Goal: Communication & Community: Answer question/provide support

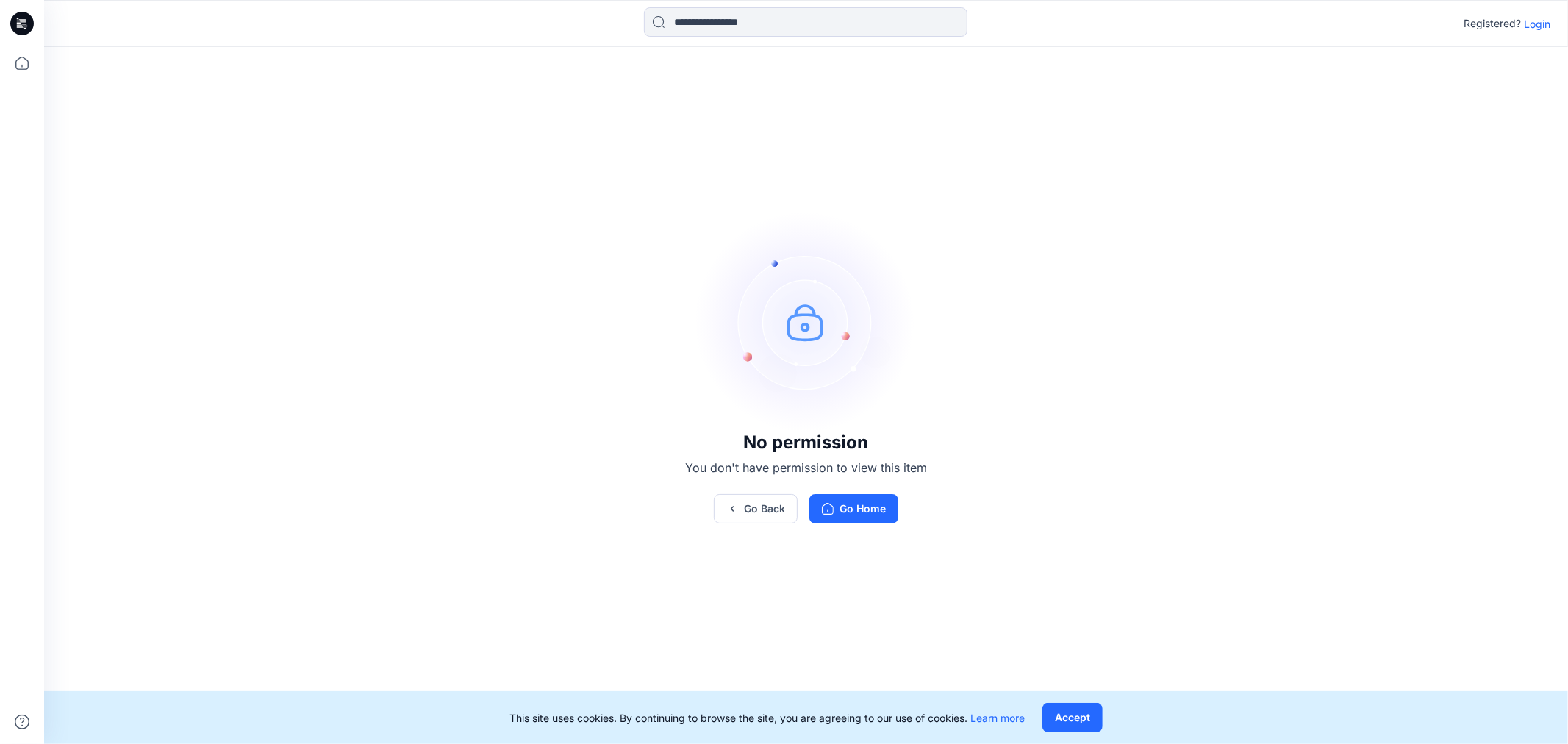
click at [1532, 23] on p "Login" at bounding box center [1536, 24] width 26 height 16
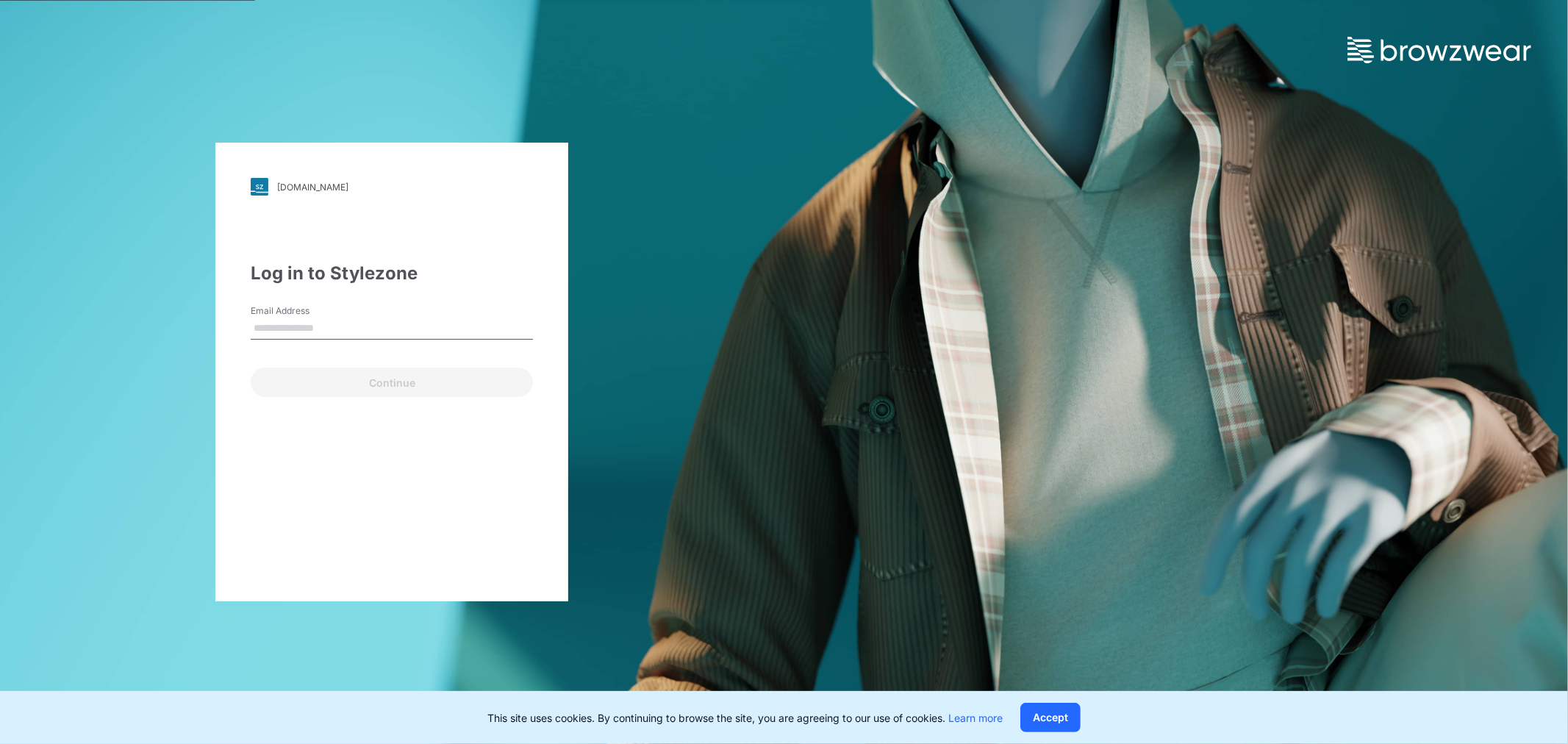
type input "**********"
click at [433, 383] on button "Continue" at bounding box center [391, 382] width 282 height 29
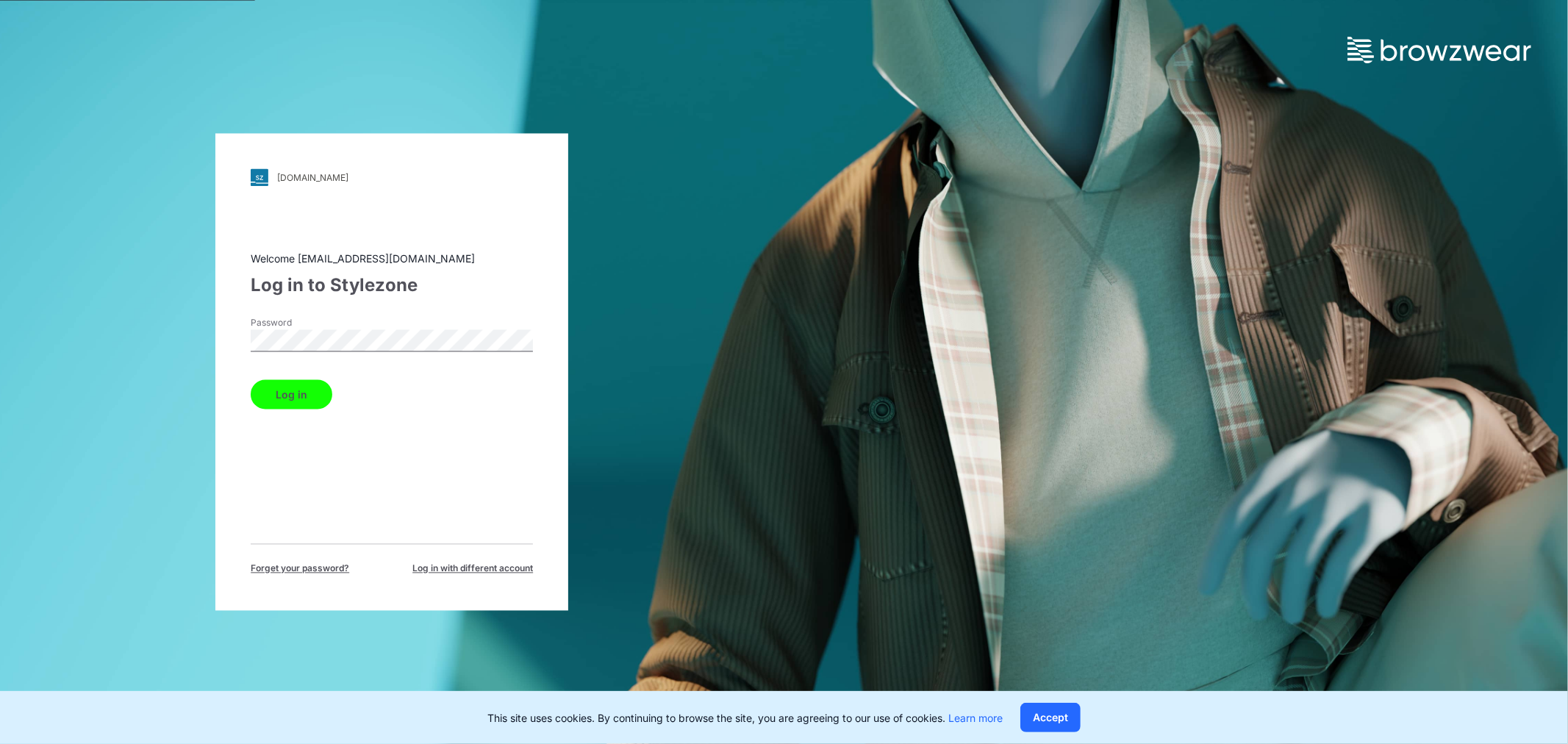
click at [283, 384] on button "Log in" at bounding box center [291, 395] width 81 height 29
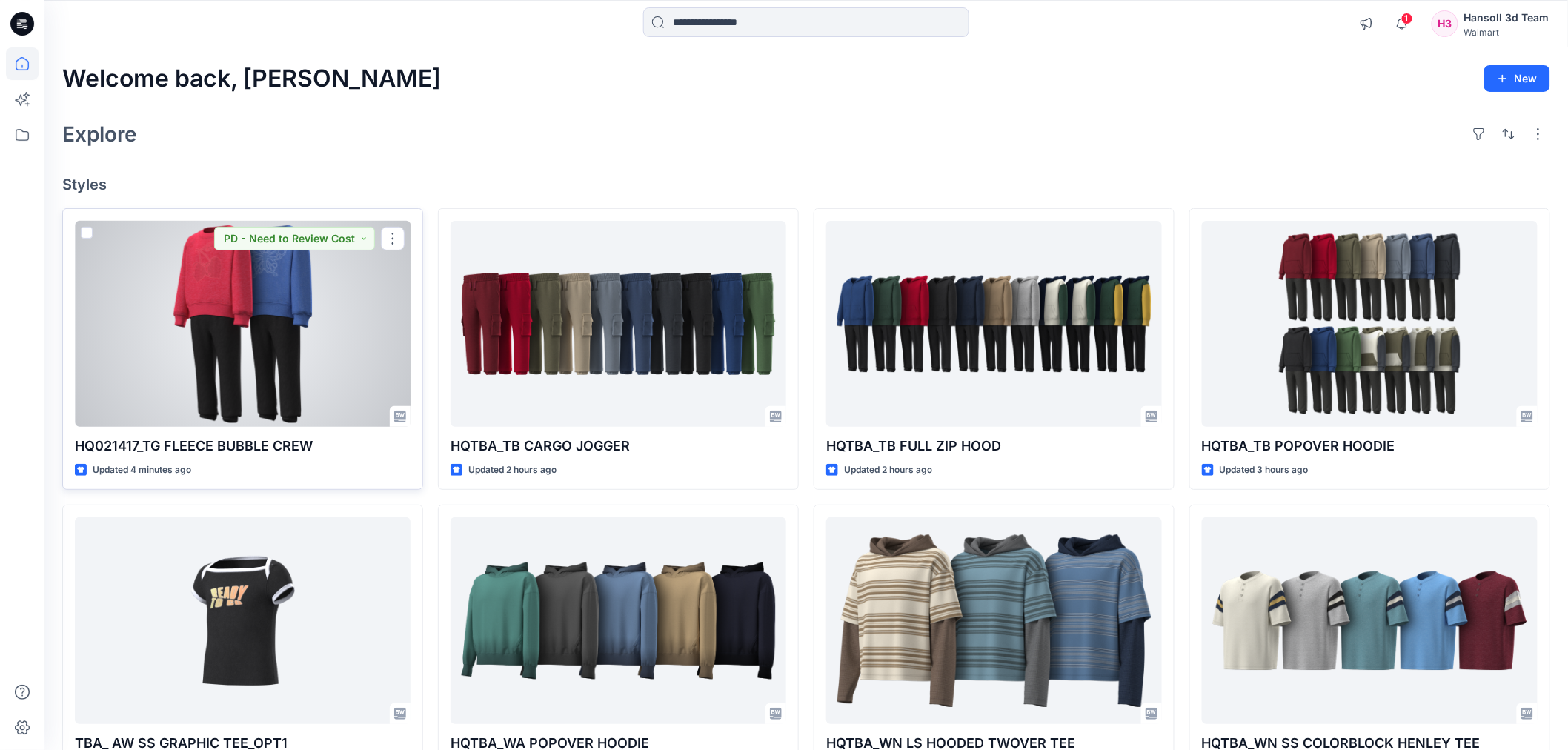
click at [289, 365] on div at bounding box center [242, 324] width 336 height 206
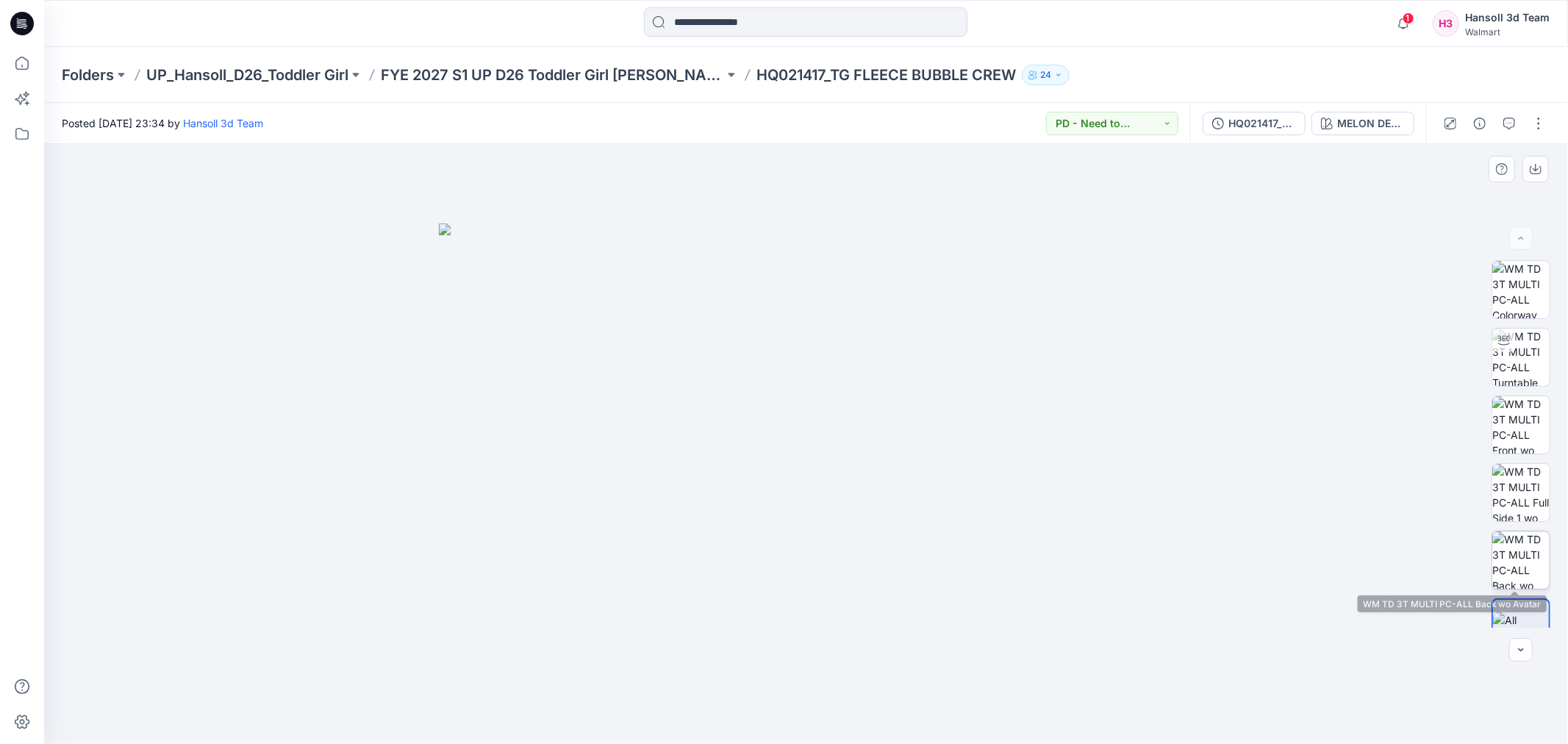
click at [1532, 561] on img at bounding box center [1521, 560] width 58 height 58
click at [1514, 115] on button "button" at bounding box center [1509, 123] width 24 height 24
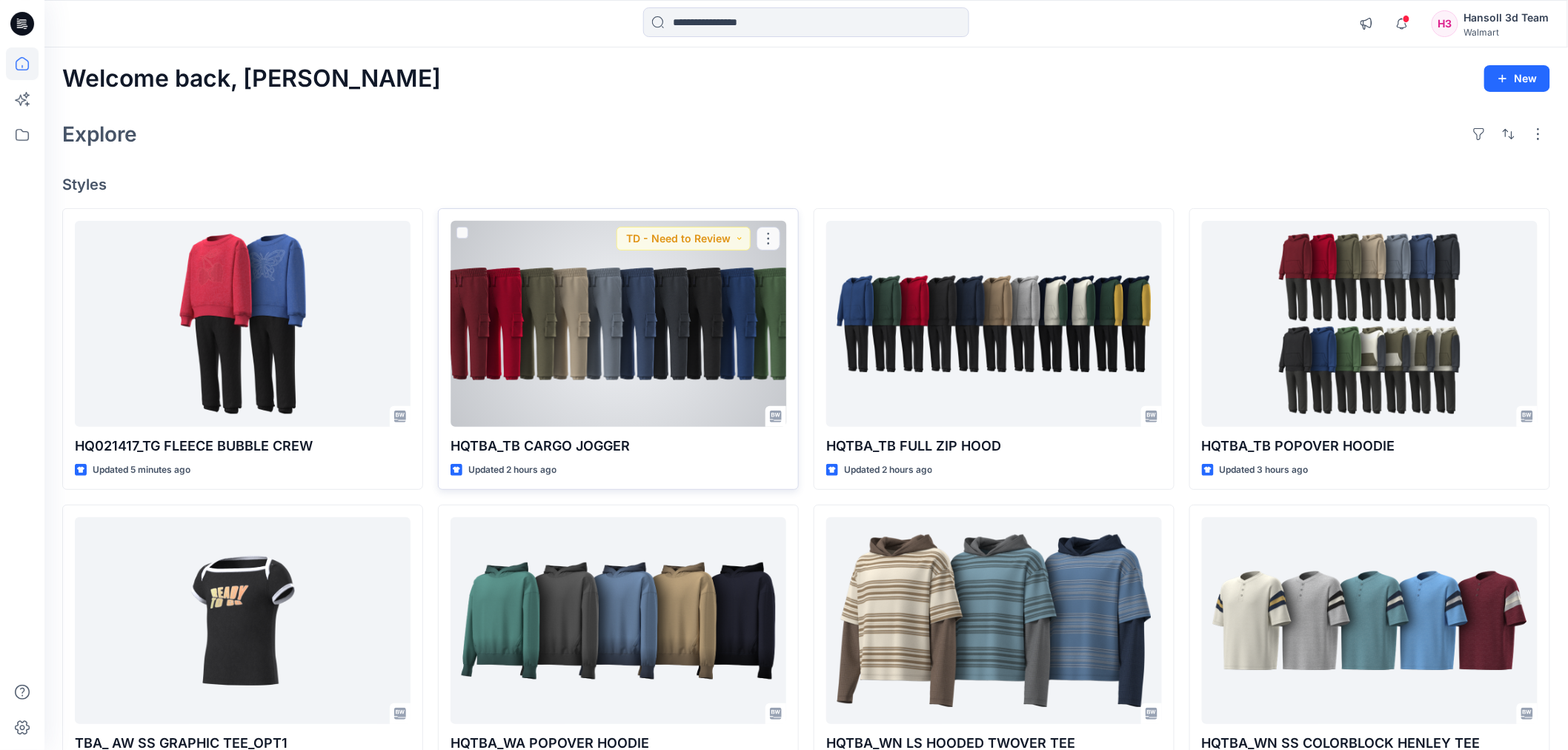
click at [764, 306] on div at bounding box center [618, 324] width 336 height 206
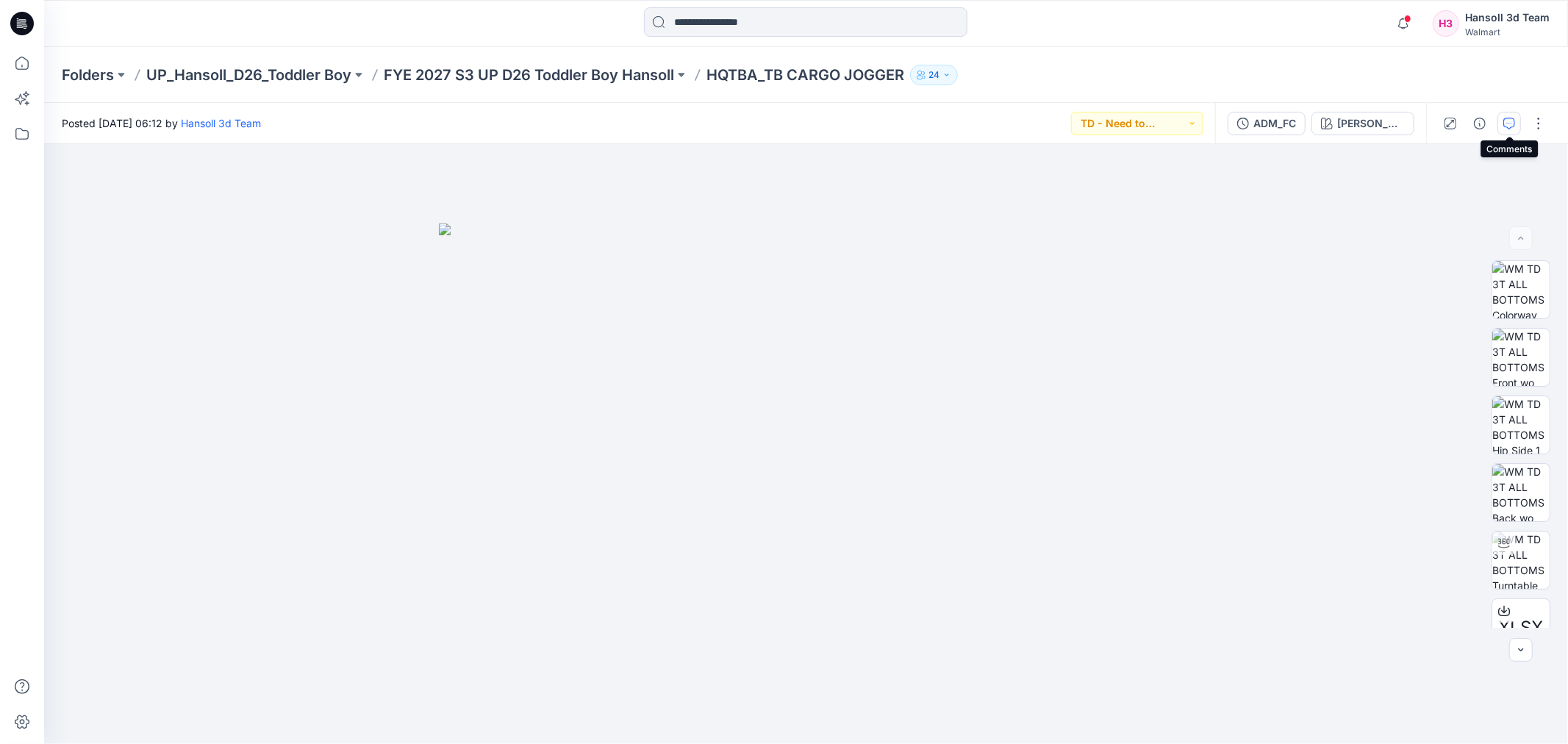
click at [1513, 127] on icon "button" at bounding box center [1509, 123] width 12 height 12
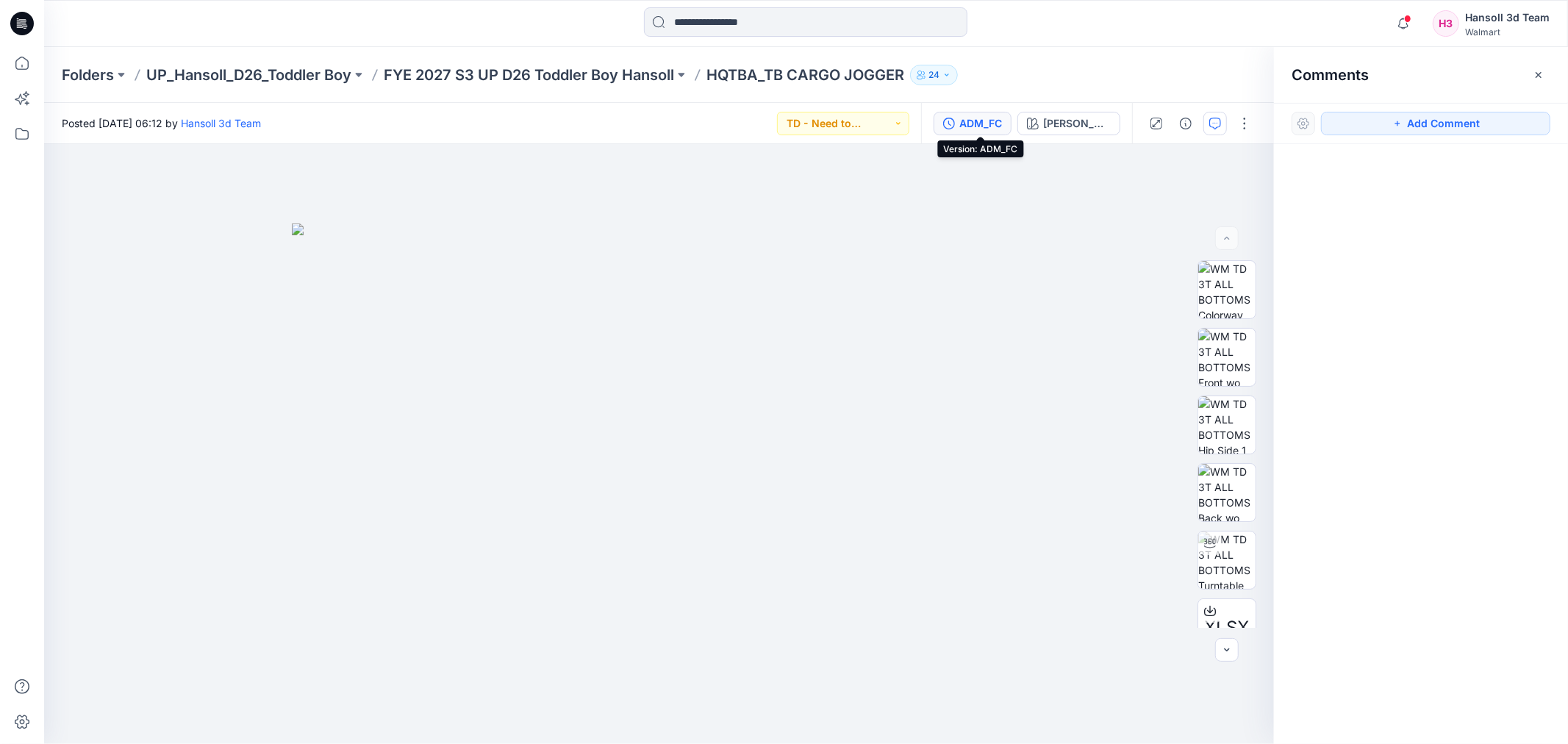
click at [973, 123] on div "ADM_FC" at bounding box center [980, 123] width 43 height 16
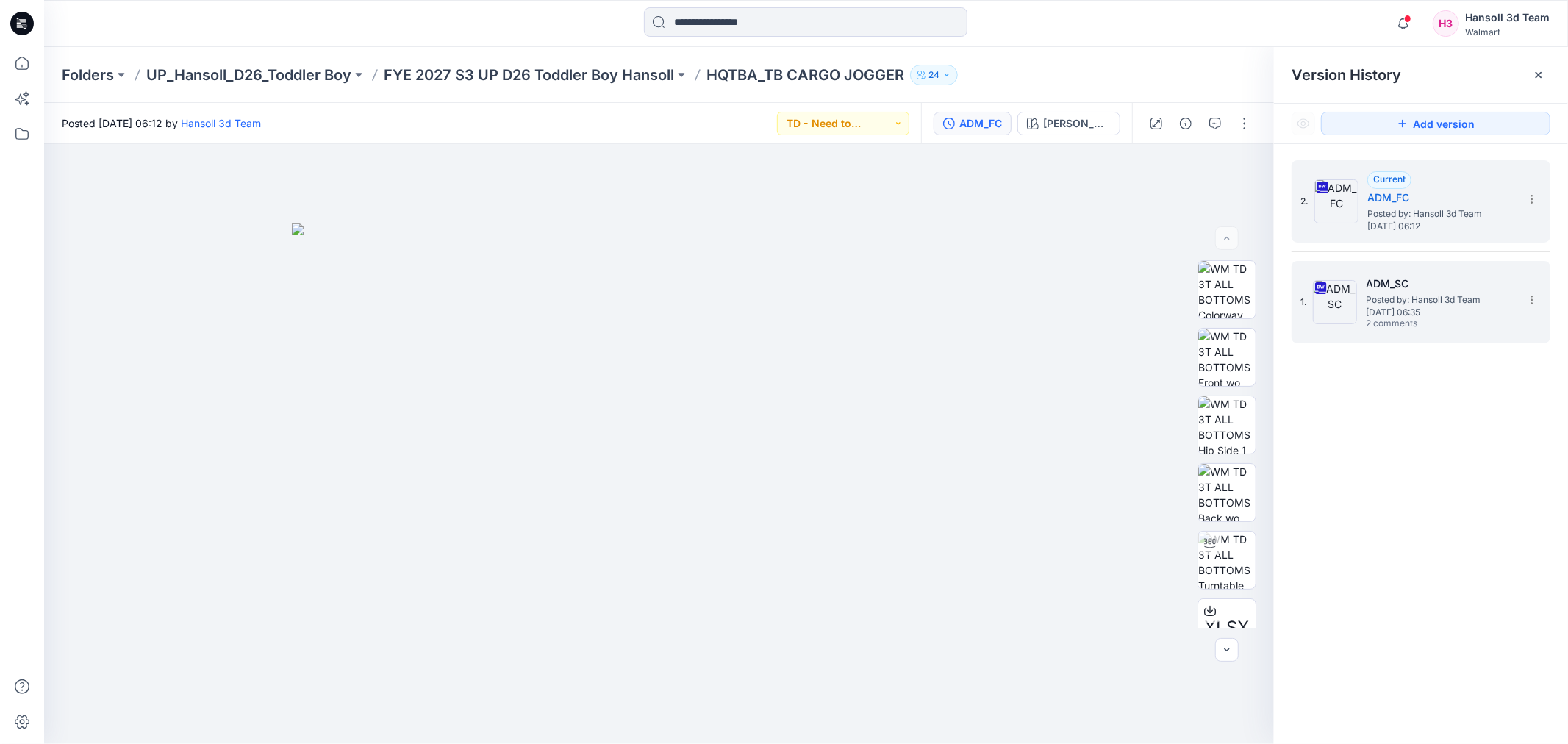
click at [1512, 333] on div "1. ADM_SC Posted by: [PERSON_NAME] 3d Team [DATE] 06:35 2 comments" at bounding box center [1411, 302] width 221 height 70
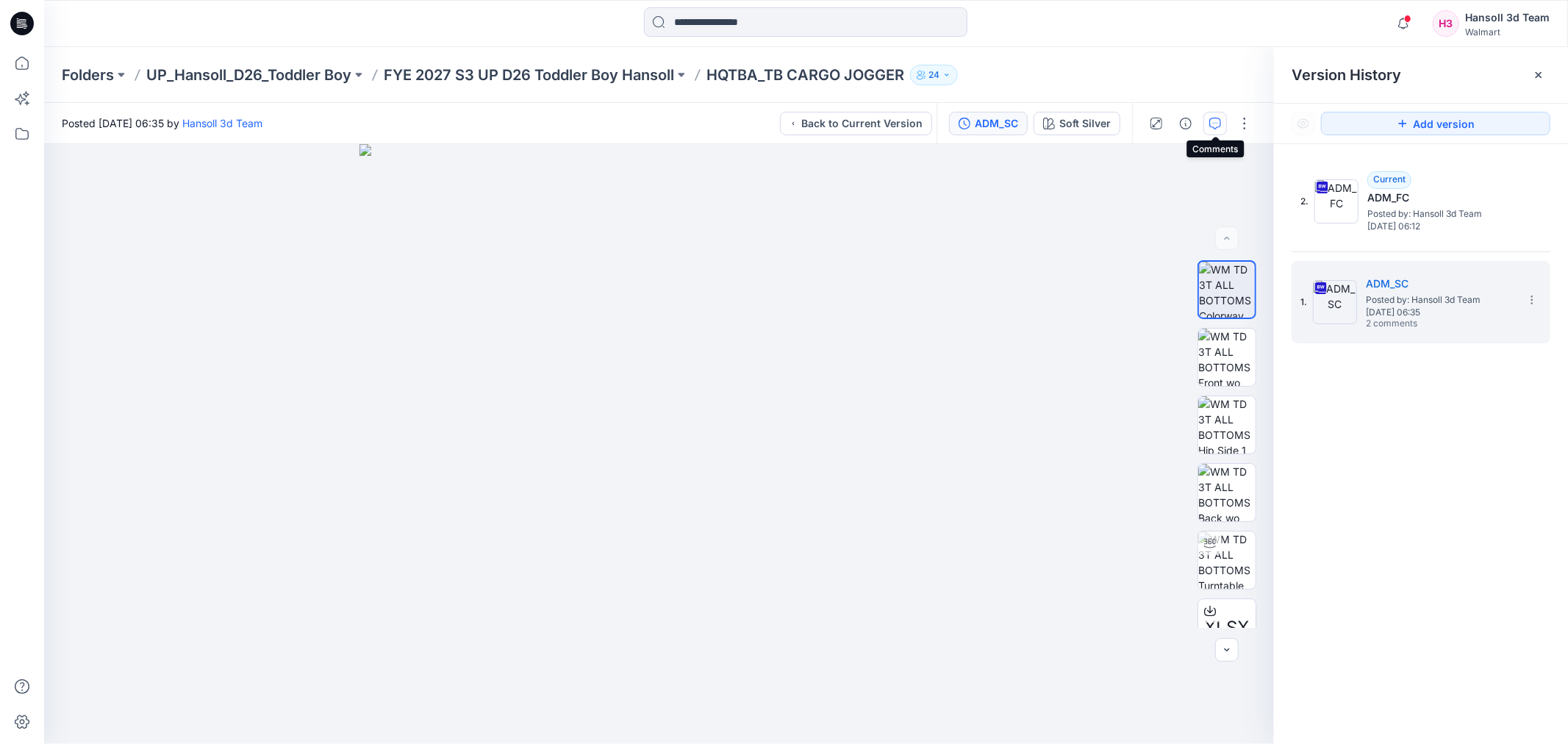
click at [1221, 127] on icon "button" at bounding box center [1215, 123] width 12 height 12
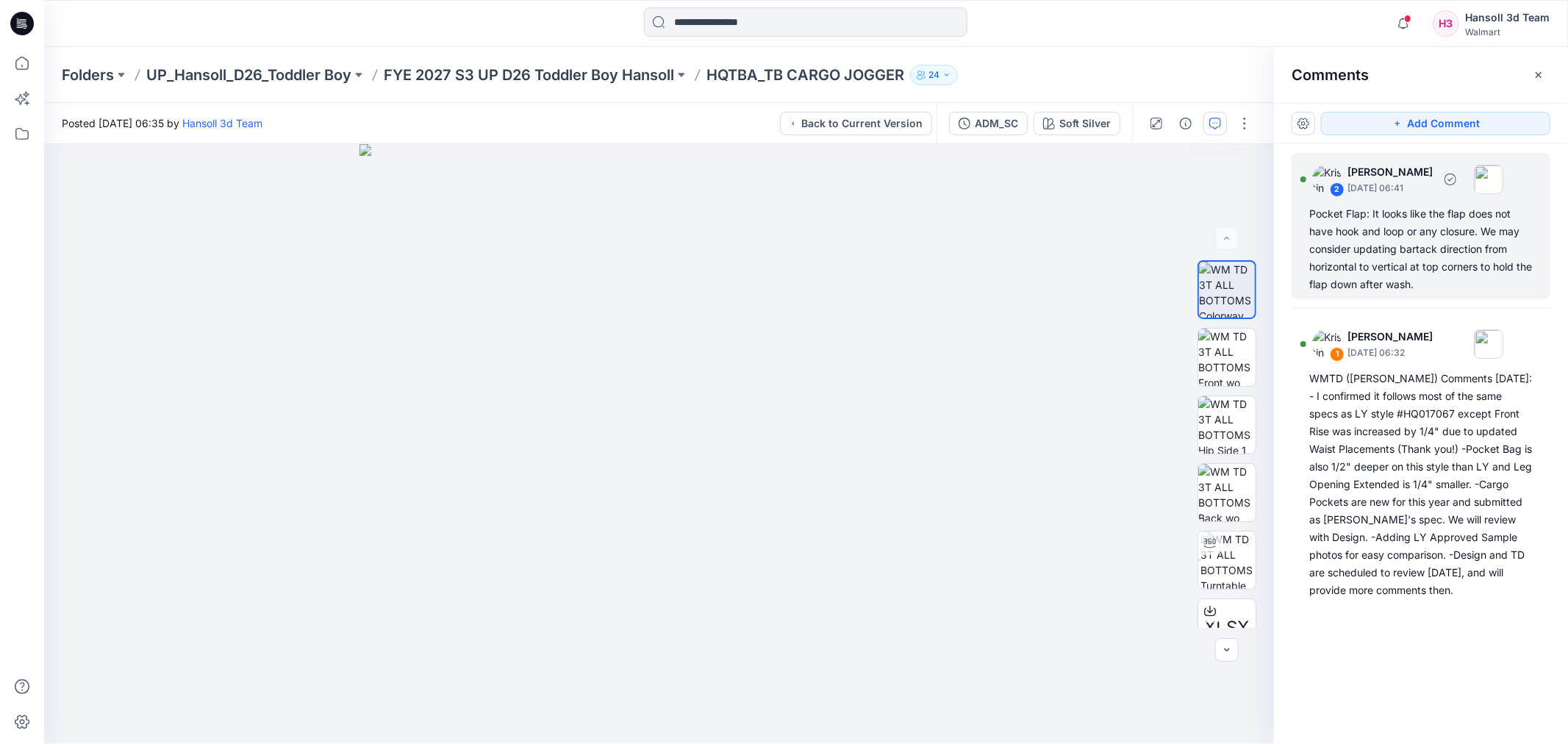
click at [1460, 276] on div "Pocket Flap: It looks like the flap does not have hook and loop or any closure.…" at bounding box center [1421, 249] width 224 height 89
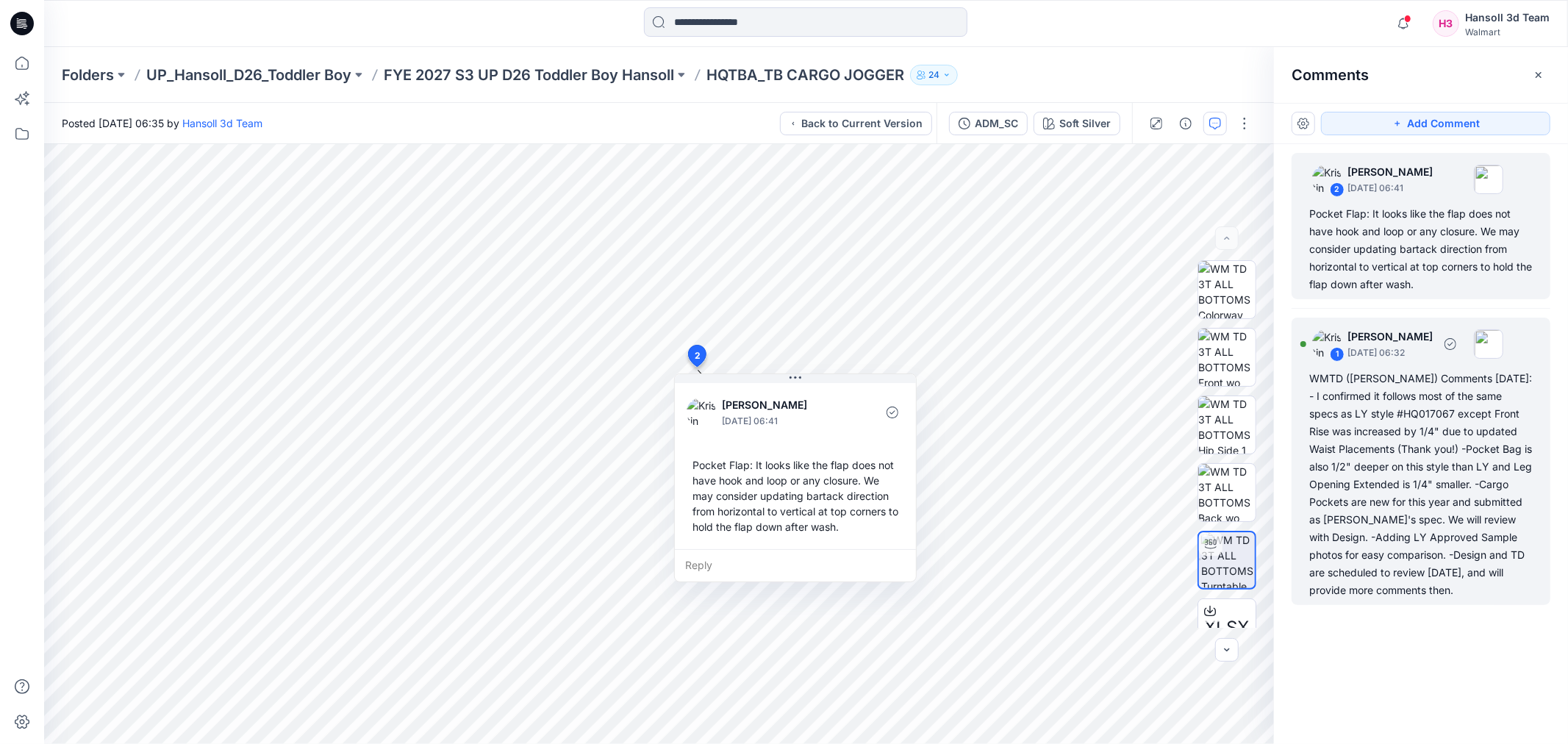
click at [1388, 435] on div "WMTD ([PERSON_NAME]) Comments [DATE]: - I confirmed it follows most of the same…" at bounding box center [1421, 485] width 224 height 229
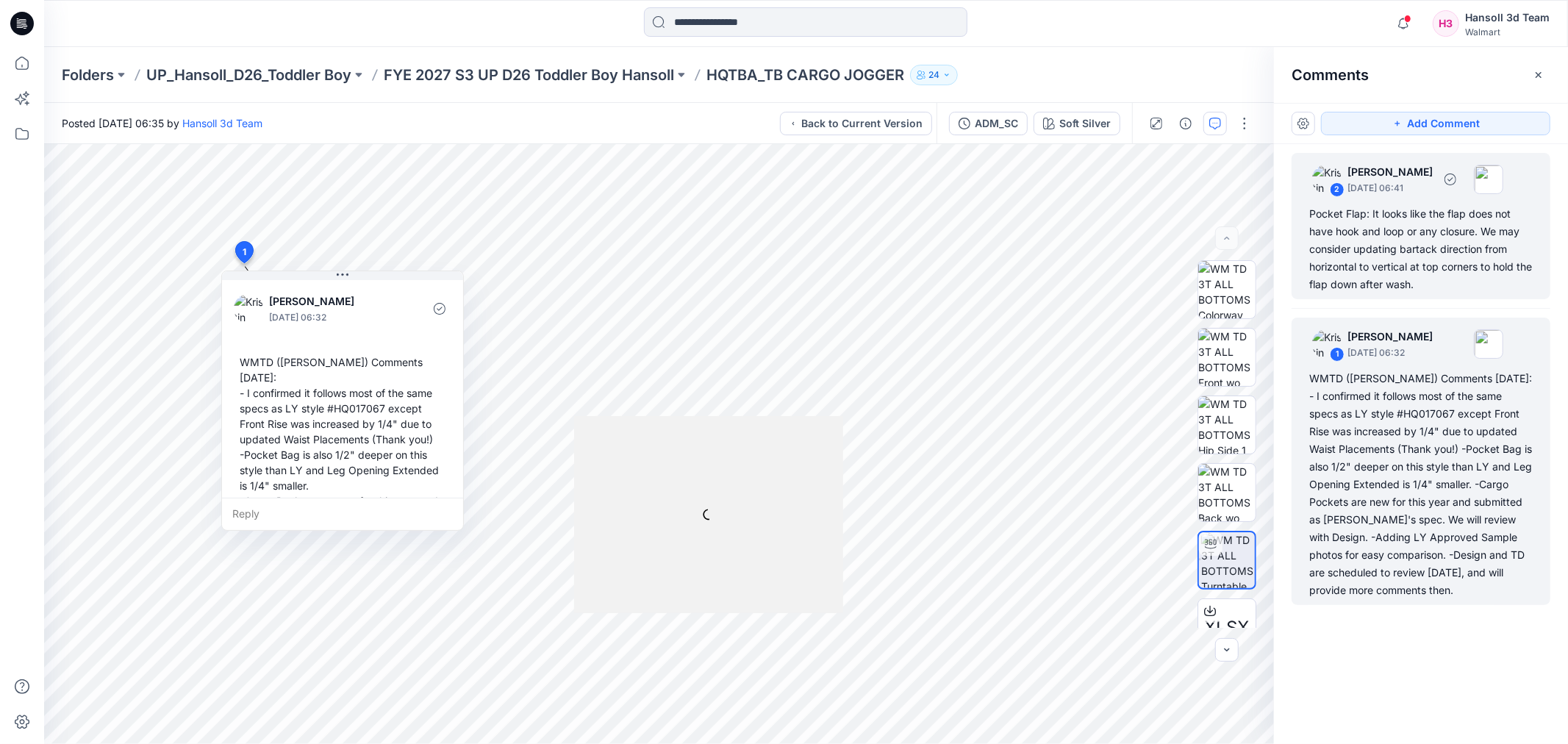
click at [1438, 280] on div "Pocket Flap: It looks like the flap does not have hook and loop or any closure.…" at bounding box center [1421, 249] width 224 height 89
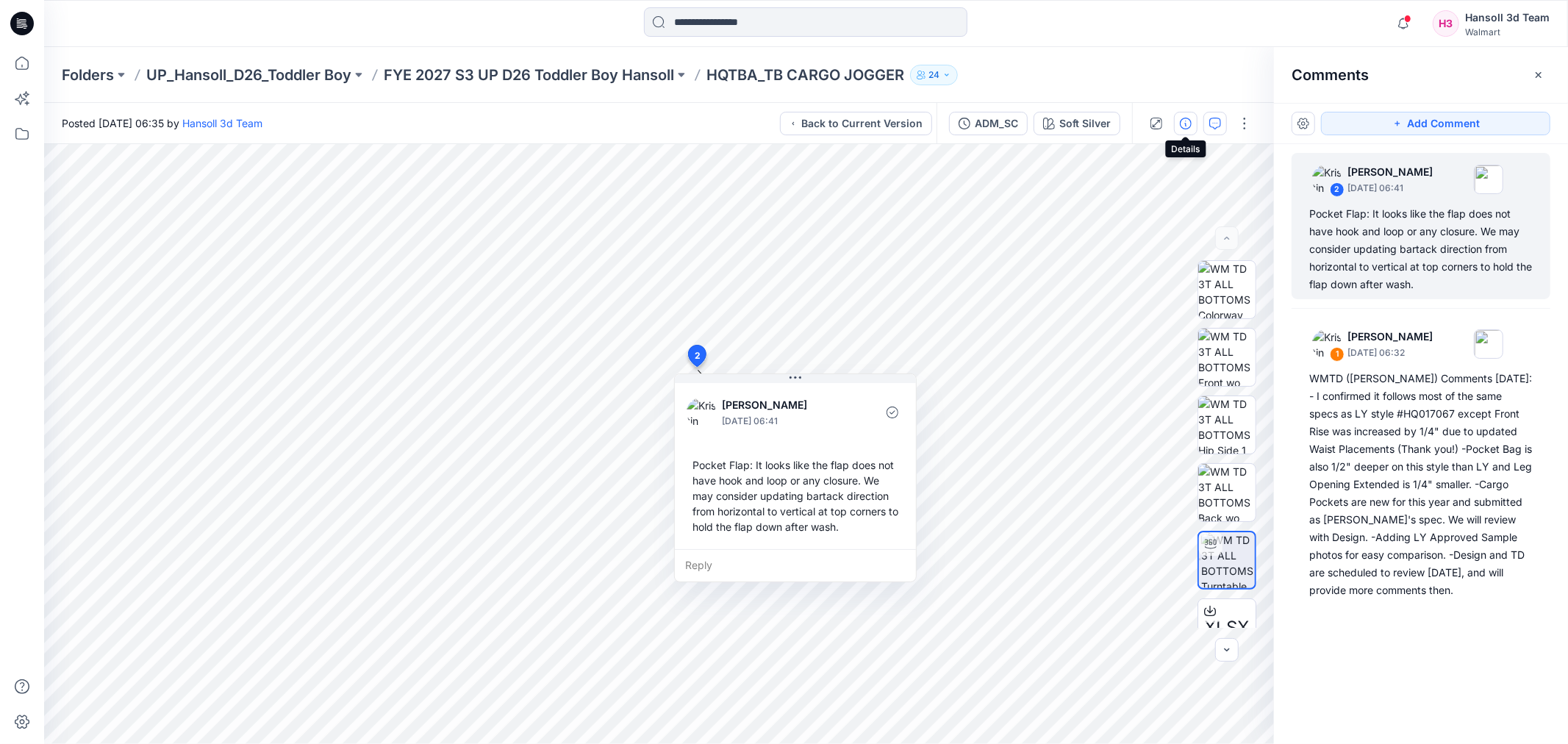
click at [1192, 123] on button "button" at bounding box center [1186, 123] width 24 height 24
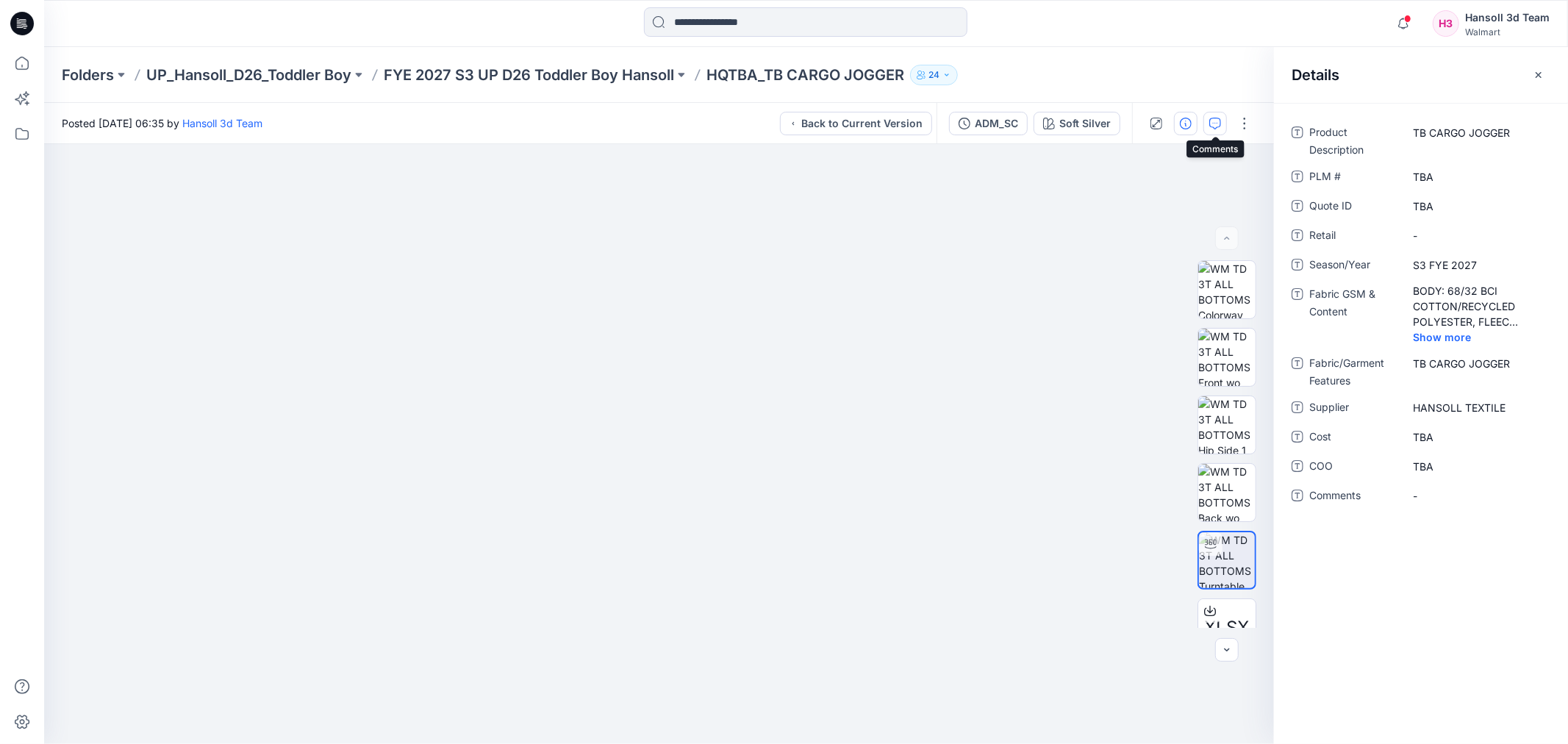
click at [1213, 123] on icon "button" at bounding box center [1215, 123] width 12 height 12
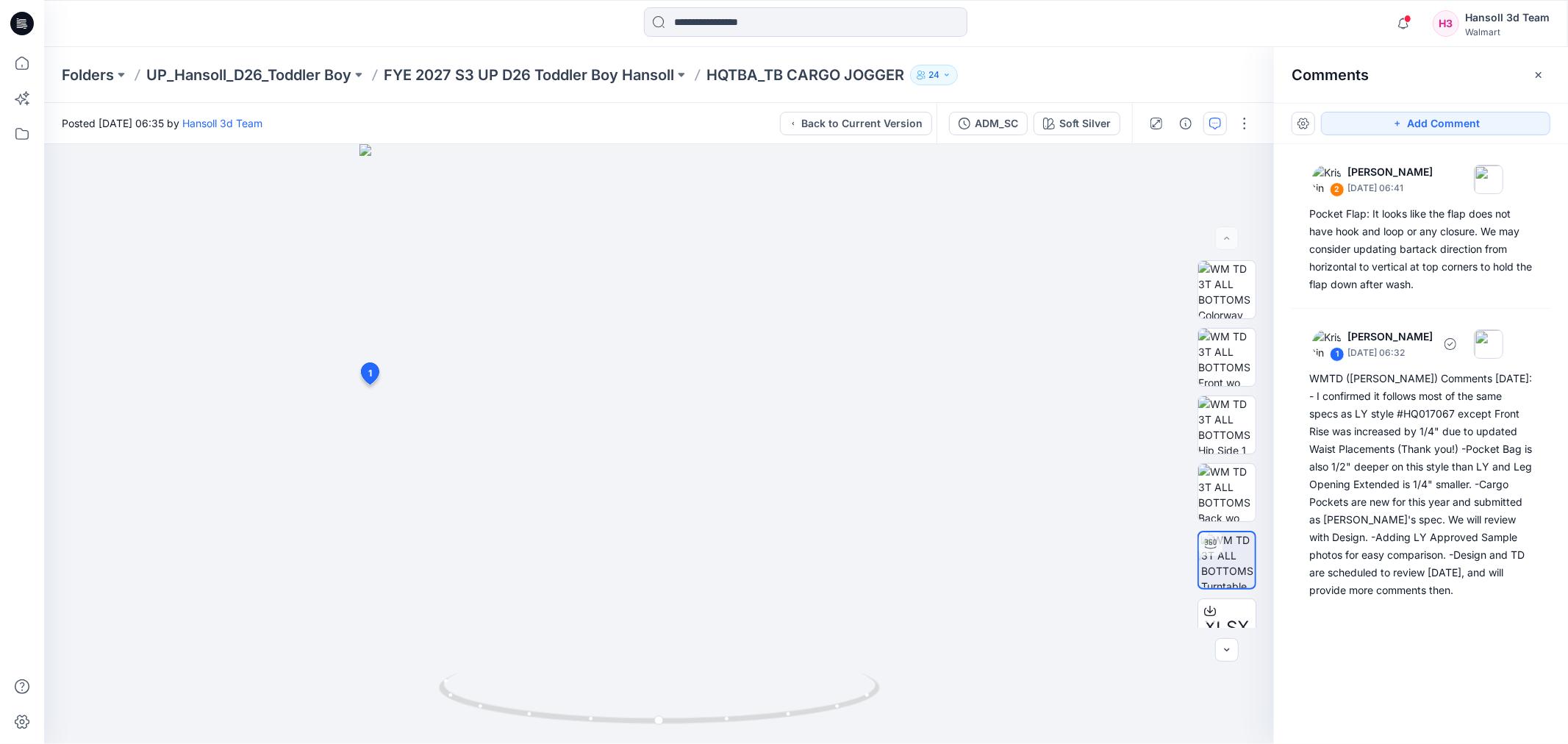
drag, startPoint x: 1396, startPoint y: 545, endPoint x: 1445, endPoint y: 648, distance: 114.1
click at [1445, 648] on div "2 [PERSON_NAME] [DATE] 06:41 Pocket Flap: It looks like the flap does not have …" at bounding box center [1421, 417] width 294 height 546
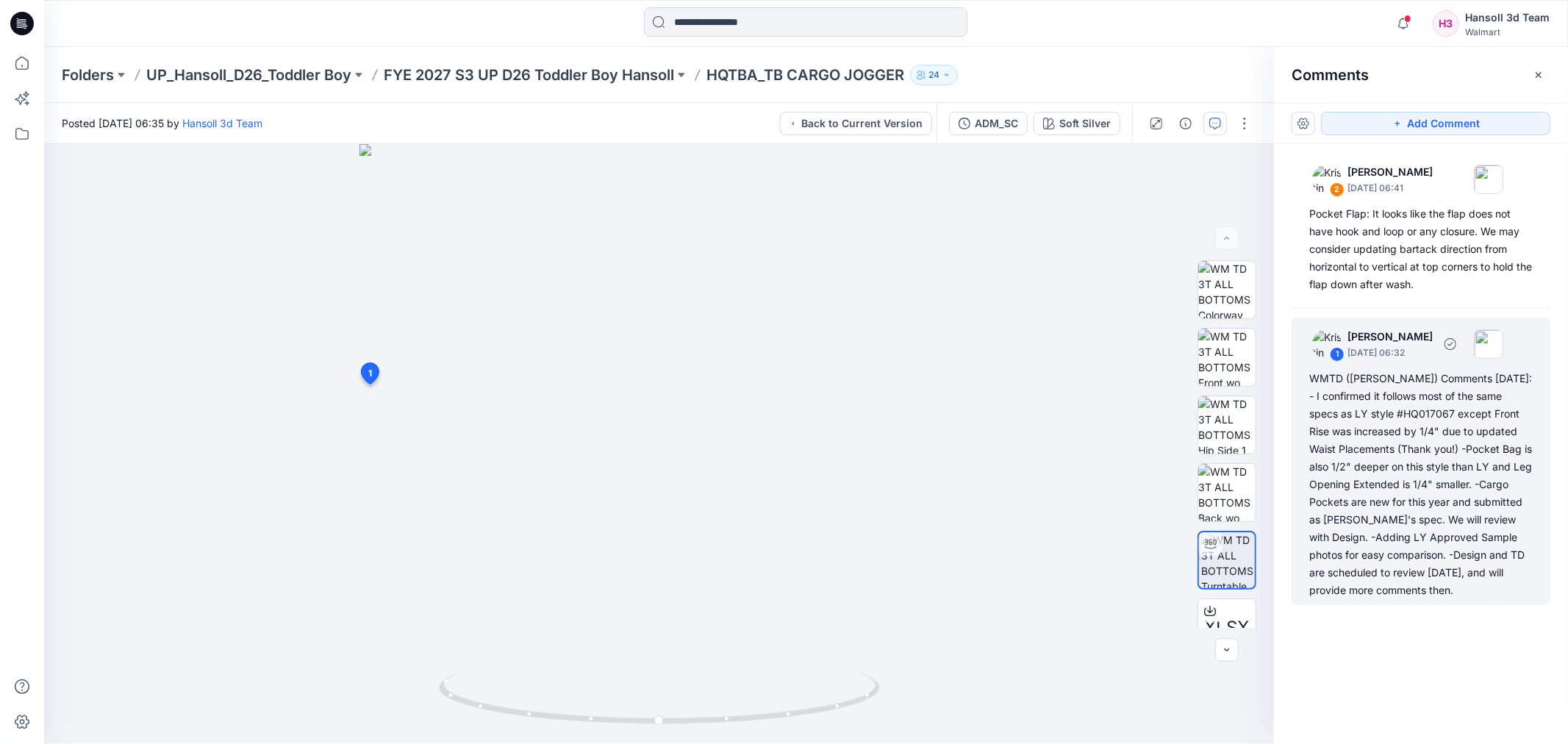
click at [1393, 481] on div "WMTD ([PERSON_NAME]) Comments [DATE]: - I confirmed it follows most of the same…" at bounding box center [1421, 485] width 224 height 229
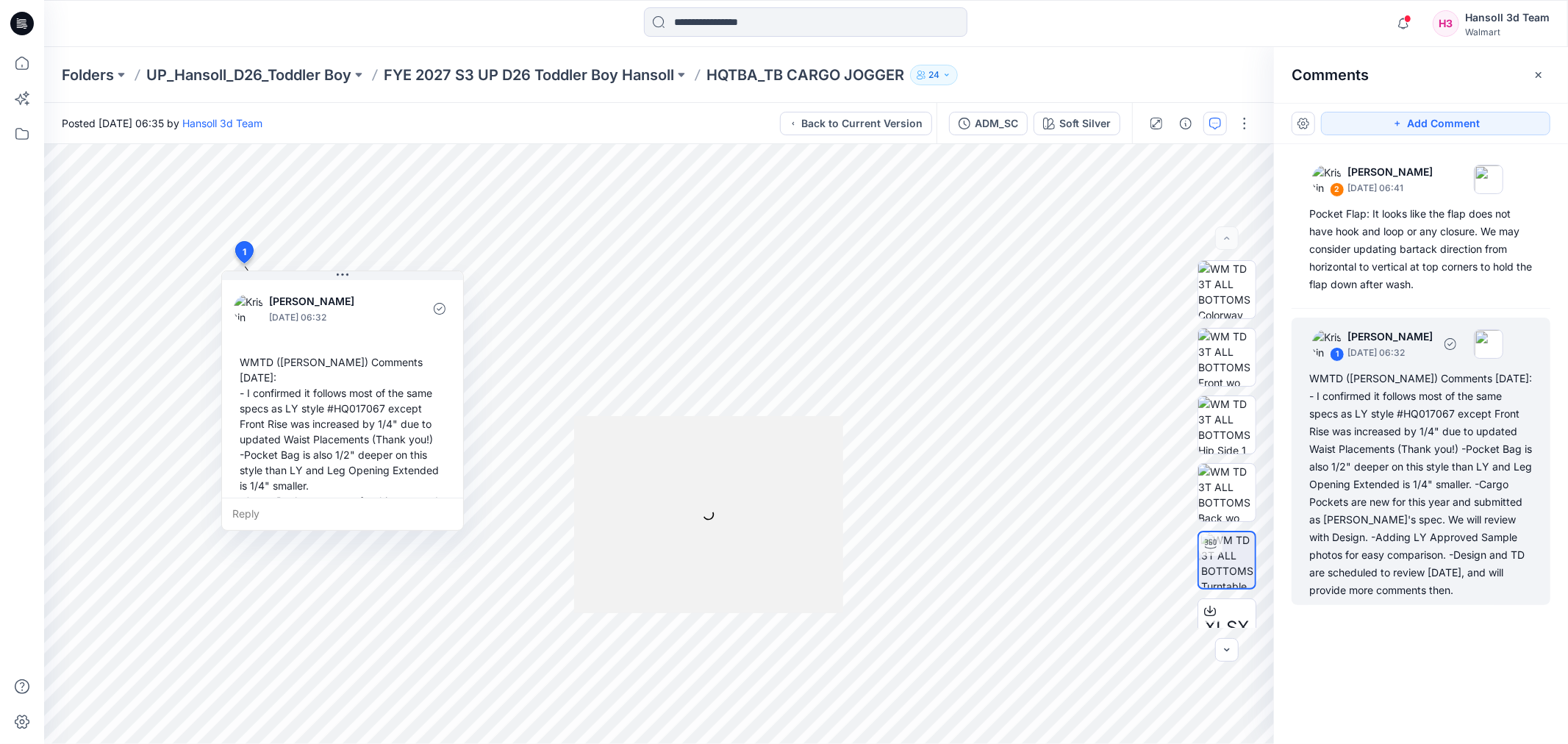
drag, startPoint x: 1392, startPoint y: 505, endPoint x: 1404, endPoint y: 631, distance: 126.6
click at [1404, 631] on div "2 [PERSON_NAME] [DATE] 06:41 Pocket Flap: It looks like the flap does not have …" at bounding box center [1421, 417] width 294 height 546
click at [588, 82] on p "FYE 2027 S3 UP D26 Toddler Boy Hansoll" at bounding box center [528, 75] width 290 height 21
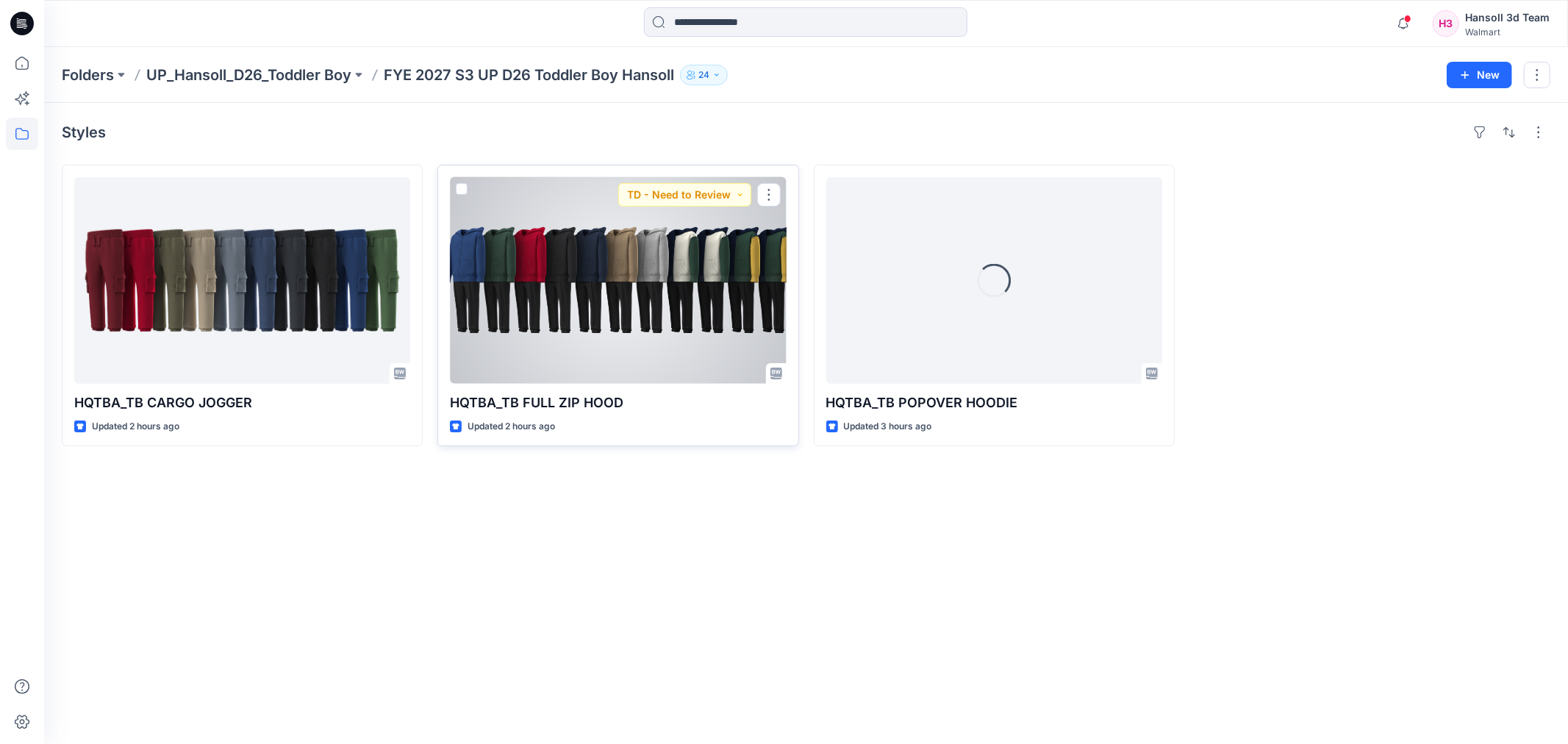
click at [504, 268] on div at bounding box center [618, 280] width 336 height 206
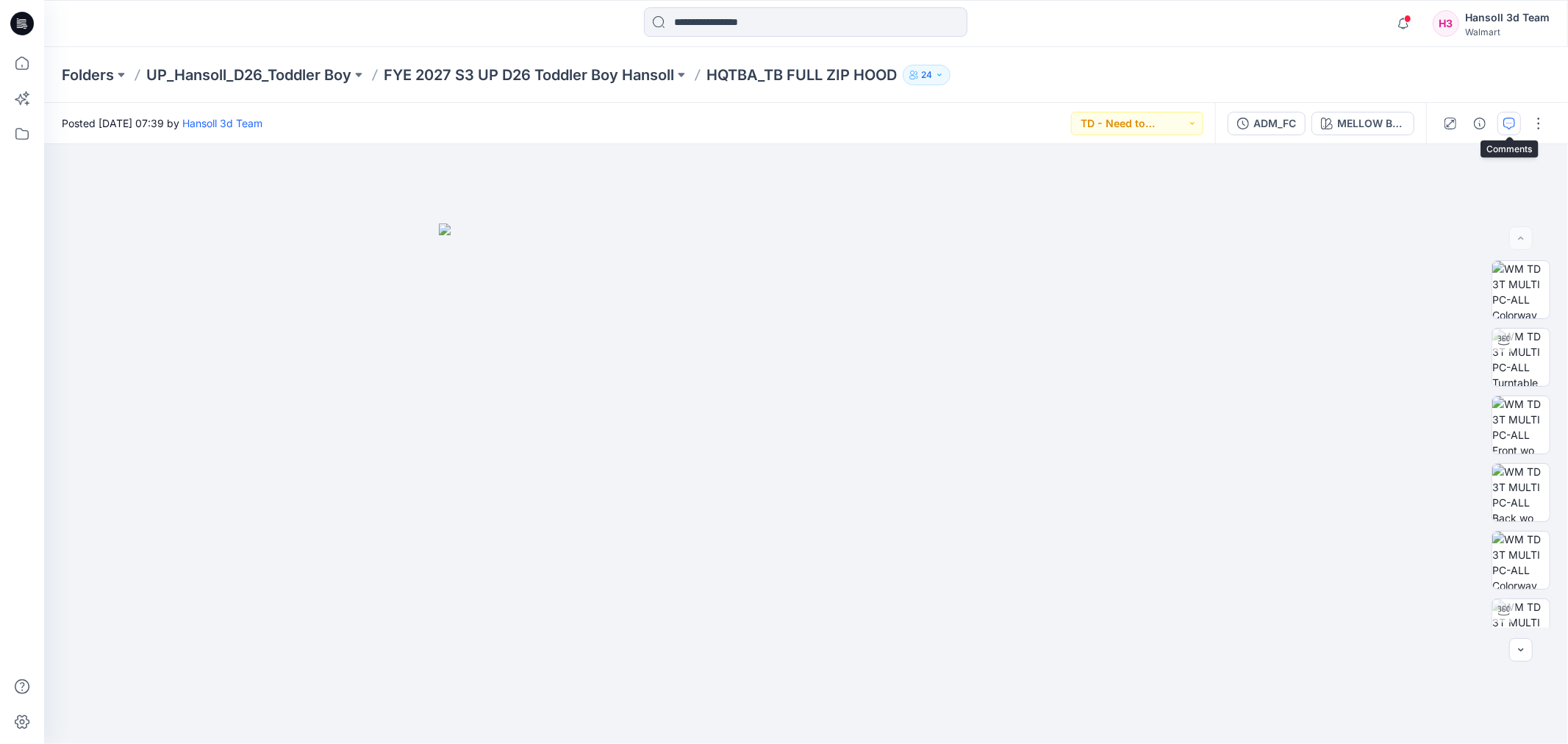
click at [1507, 129] on button "button" at bounding box center [1509, 123] width 24 height 24
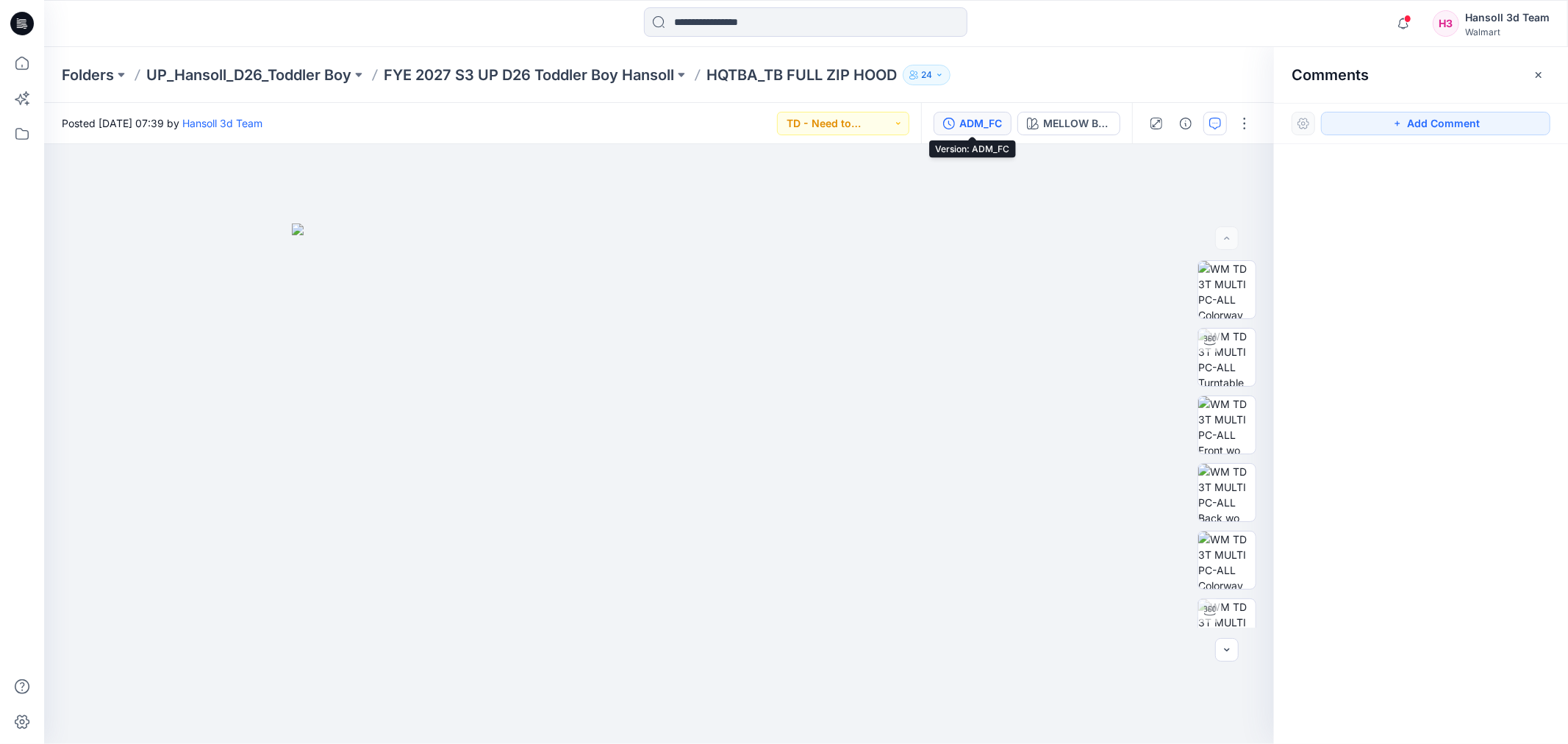
click at [1001, 121] on div "ADM_FC" at bounding box center [980, 123] width 43 height 16
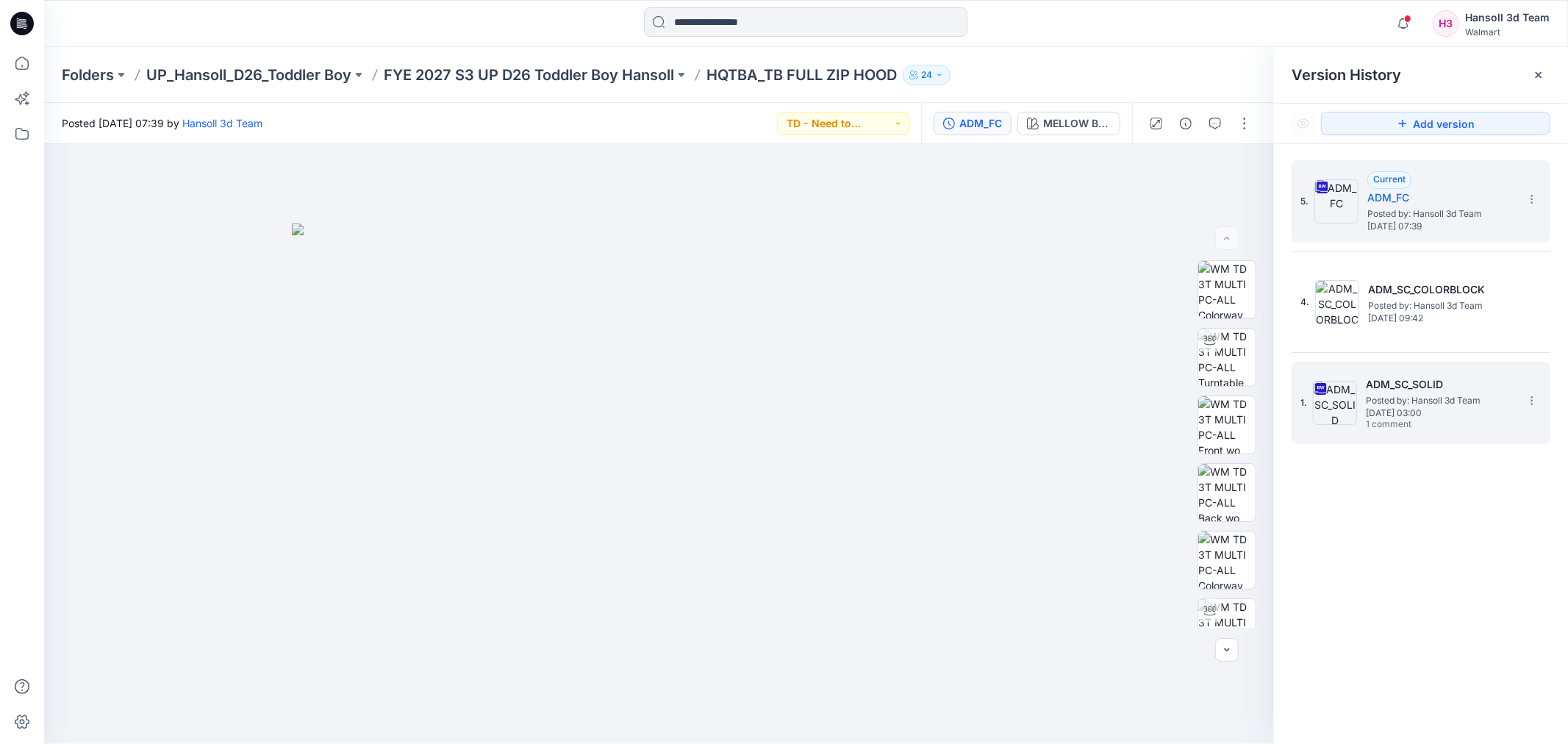
click at [1453, 424] on span "1 comment" at bounding box center [1418, 425] width 103 height 12
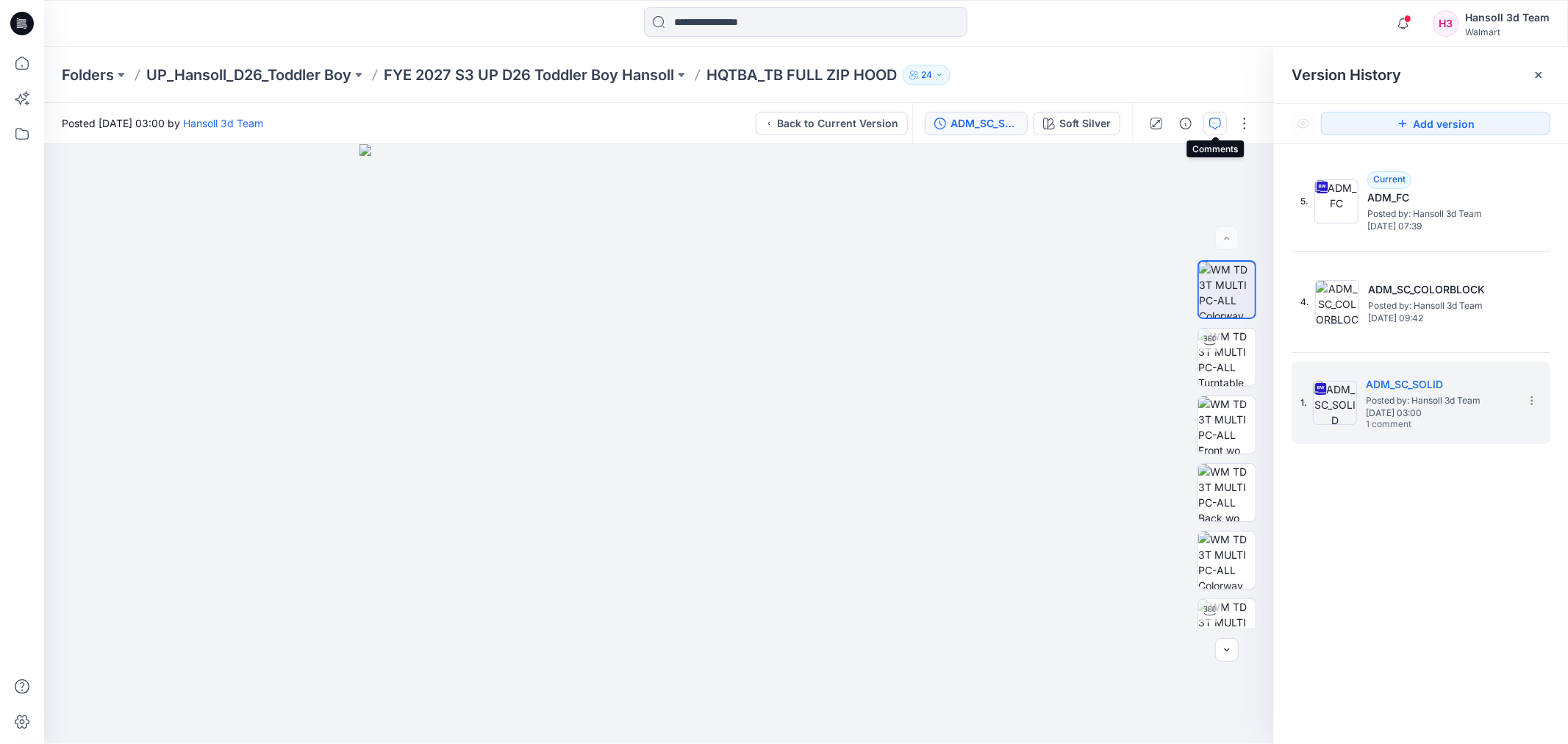
click at [1210, 119] on icon "button" at bounding box center [1215, 123] width 12 height 12
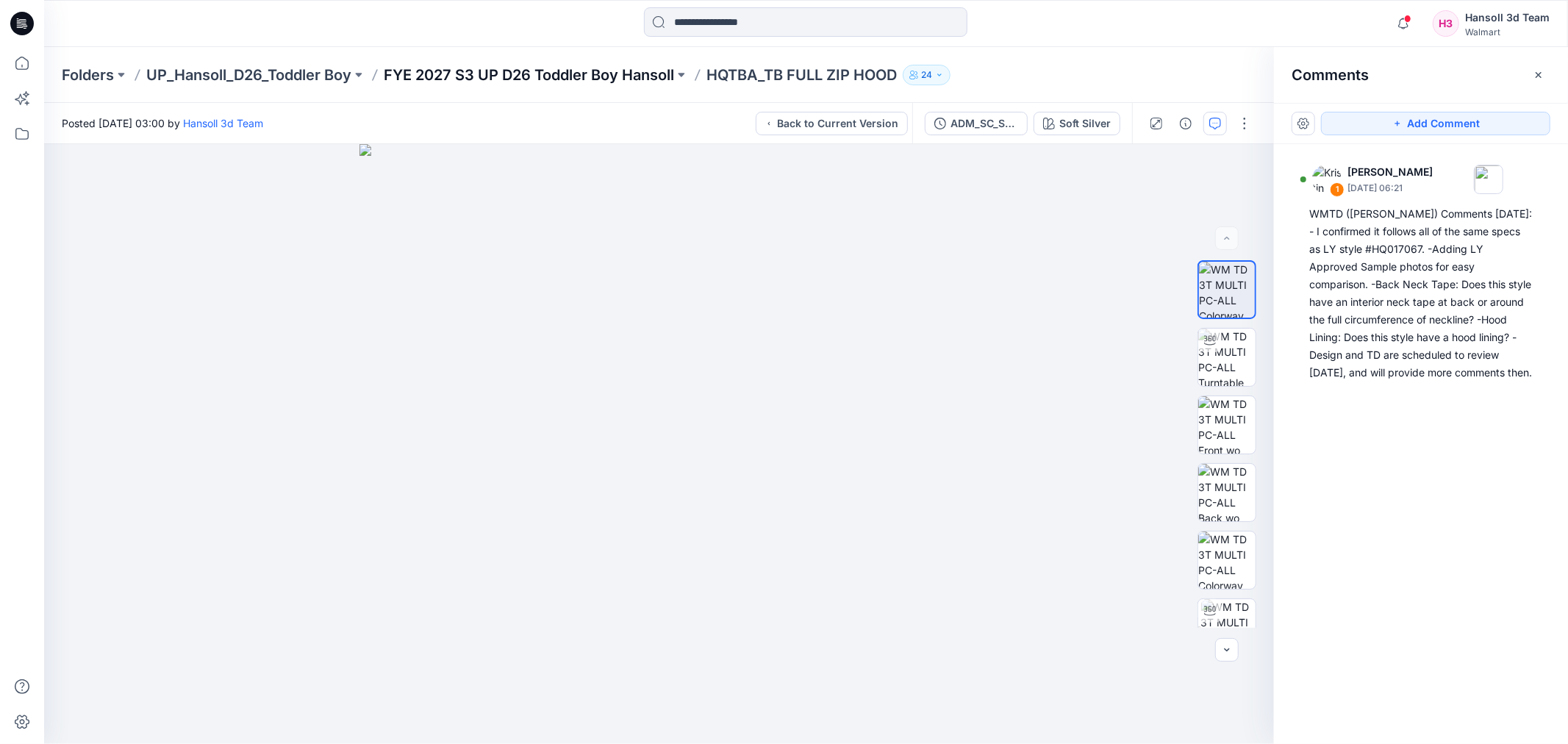
click at [557, 65] on p "FYE 2027 S3 UP D26 Toddler Boy Hansoll" at bounding box center [528, 75] width 290 height 21
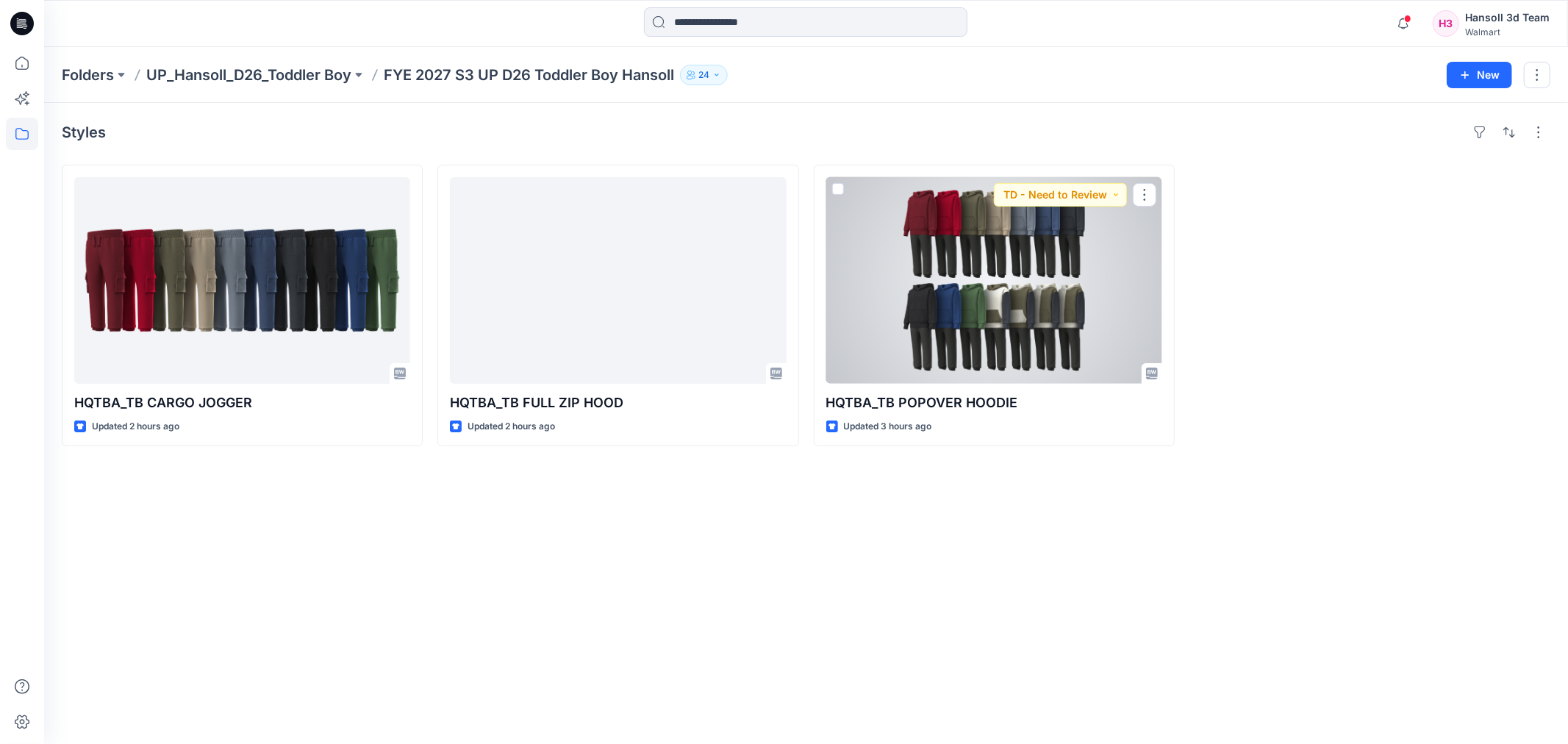
click at [947, 290] on div at bounding box center [994, 280] width 336 height 206
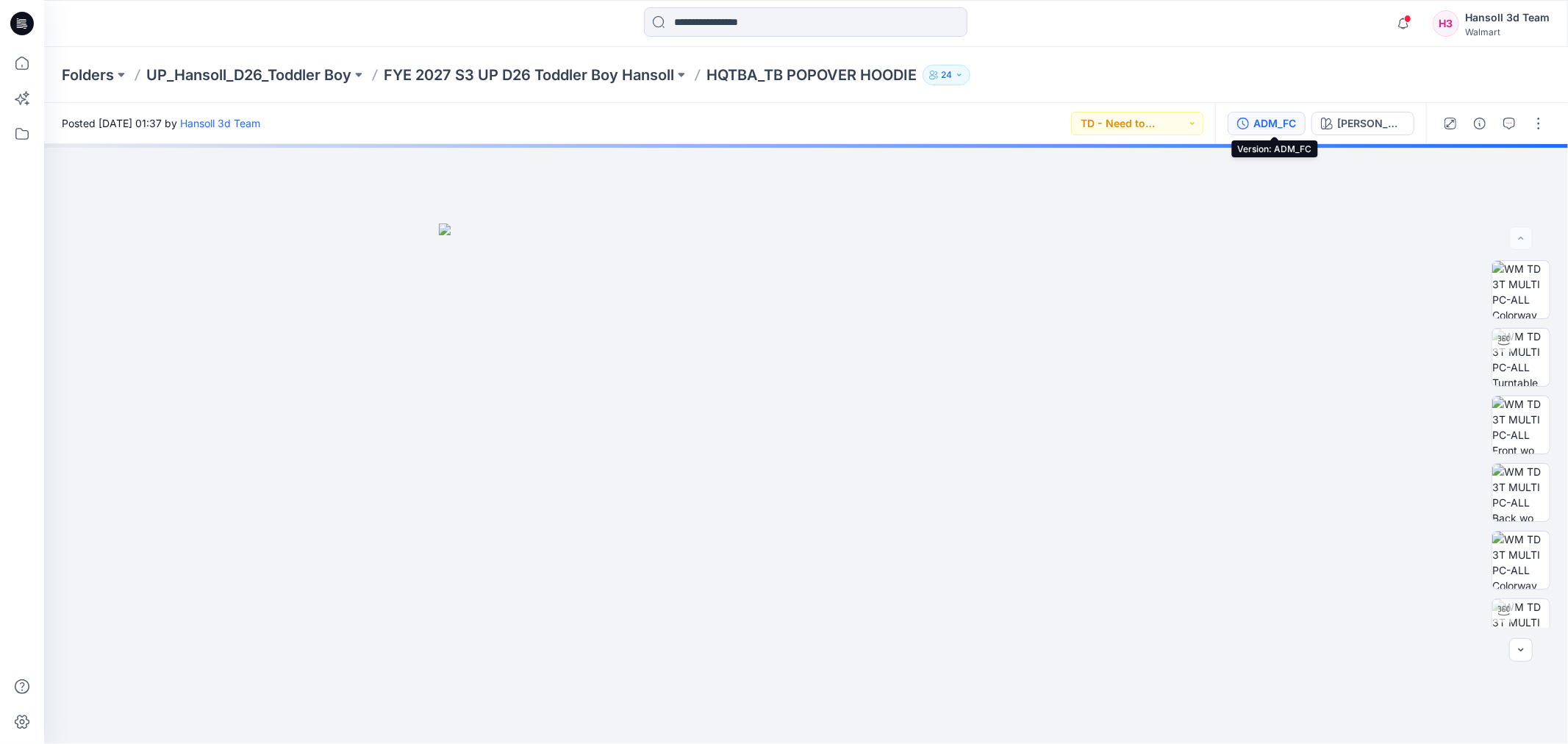
click at [1249, 118] on icon "button" at bounding box center [1243, 123] width 12 height 12
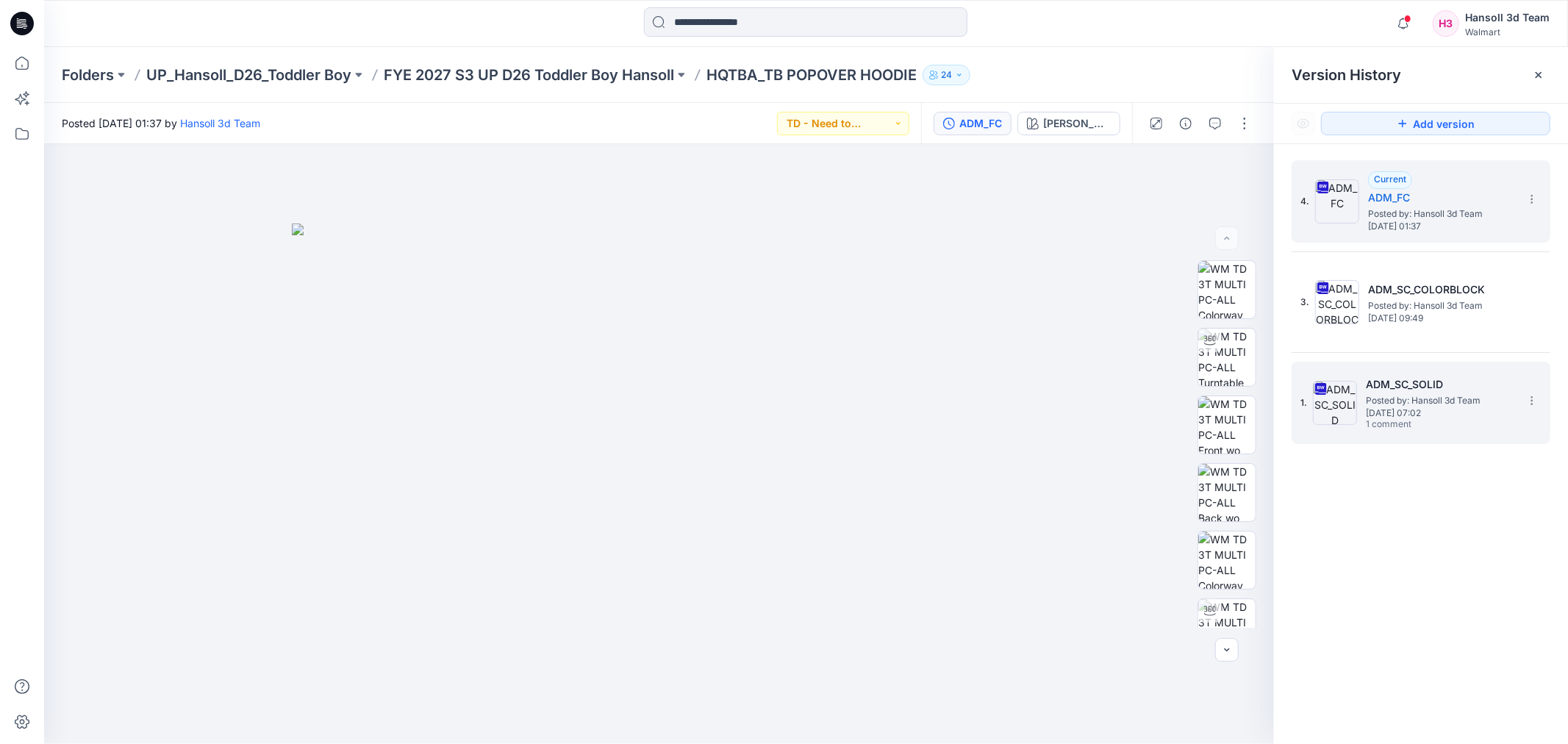
click at [1417, 441] on div "1. ADM_SC_SOLID Posted by: Hansoll 3d Team [DATE] 07:02 1 comment" at bounding box center [1421, 402] width 259 height 82
click at [1411, 409] on span "[DATE] 07:02" at bounding box center [1440, 413] width 147 height 10
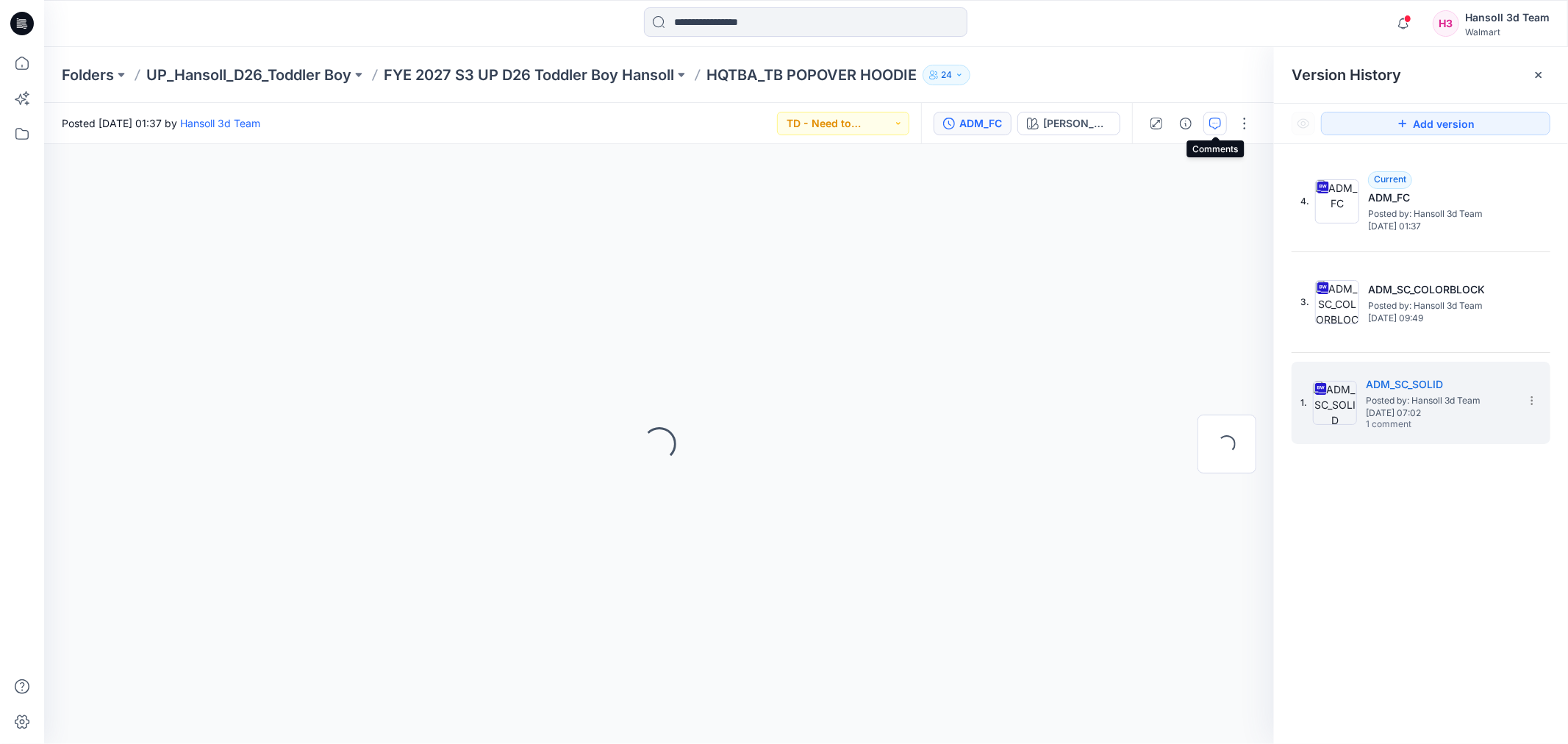
click at [1217, 121] on icon "button" at bounding box center [1215, 123] width 12 height 12
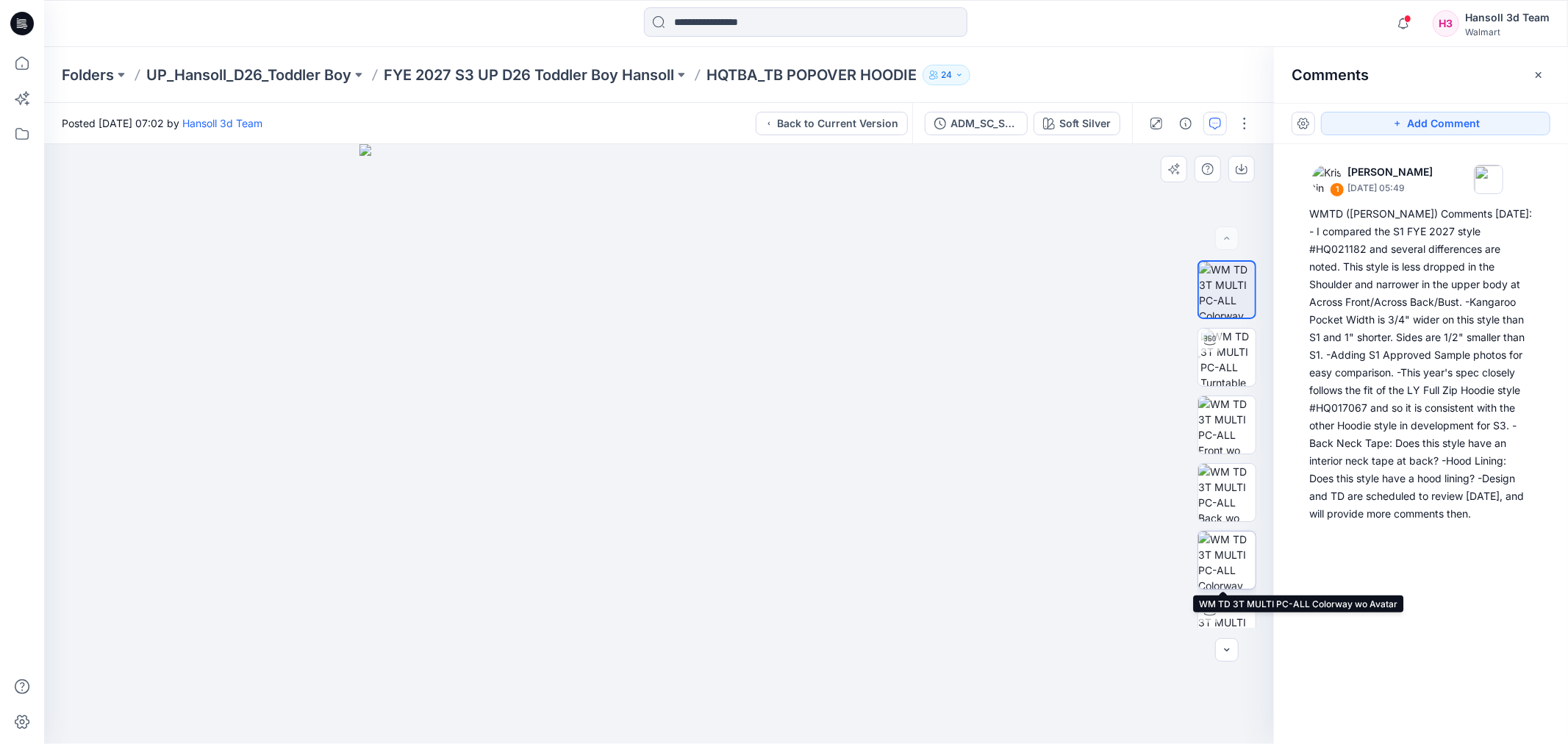
click at [1215, 563] on img at bounding box center [1227, 560] width 58 height 58
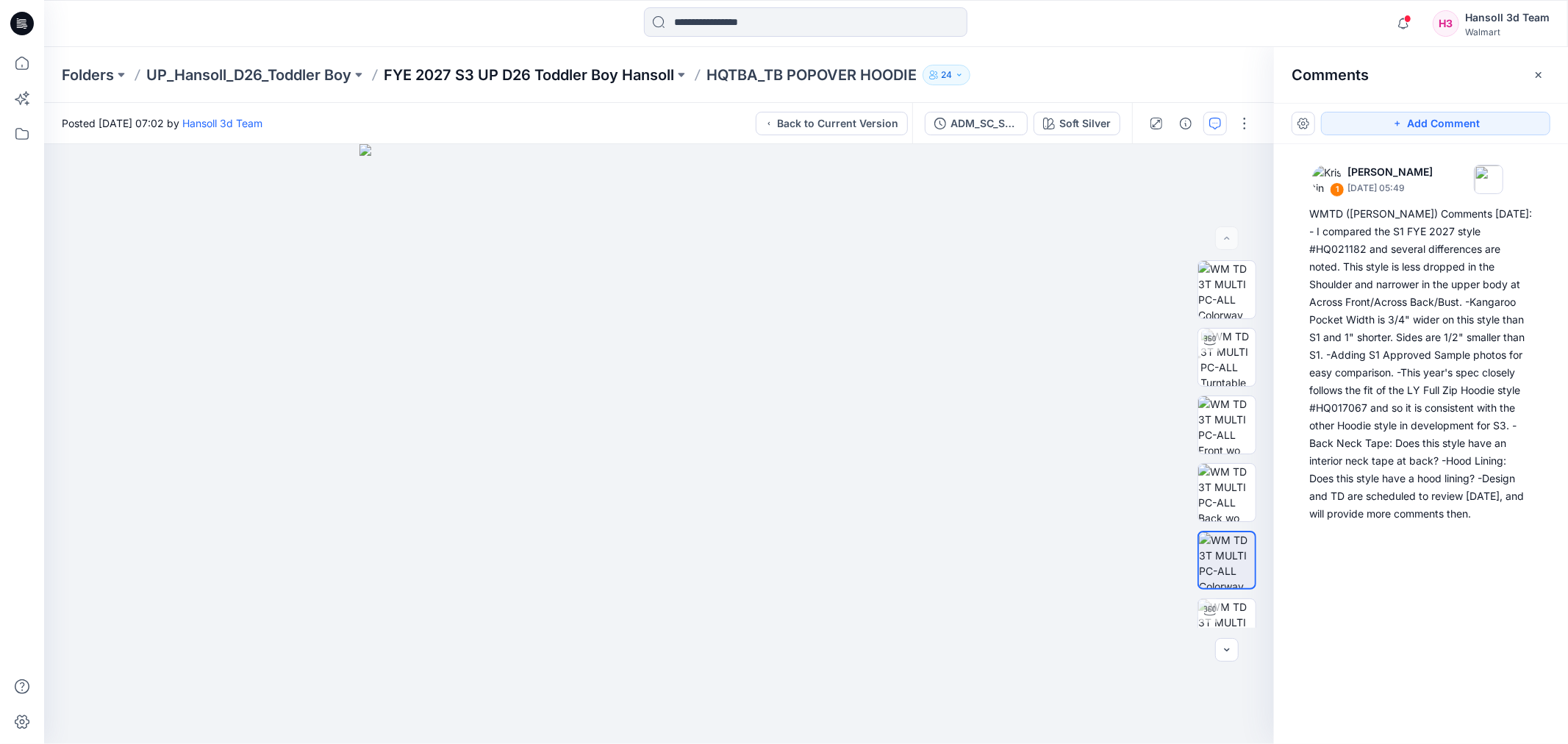
click at [557, 70] on p "FYE 2027 S3 UP D26 Toddler Boy Hansoll" at bounding box center [528, 75] width 290 height 21
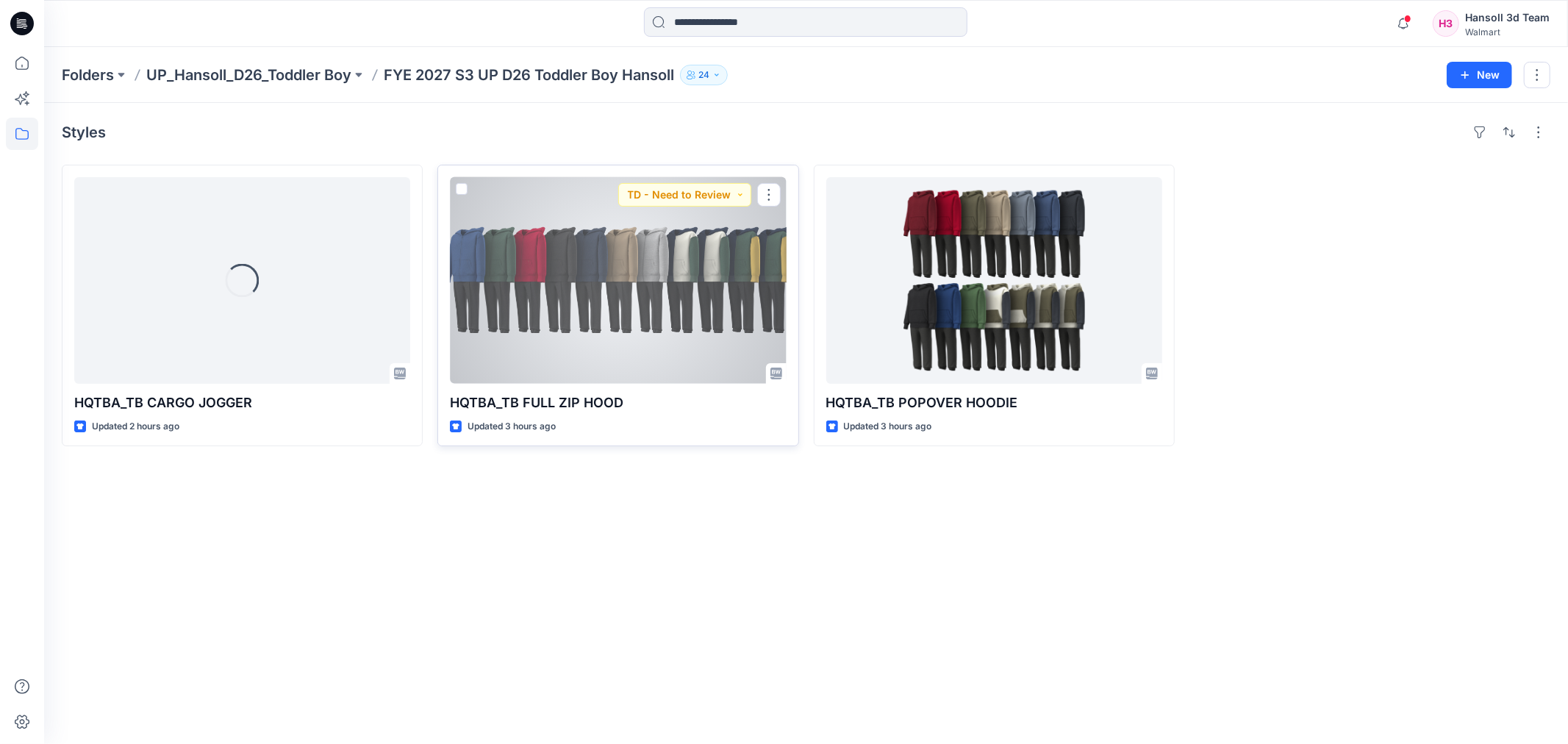
click at [652, 285] on div at bounding box center [618, 280] width 336 height 206
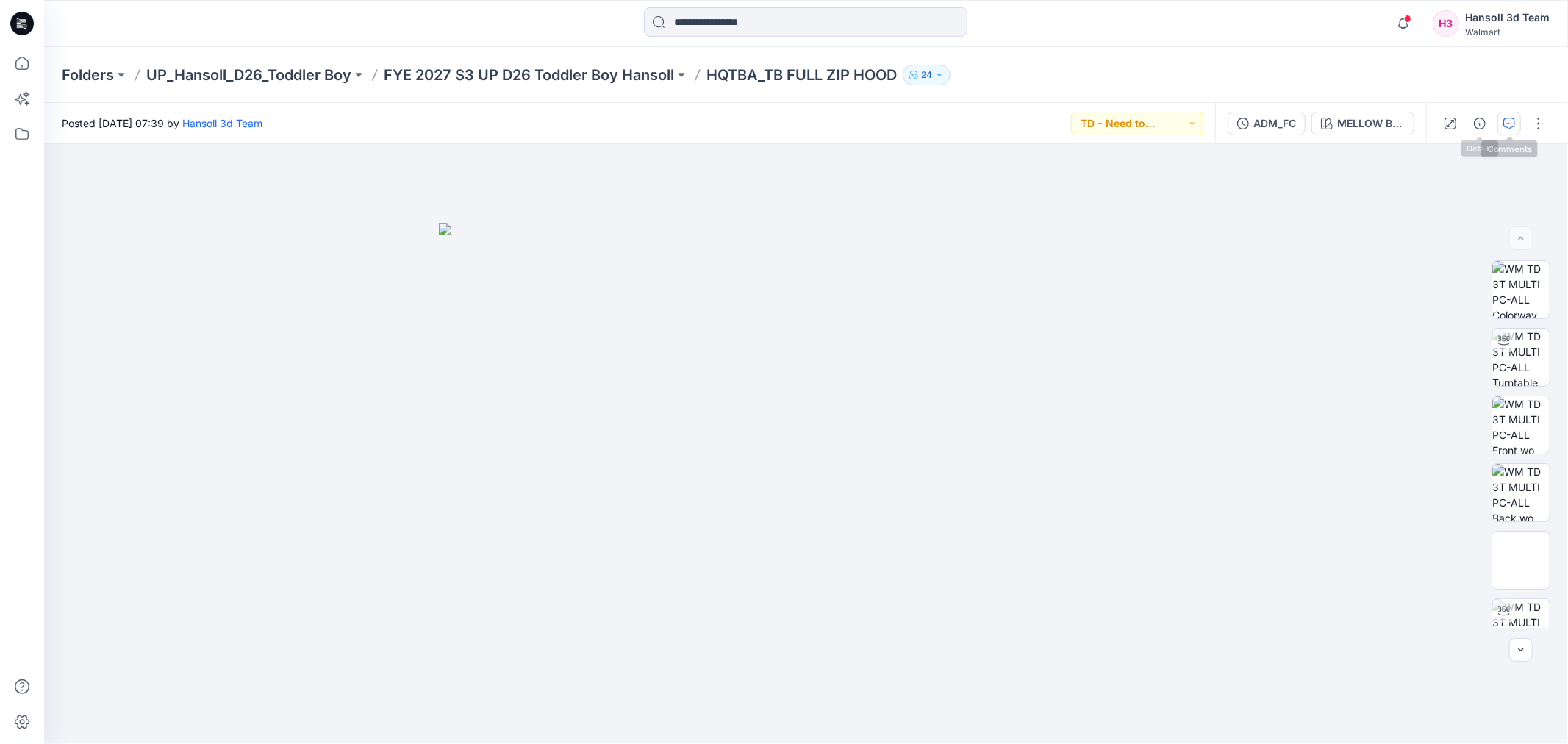
click at [1510, 127] on icon "button" at bounding box center [1509, 123] width 12 height 12
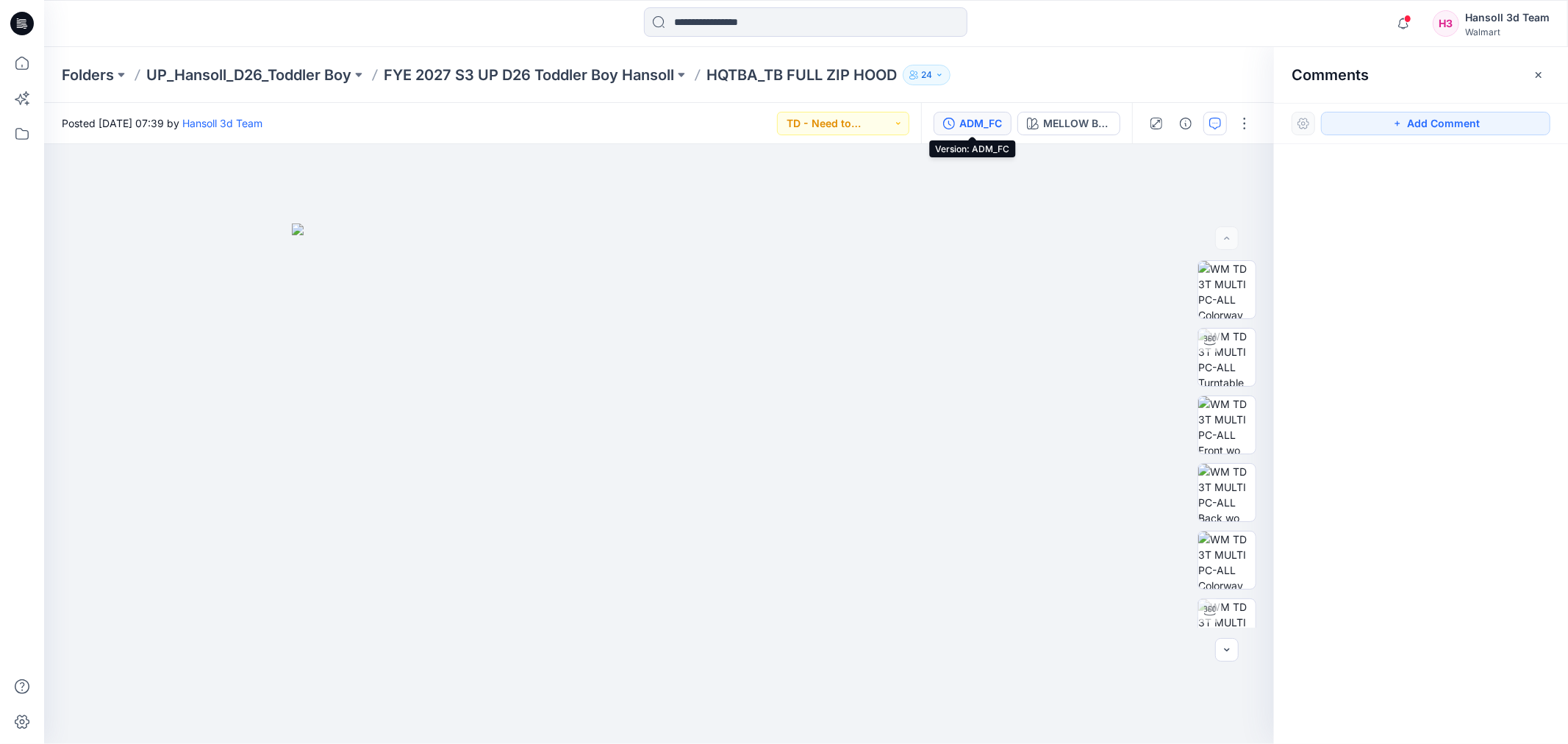
click at [987, 120] on div "ADM_FC" at bounding box center [980, 123] width 43 height 16
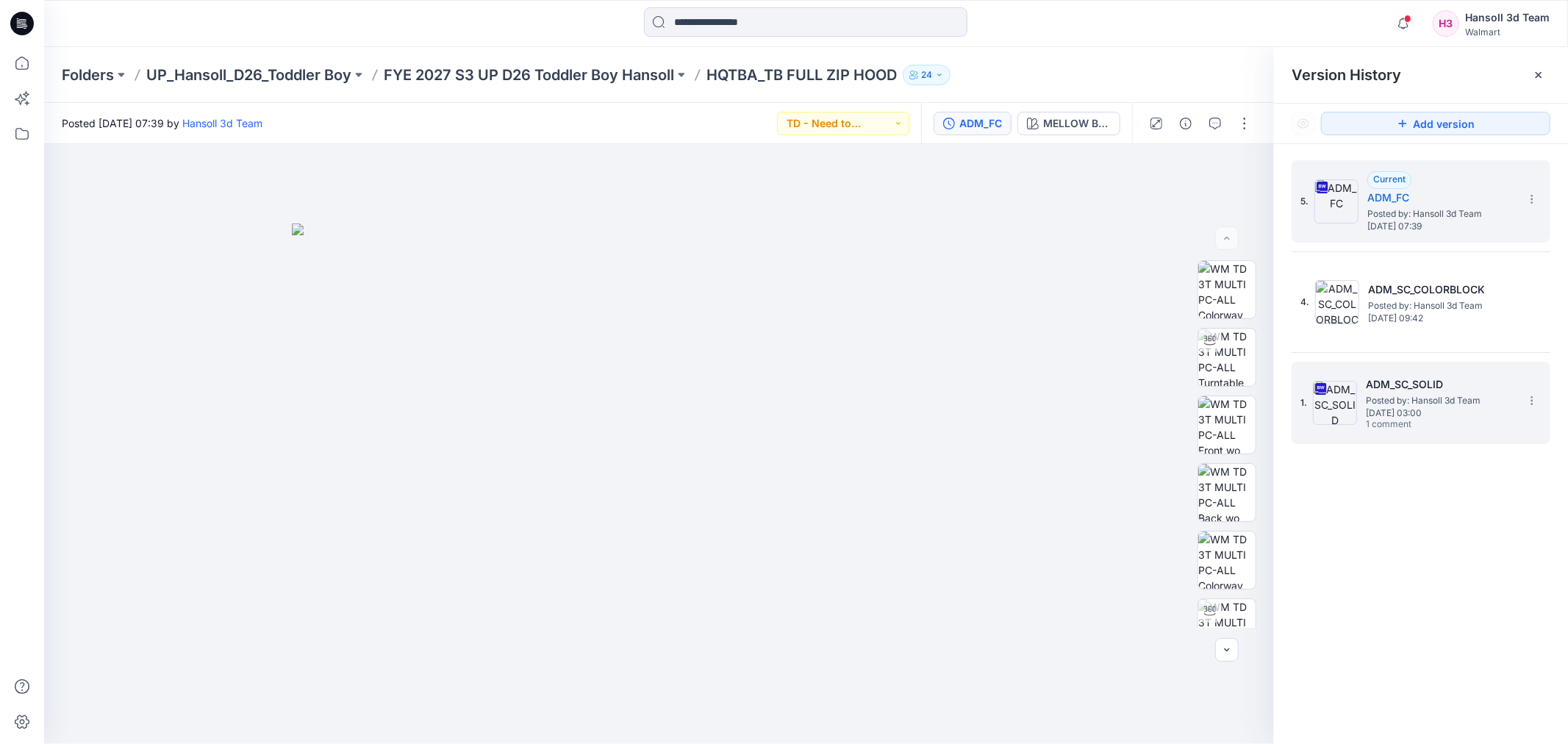
click at [1451, 412] on span "[DATE] 03:00" at bounding box center [1440, 413] width 147 height 10
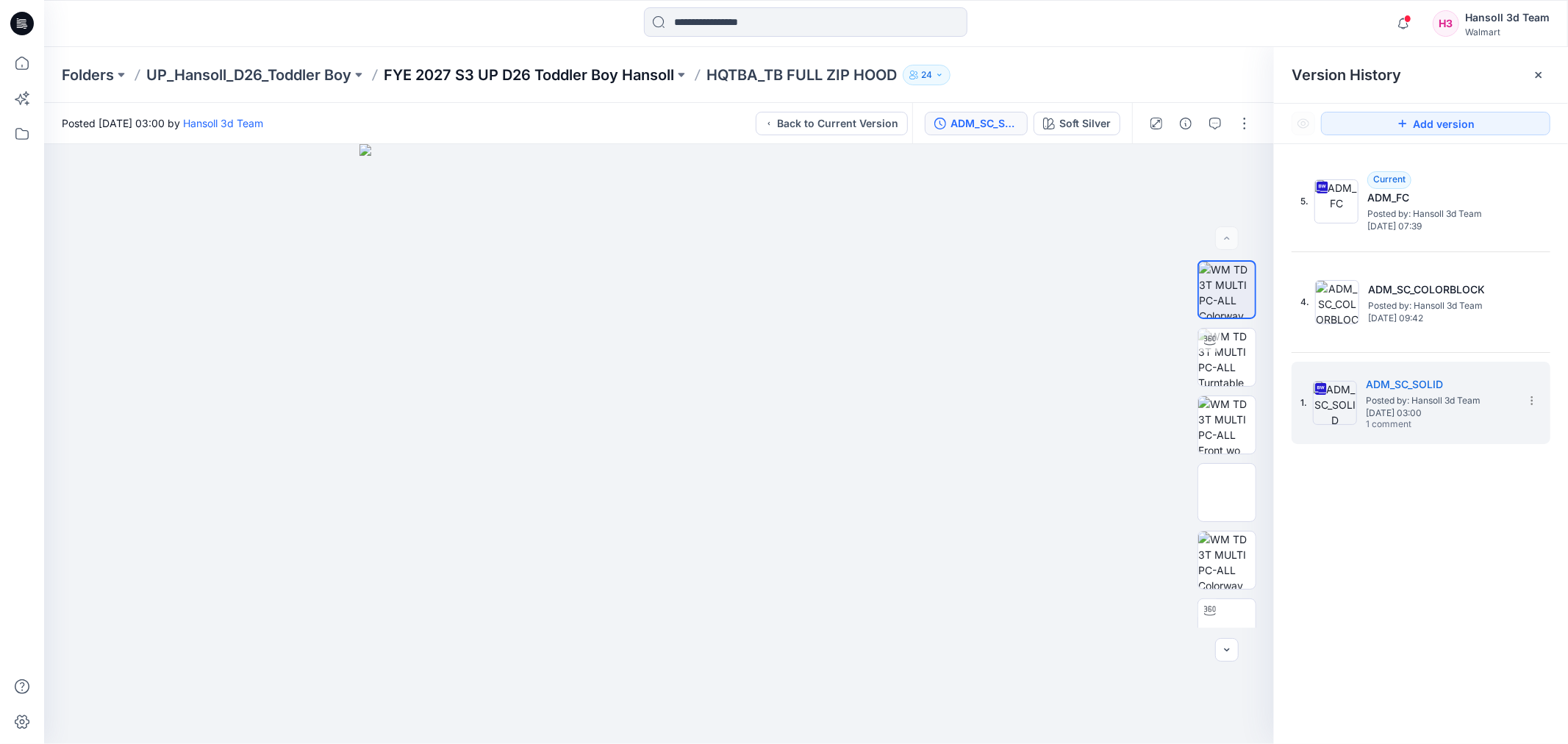
click at [480, 69] on p "FYE 2027 S3 UP D26 Toddler Boy Hansoll" at bounding box center [528, 75] width 290 height 21
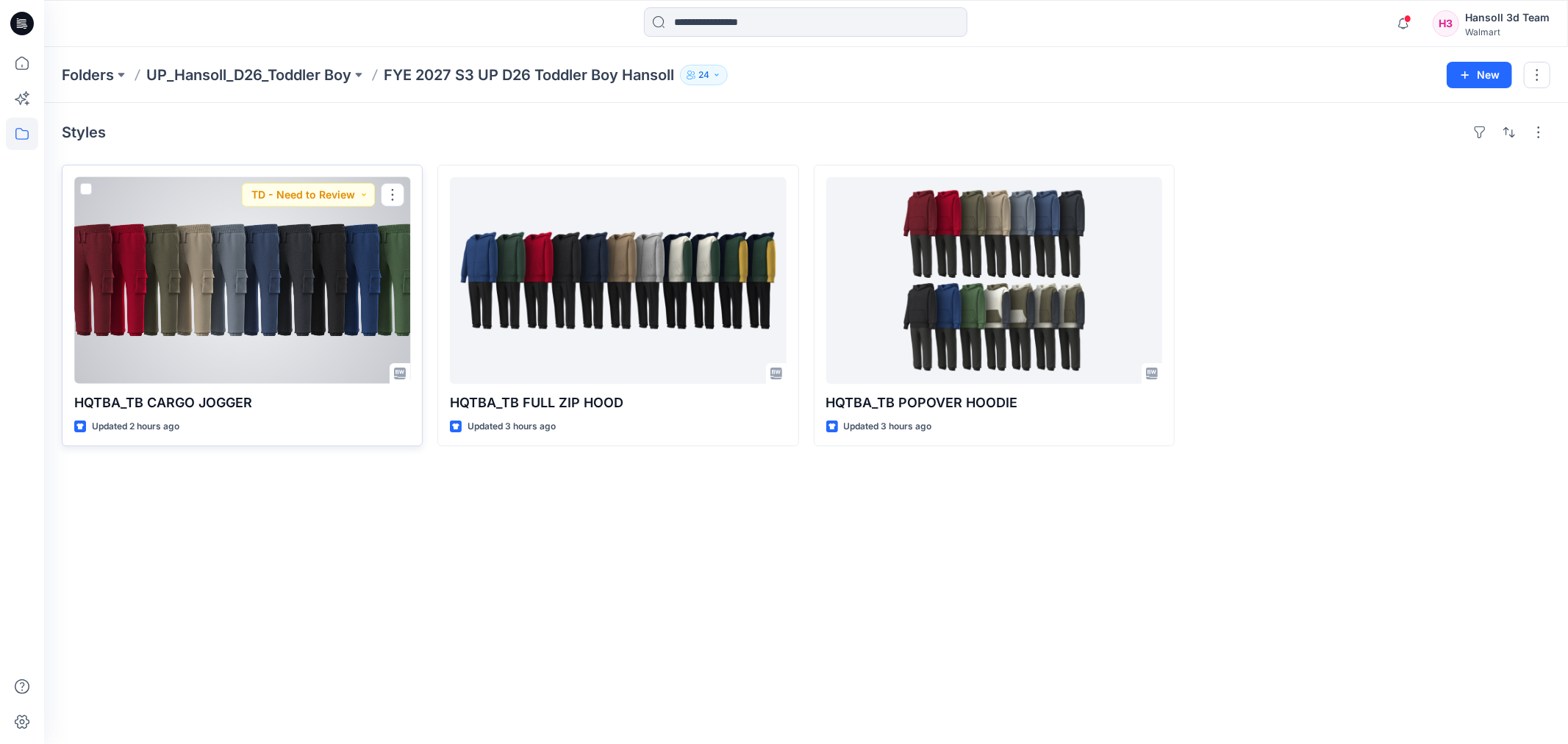
click at [278, 336] on div at bounding box center [242, 280] width 336 height 206
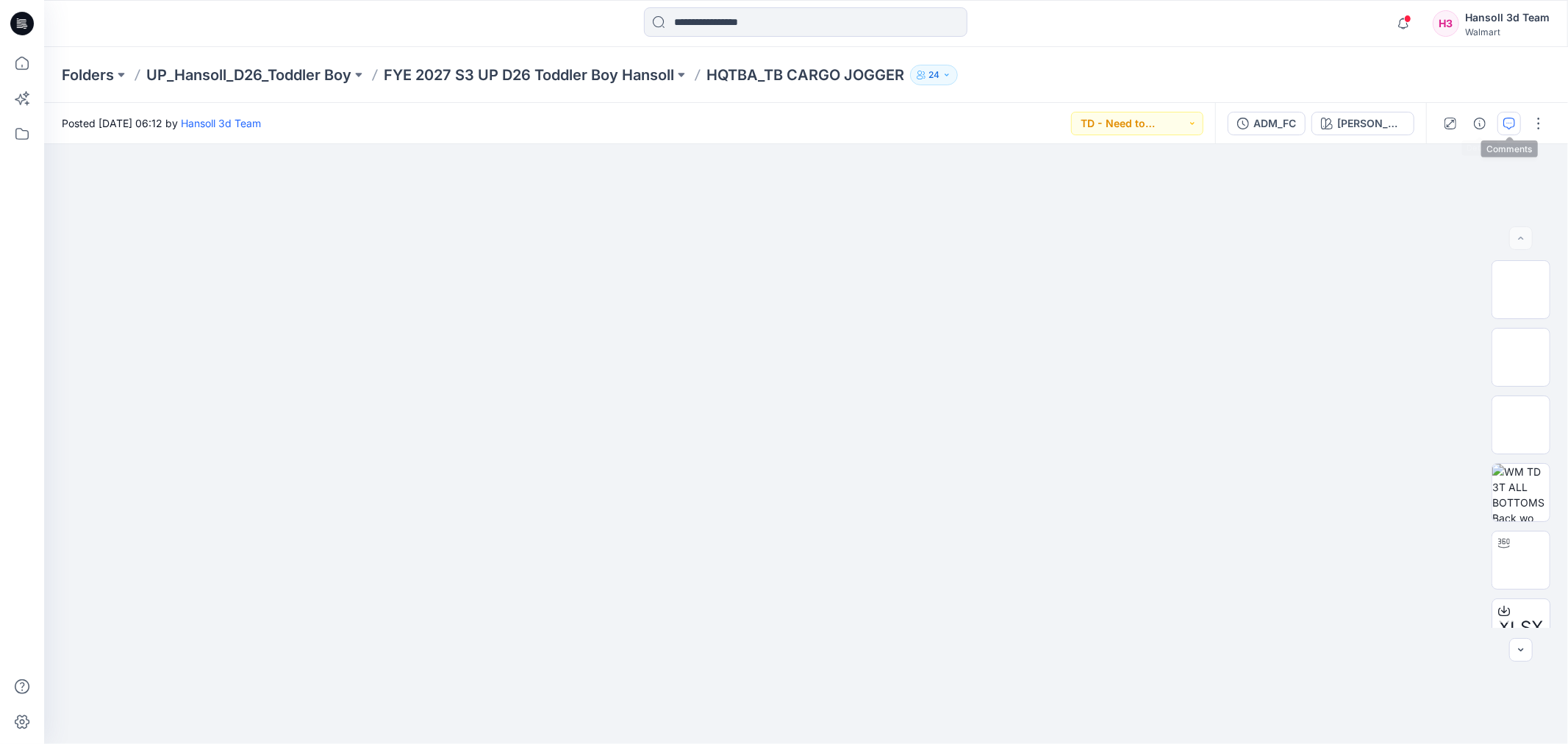
click at [1509, 123] on icon "button" at bounding box center [1509, 123] width 12 height 12
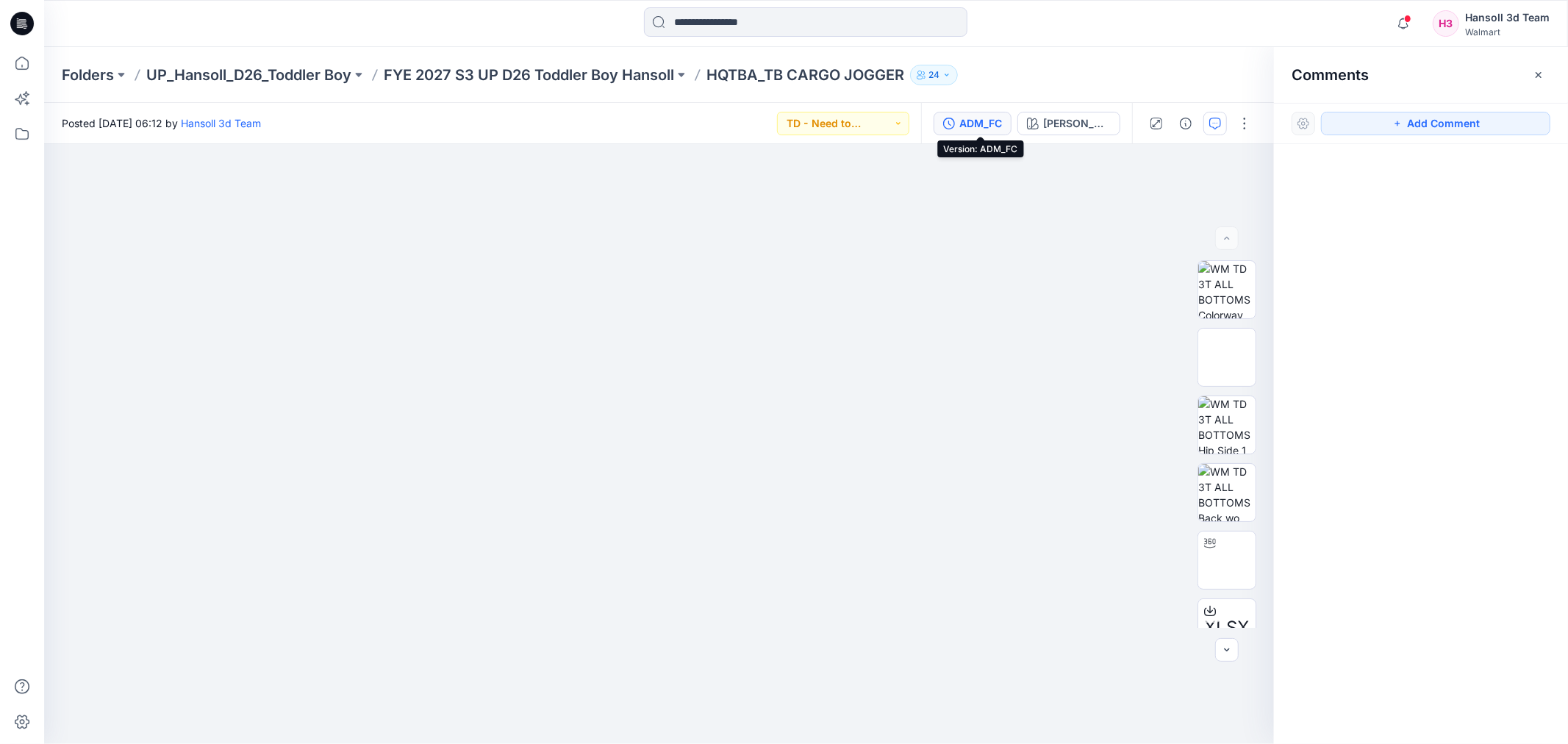
click at [988, 119] on div "ADM_FC" at bounding box center [980, 123] width 43 height 16
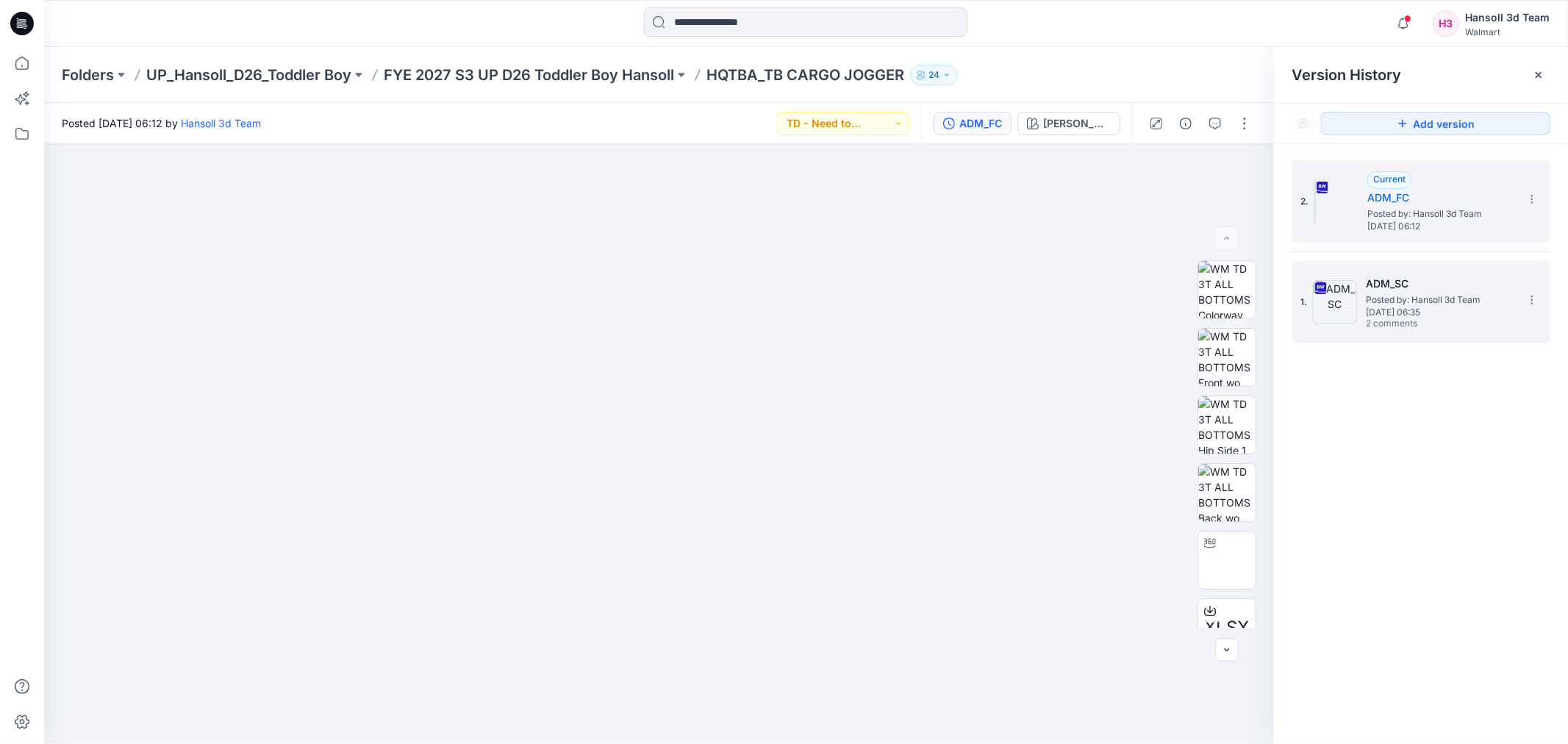
click at [1458, 283] on h5 "ADM_SC" at bounding box center [1440, 284] width 147 height 17
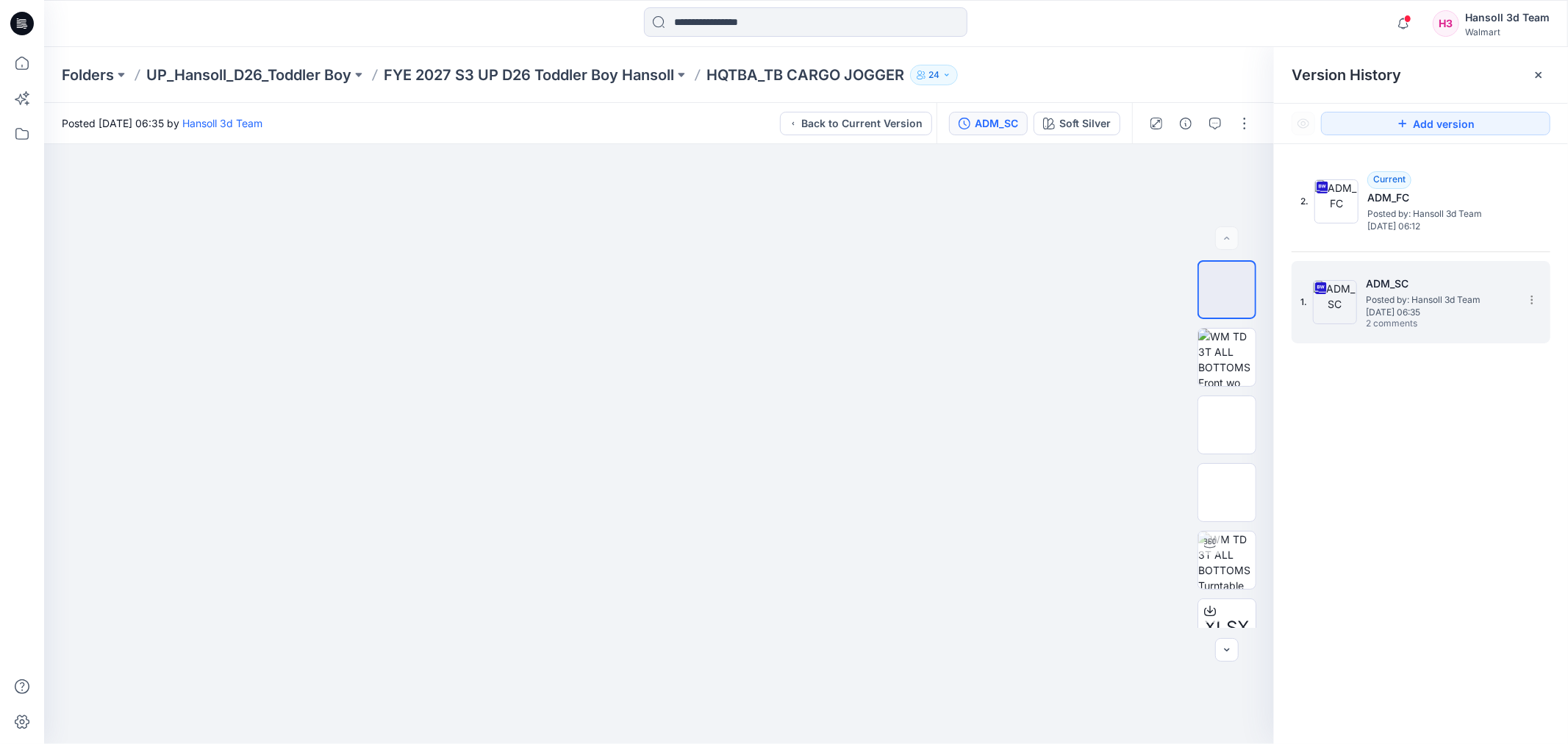
click at [1452, 311] on span "[DATE] 06:35" at bounding box center [1440, 312] width 147 height 10
click at [1202, 128] on div at bounding box center [1200, 123] width 136 height 41
click at [1210, 123] on icon "button" at bounding box center [1215, 123] width 12 height 12
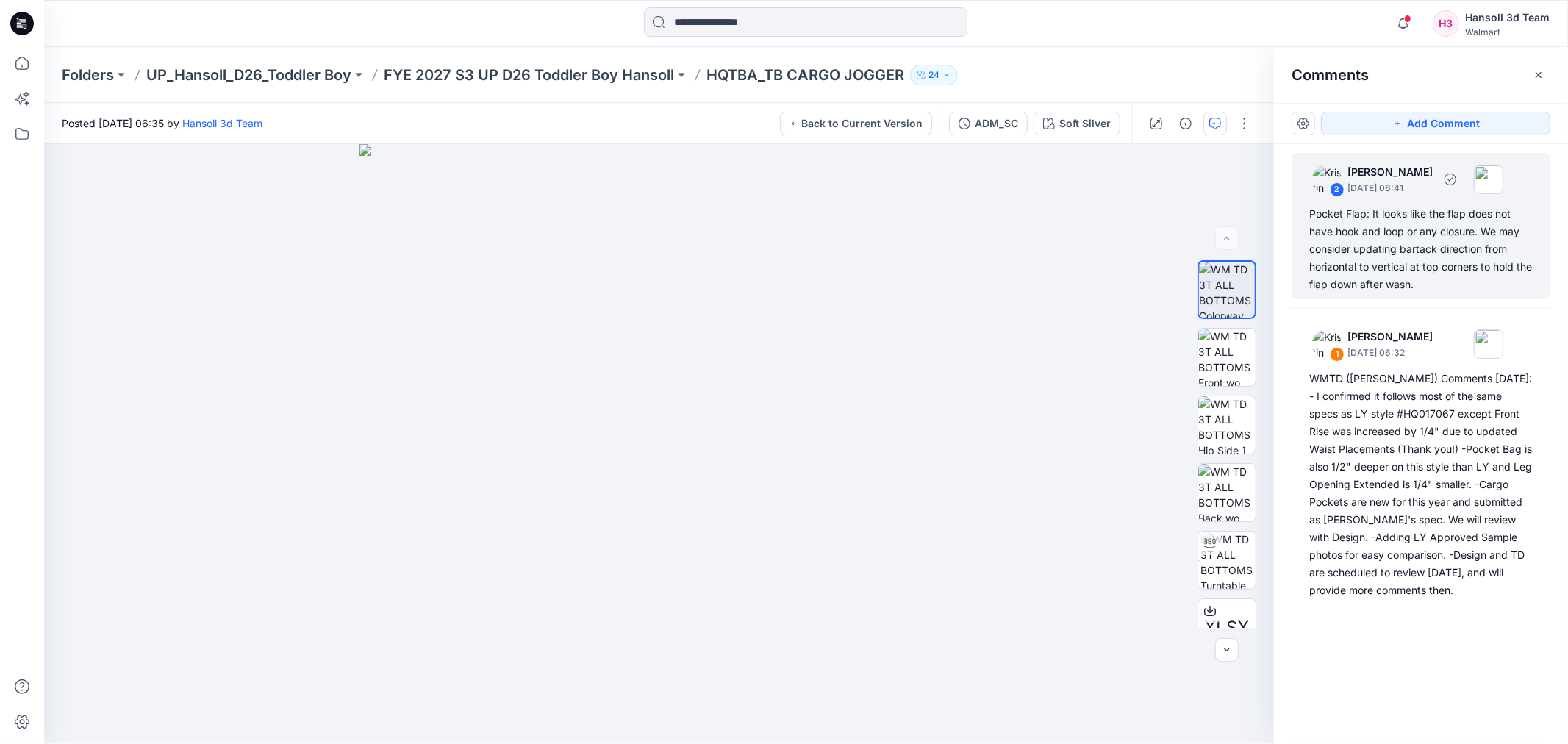
click at [1472, 284] on div "Pocket Flap: It looks like the flap does not have hook and loop or any closure.…" at bounding box center [1421, 249] width 224 height 89
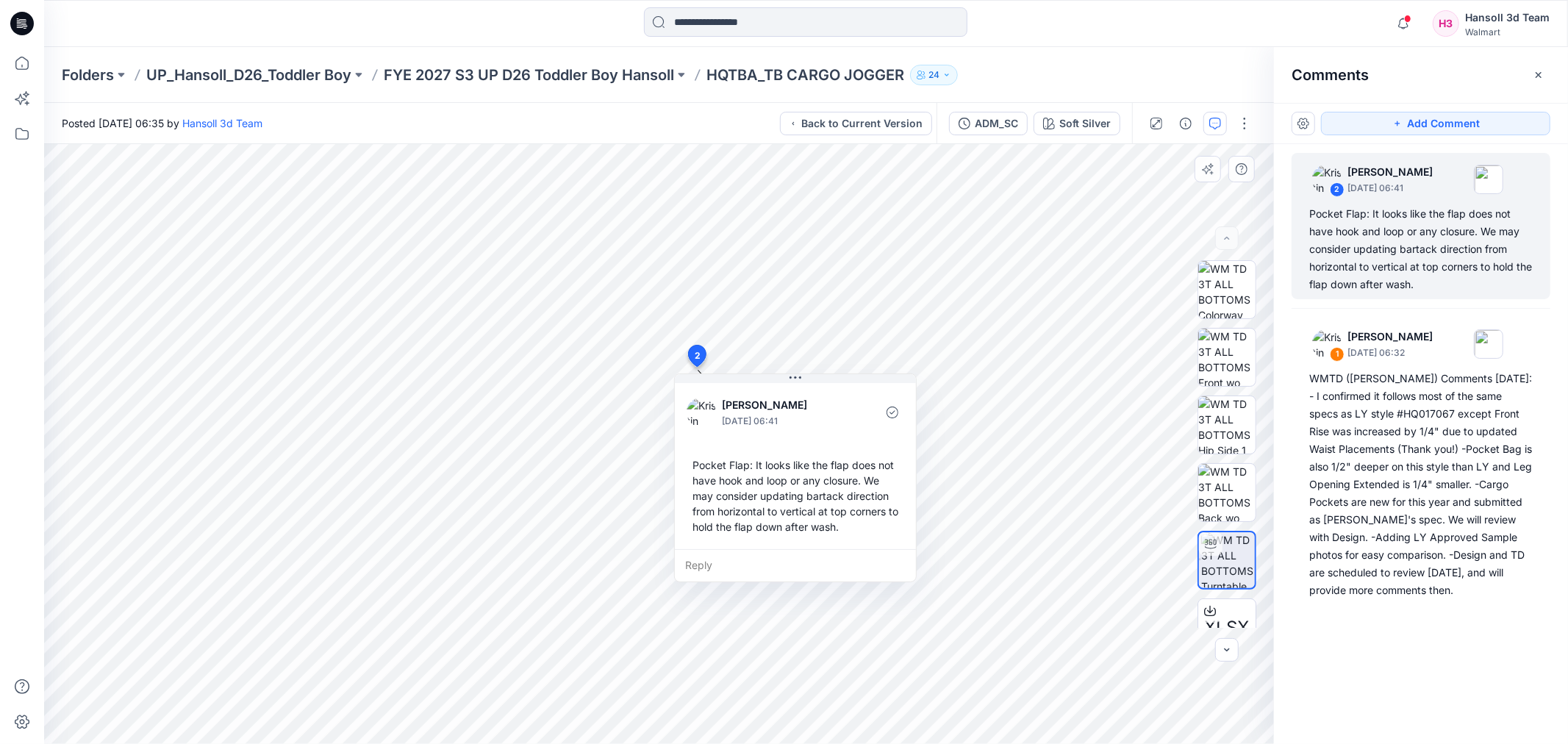
click at [831, 561] on div "Reply" at bounding box center [795, 565] width 241 height 32
type textarea "*"
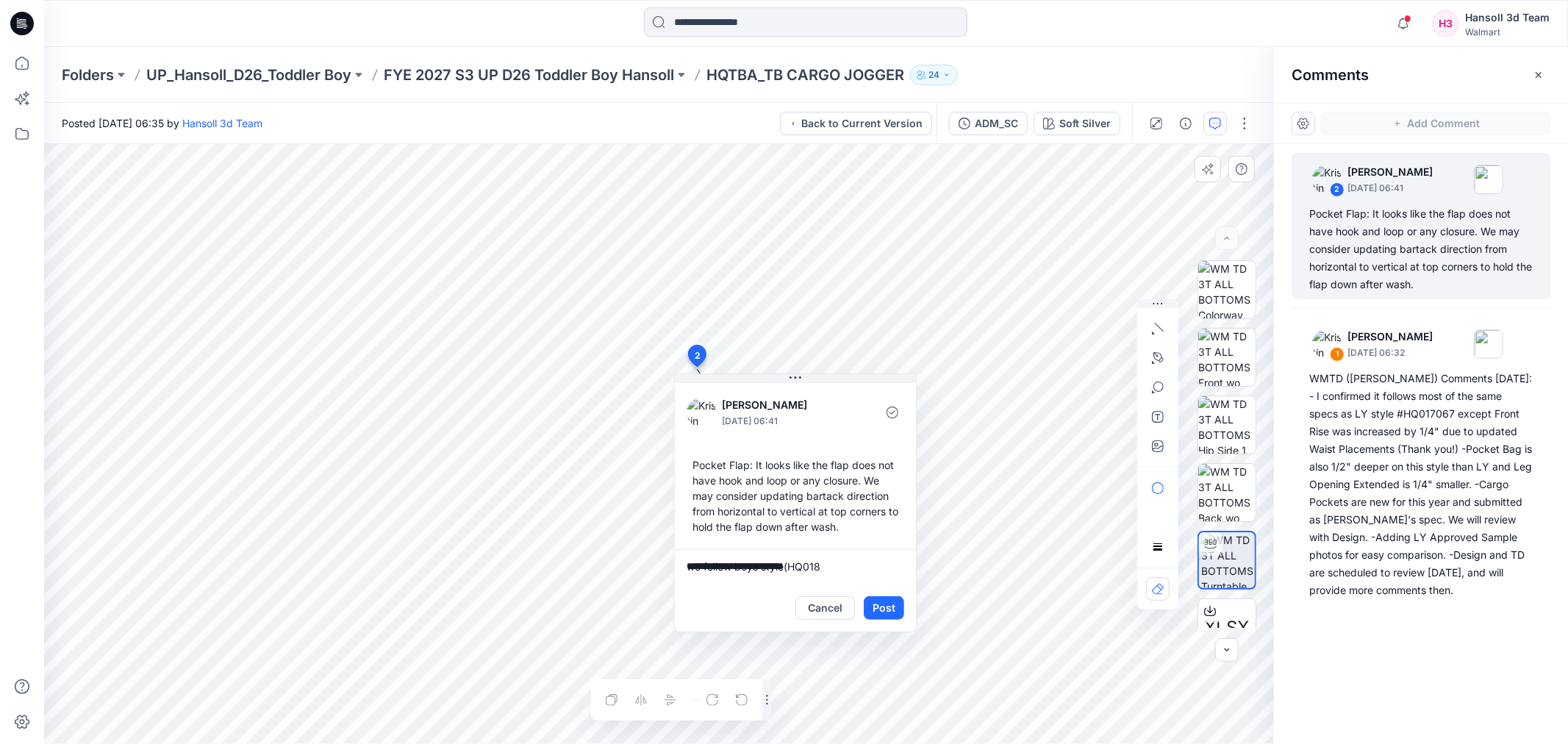
click at [829, 564] on textarea "**********" at bounding box center [795, 567] width 241 height 36
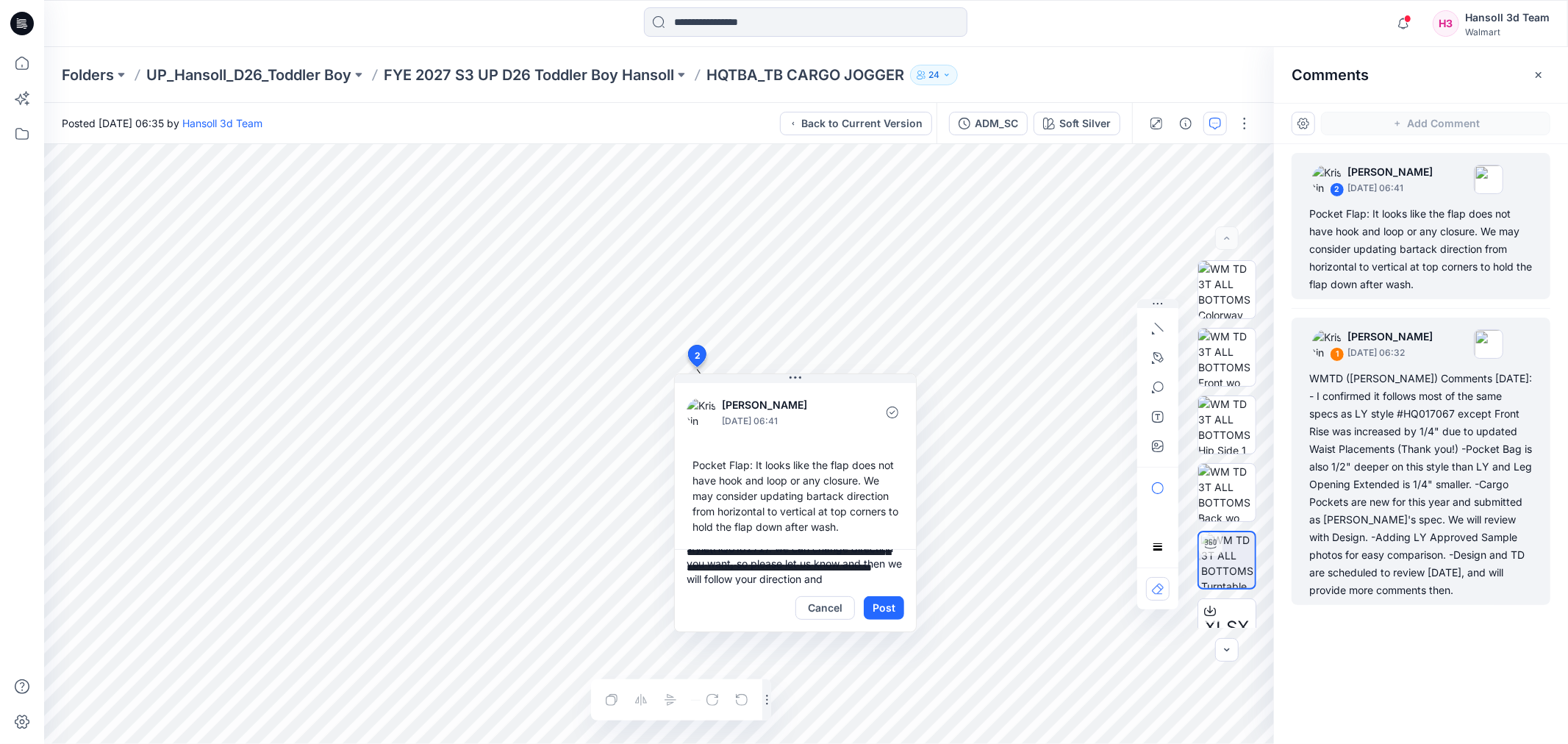
scroll to position [49, 0]
type textarea "**********"
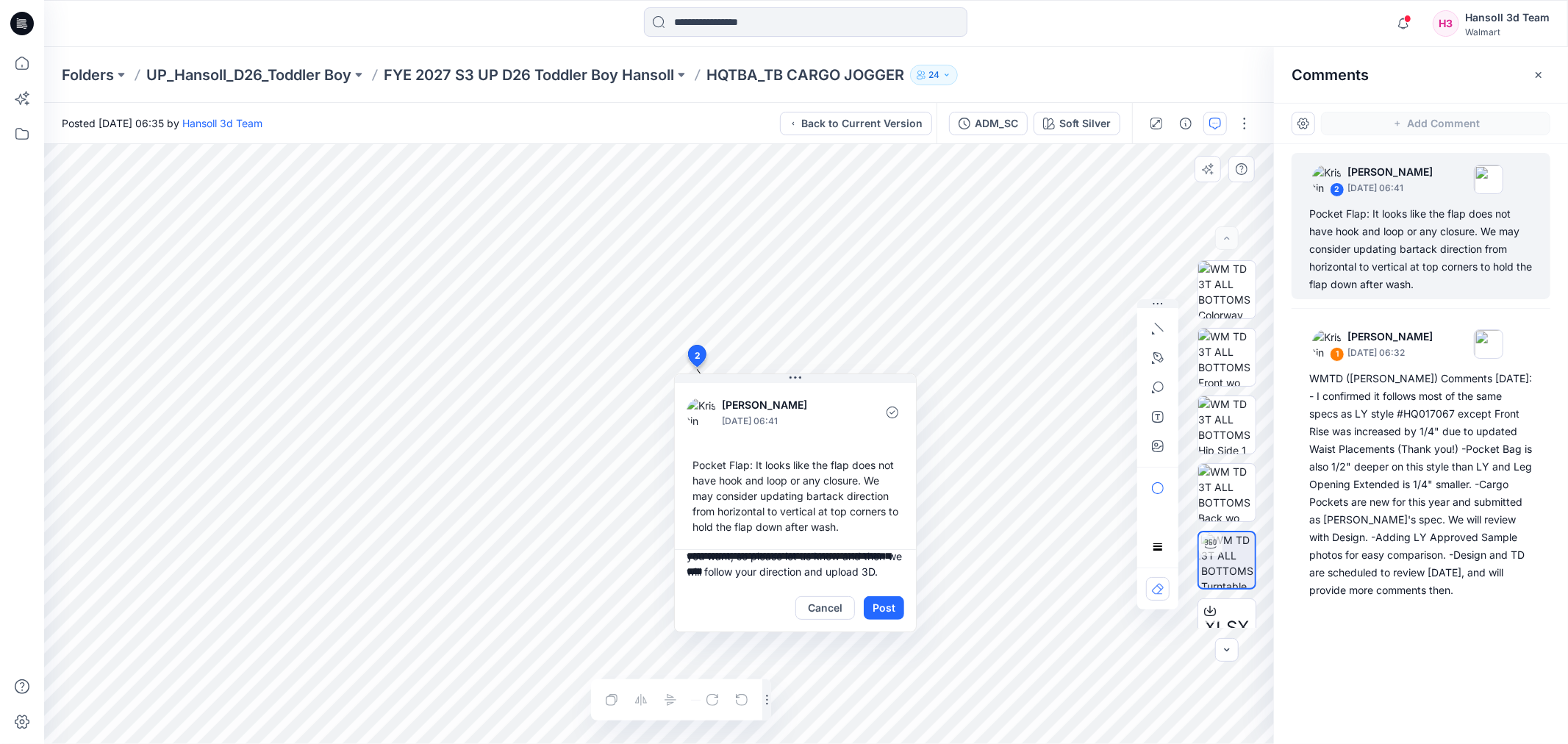
scroll to position [0, 0]
click at [890, 564] on textarea "**********" at bounding box center [795, 567] width 241 height 36
click at [874, 617] on button "Post" at bounding box center [884, 608] width 40 height 24
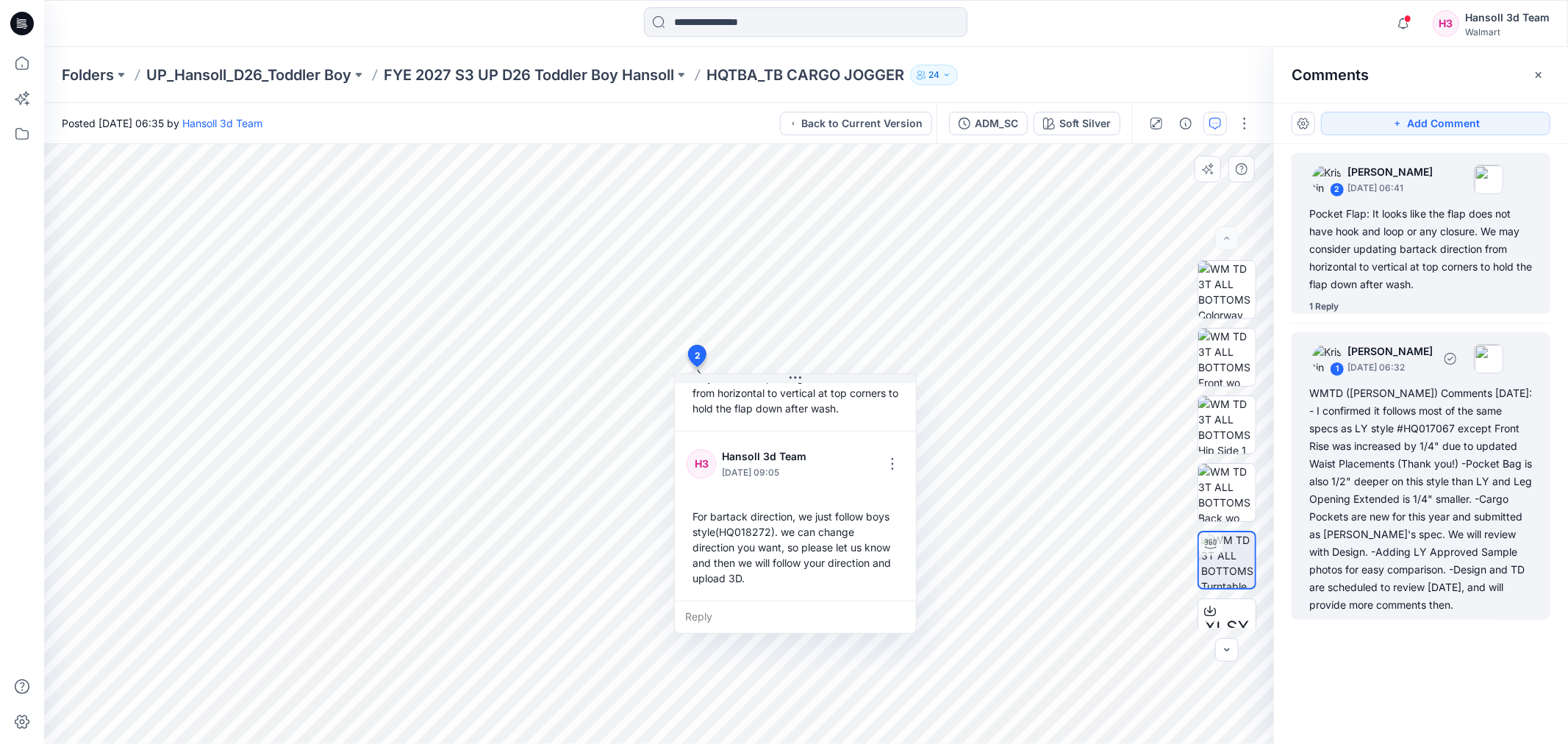
click at [1442, 486] on div "WMTD ([PERSON_NAME]) Comments [DATE]: - I confirmed it follows most of the same…" at bounding box center [1421, 499] width 224 height 229
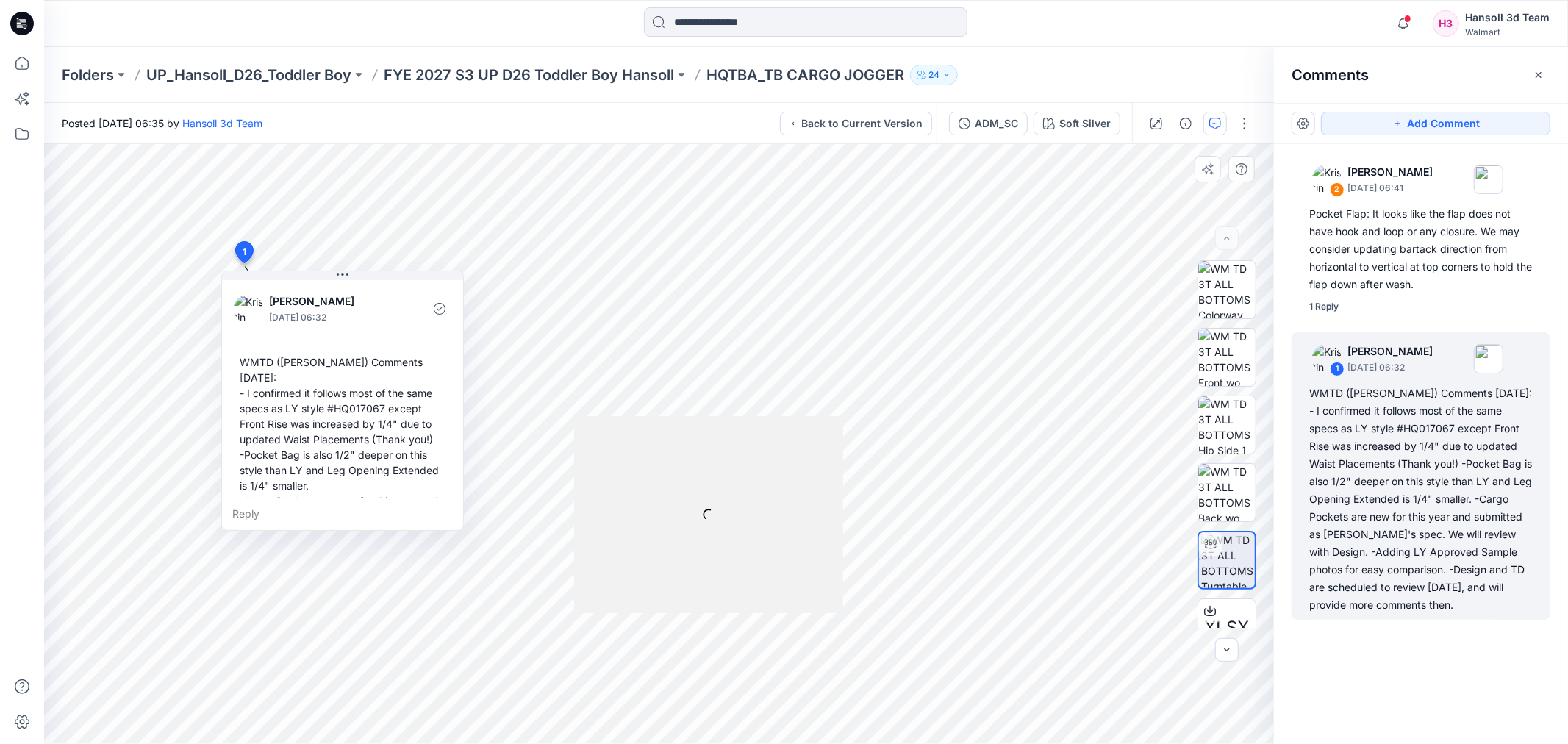
click at [280, 503] on div "Reply" at bounding box center [342, 513] width 241 height 32
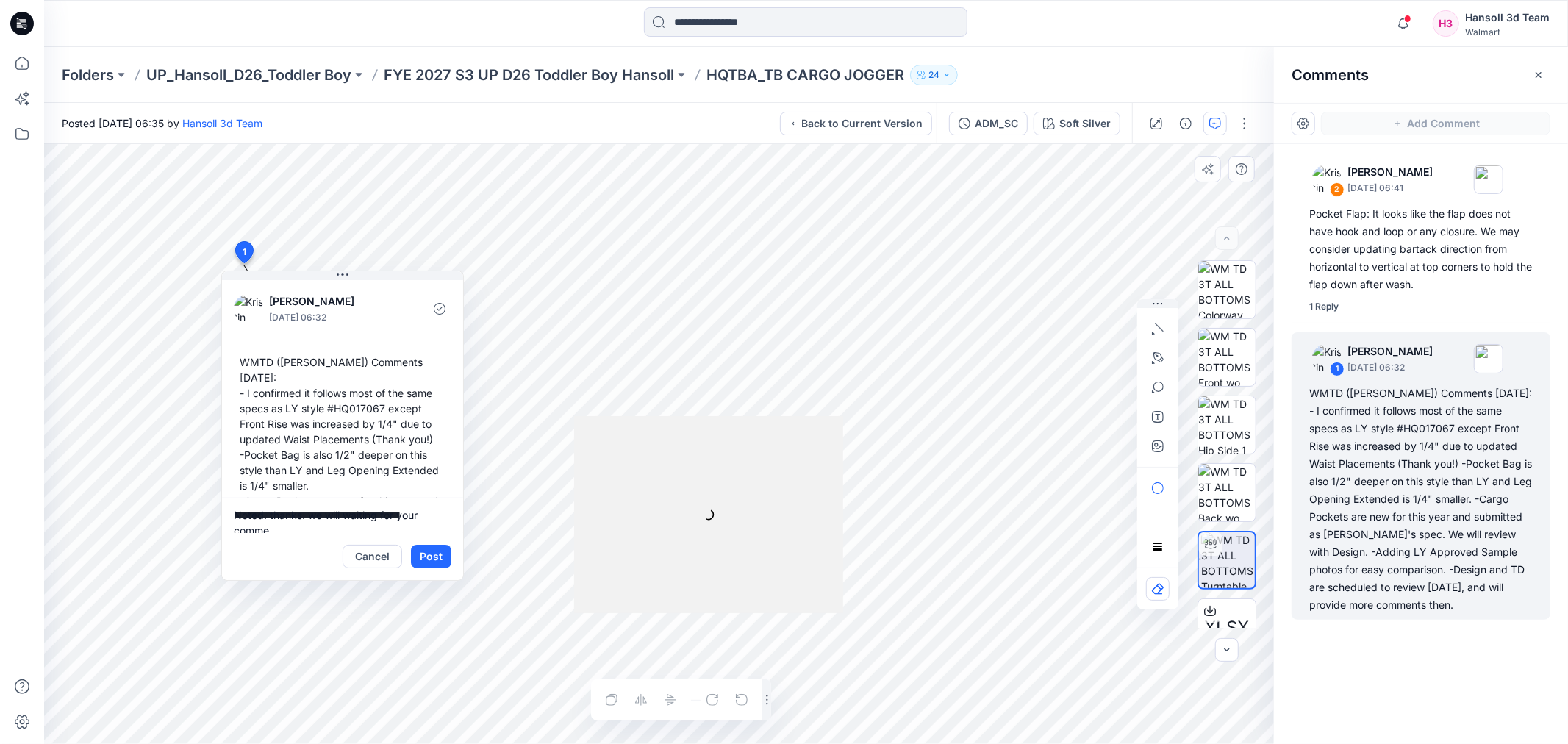
scroll to position [3, 0]
type textarea "**********"
click at [435, 557] on button "Post" at bounding box center [431, 557] width 40 height 24
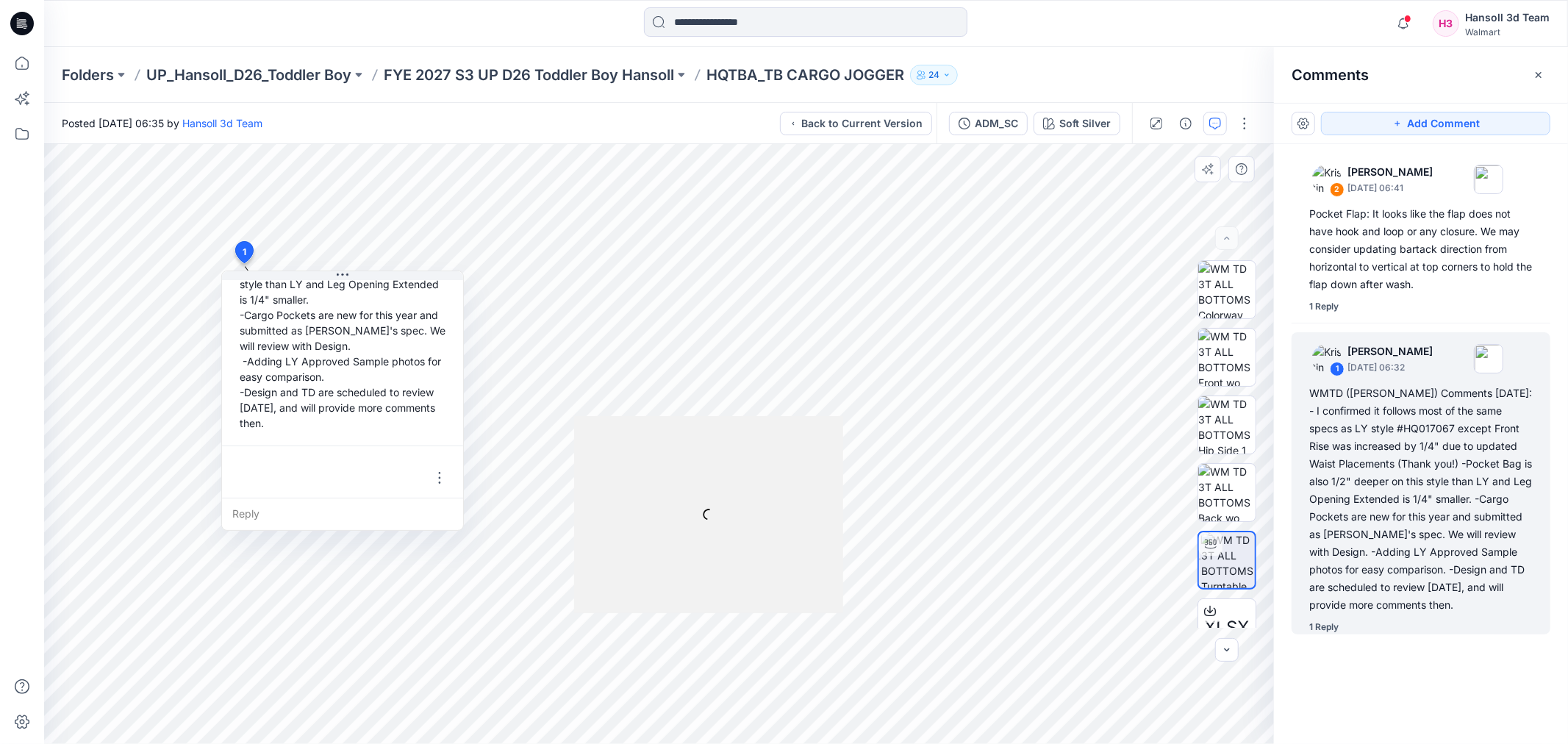
scroll to position [241, 0]
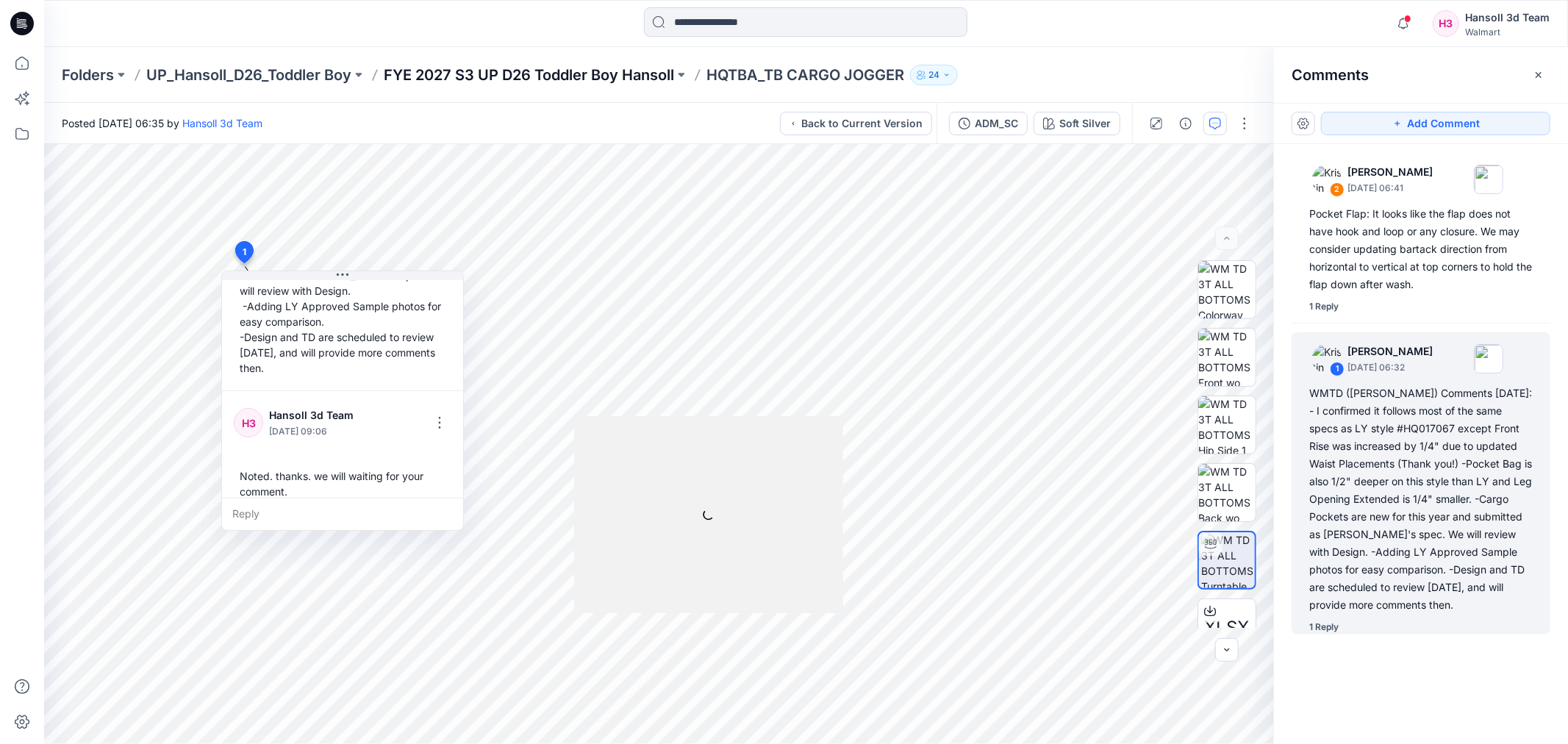
click at [569, 78] on p "FYE 2027 S3 UP D26 Toddler Boy Hansoll" at bounding box center [528, 75] width 290 height 21
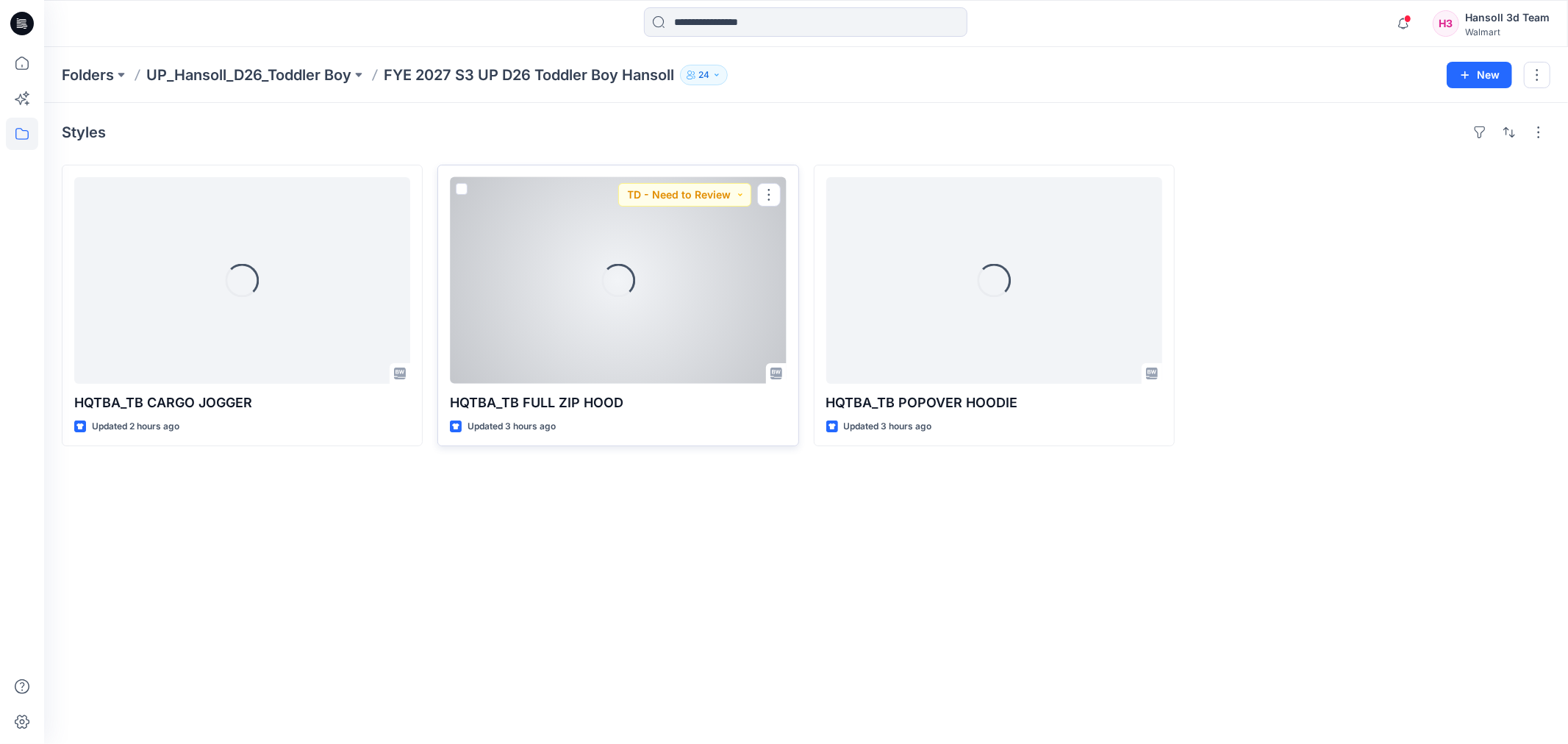
click at [671, 289] on div "Loading..." at bounding box center [618, 280] width 336 height 206
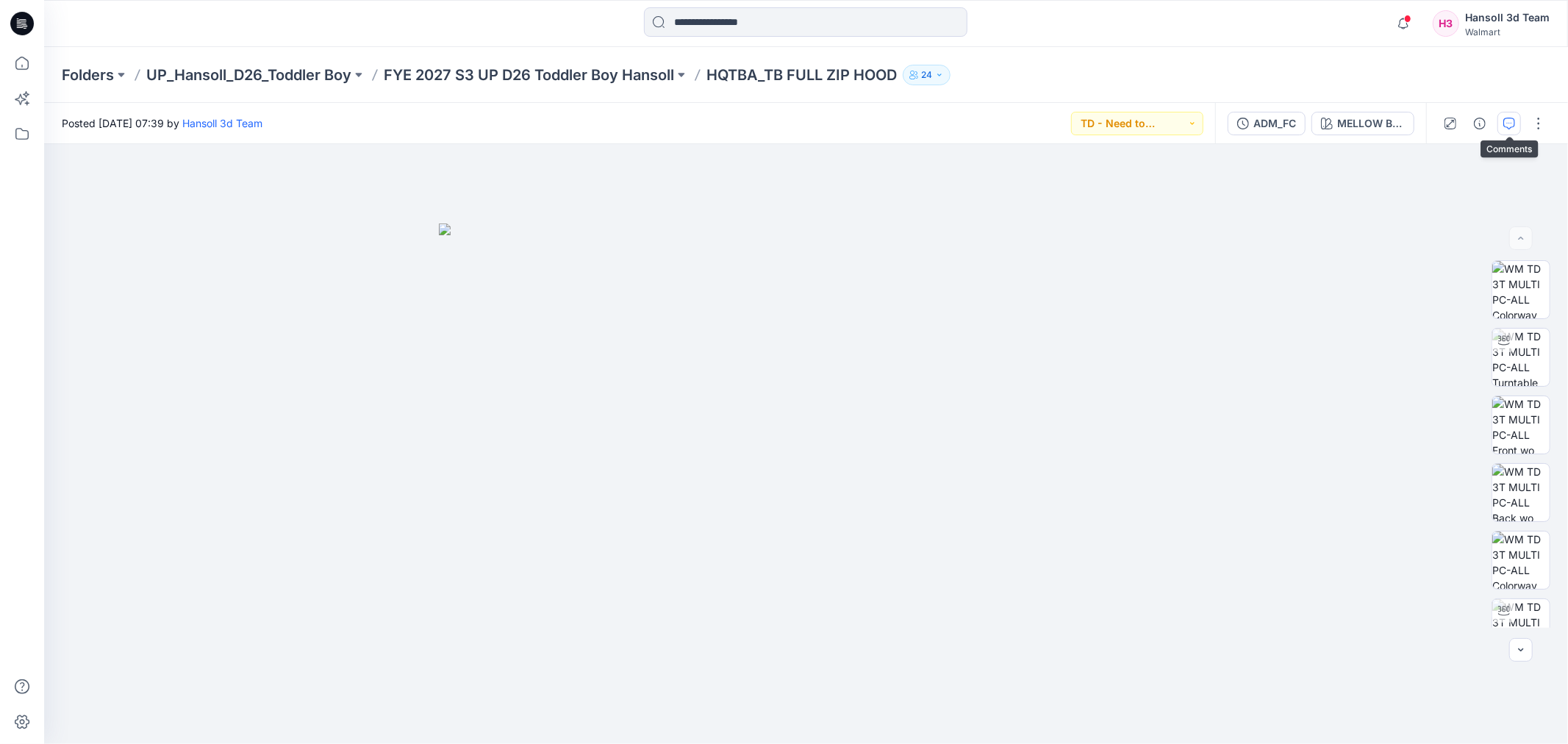
click at [1509, 120] on icon "button" at bounding box center [1509, 123] width 12 height 12
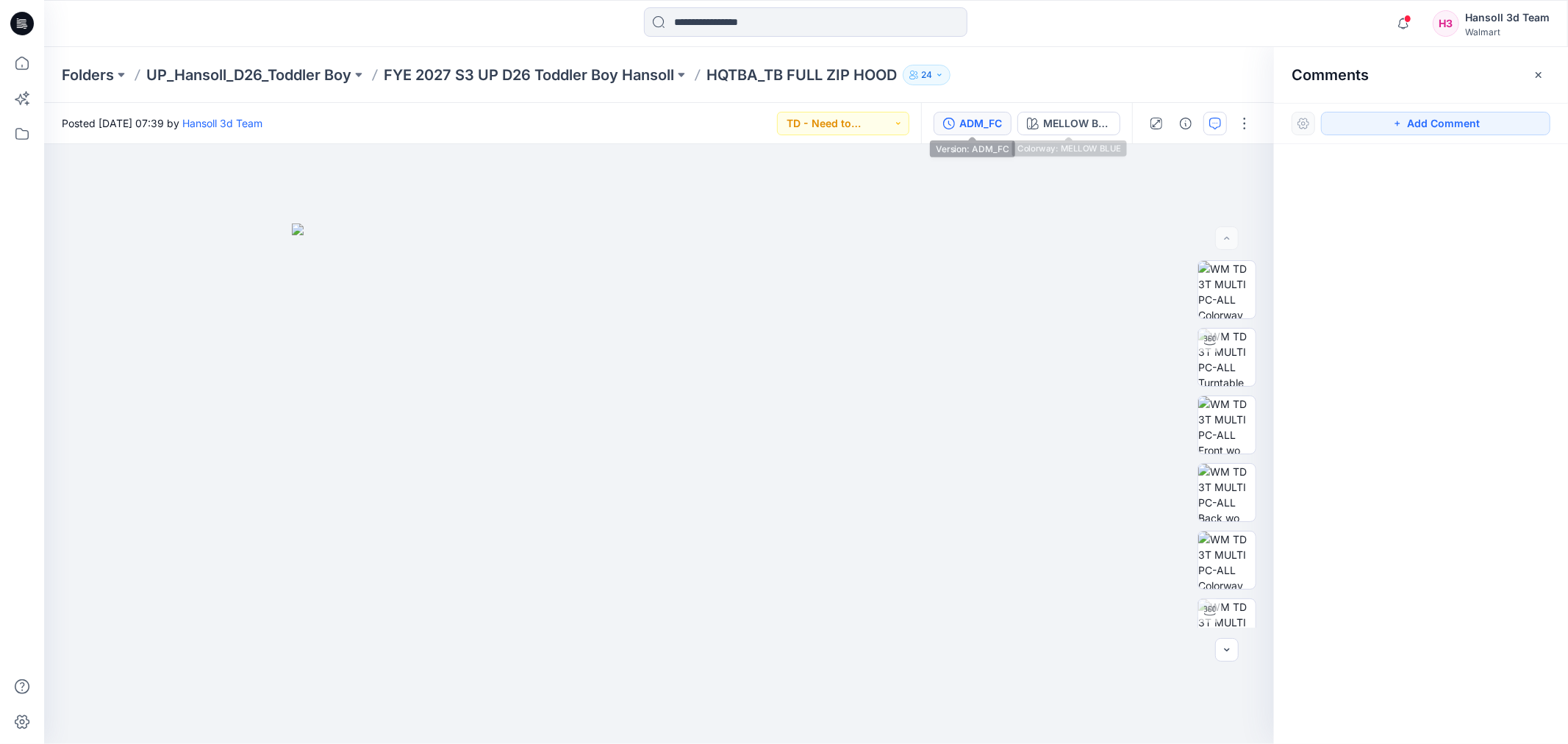
click at [996, 118] on div "ADM_FC" at bounding box center [980, 123] width 43 height 16
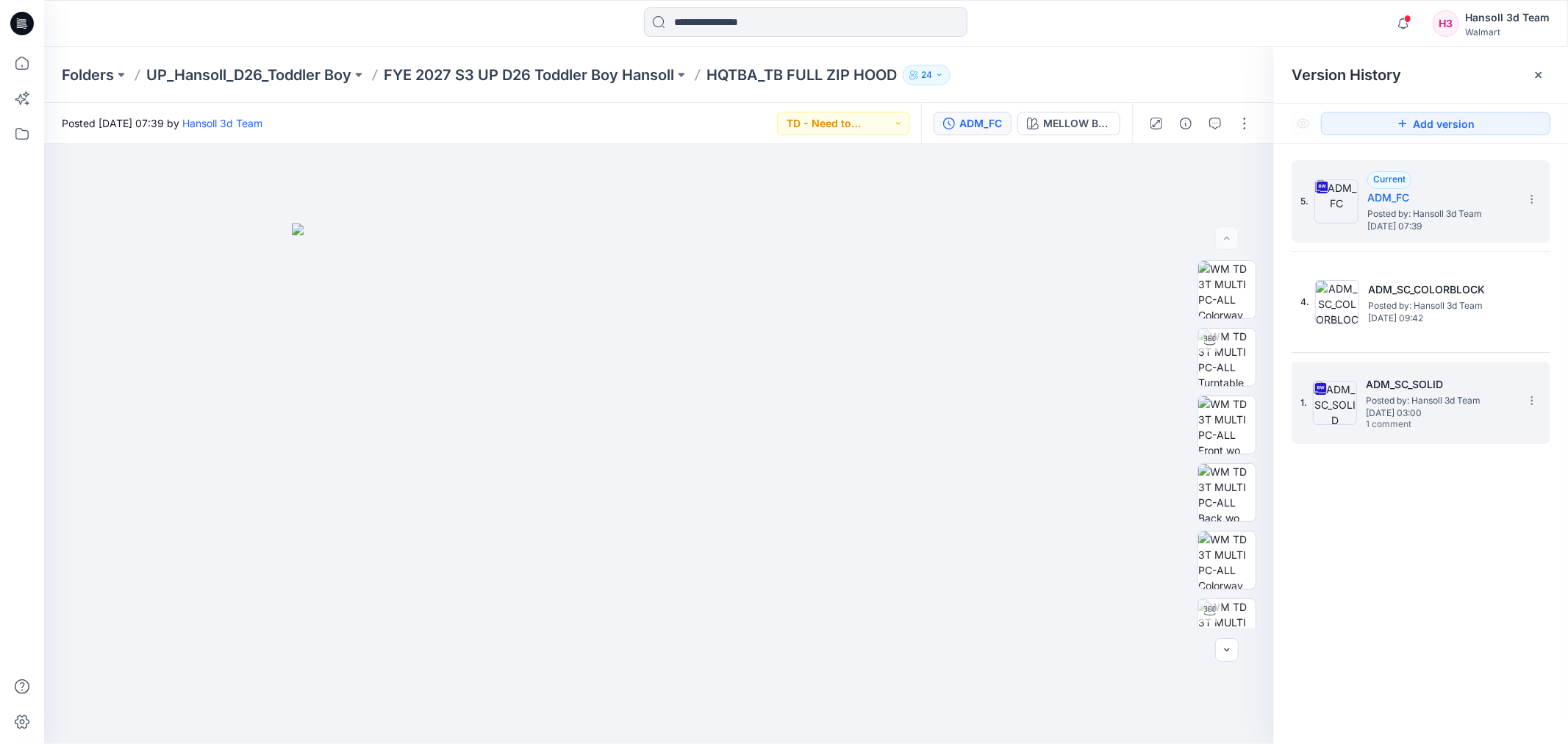
click at [1445, 410] on span "[DATE] 03:00" at bounding box center [1440, 413] width 147 height 10
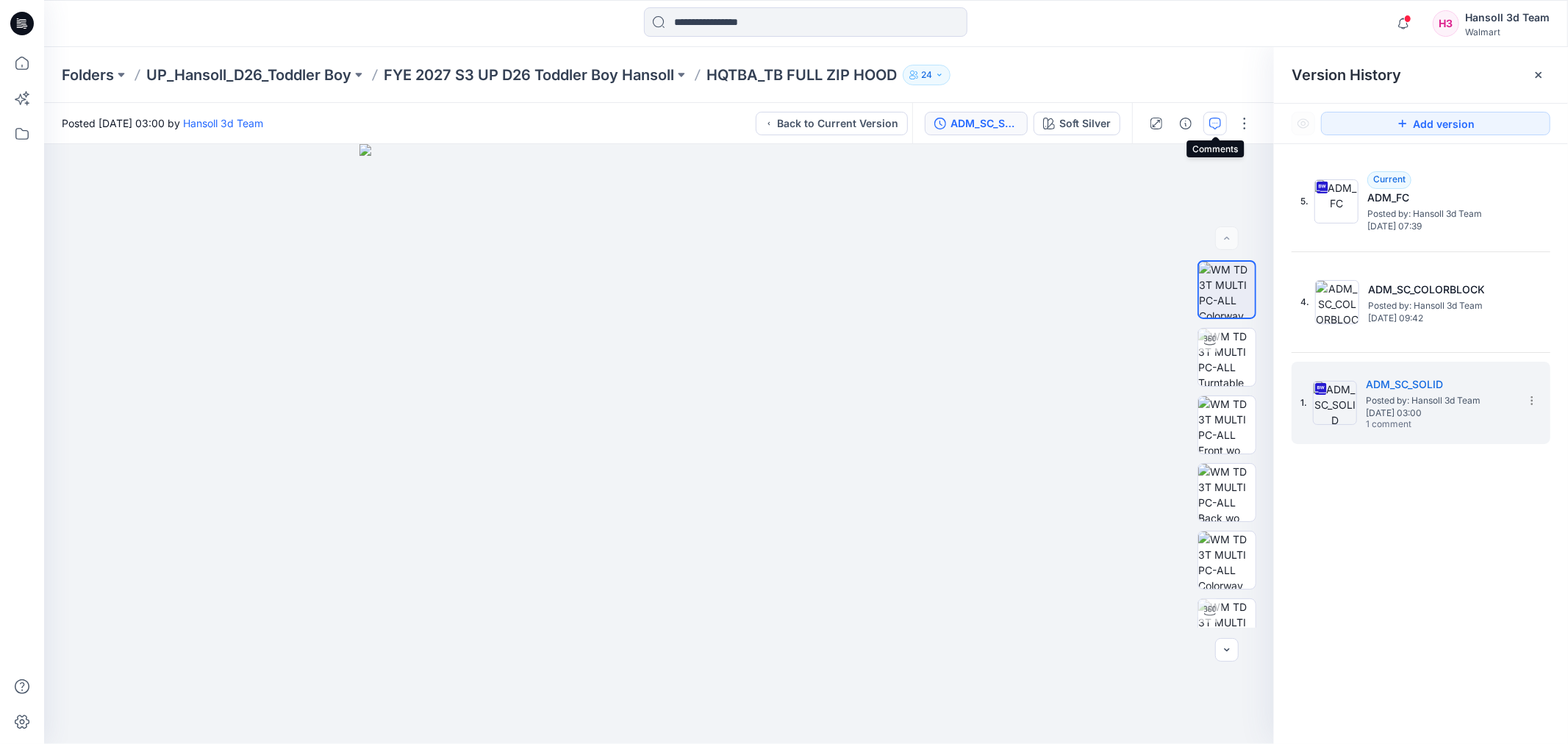
click at [1214, 125] on icon "button" at bounding box center [1215, 123] width 12 height 12
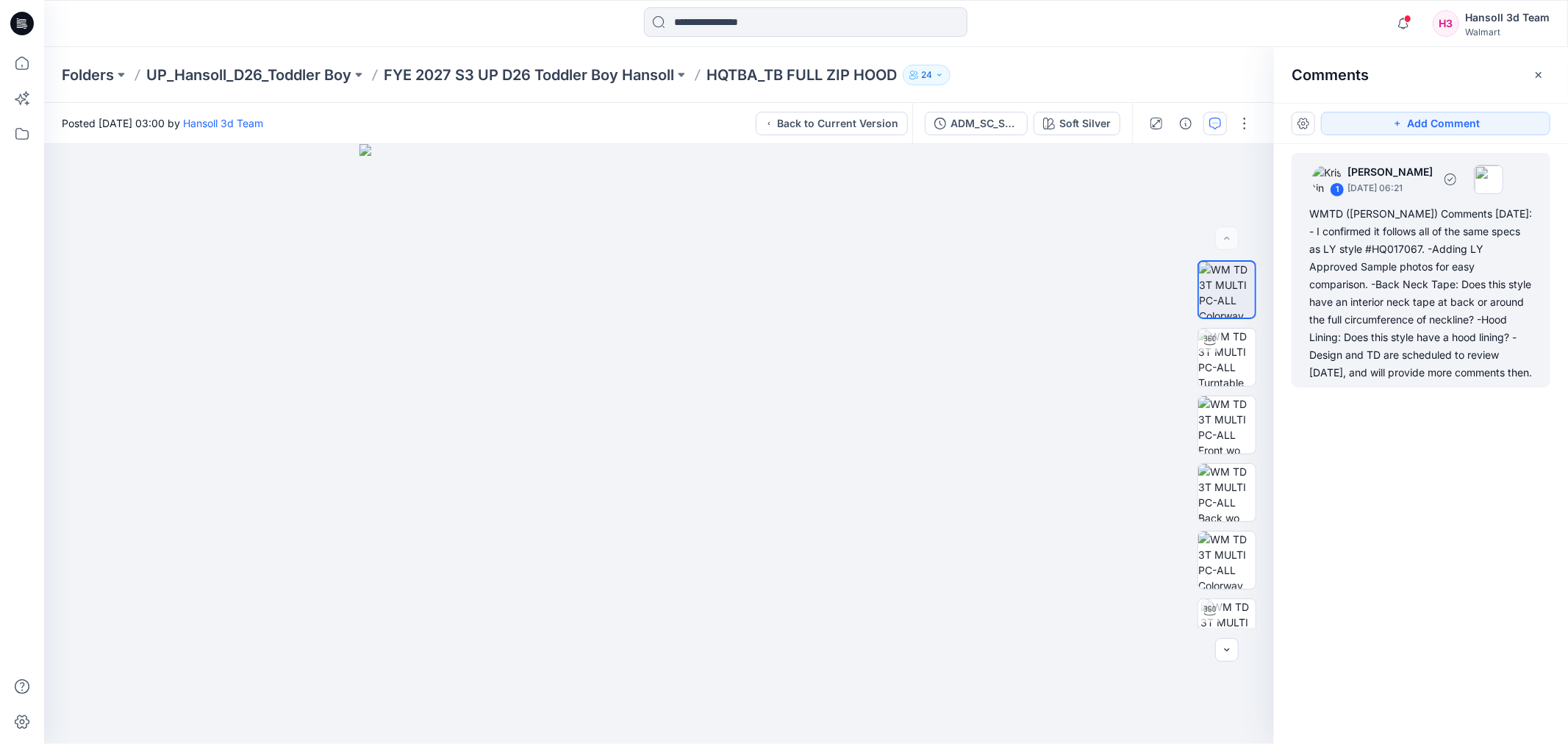
click at [1509, 281] on div "WMTD ([PERSON_NAME]) Comments [DATE]: - I confirmed it follows all of the same …" at bounding box center [1421, 293] width 224 height 176
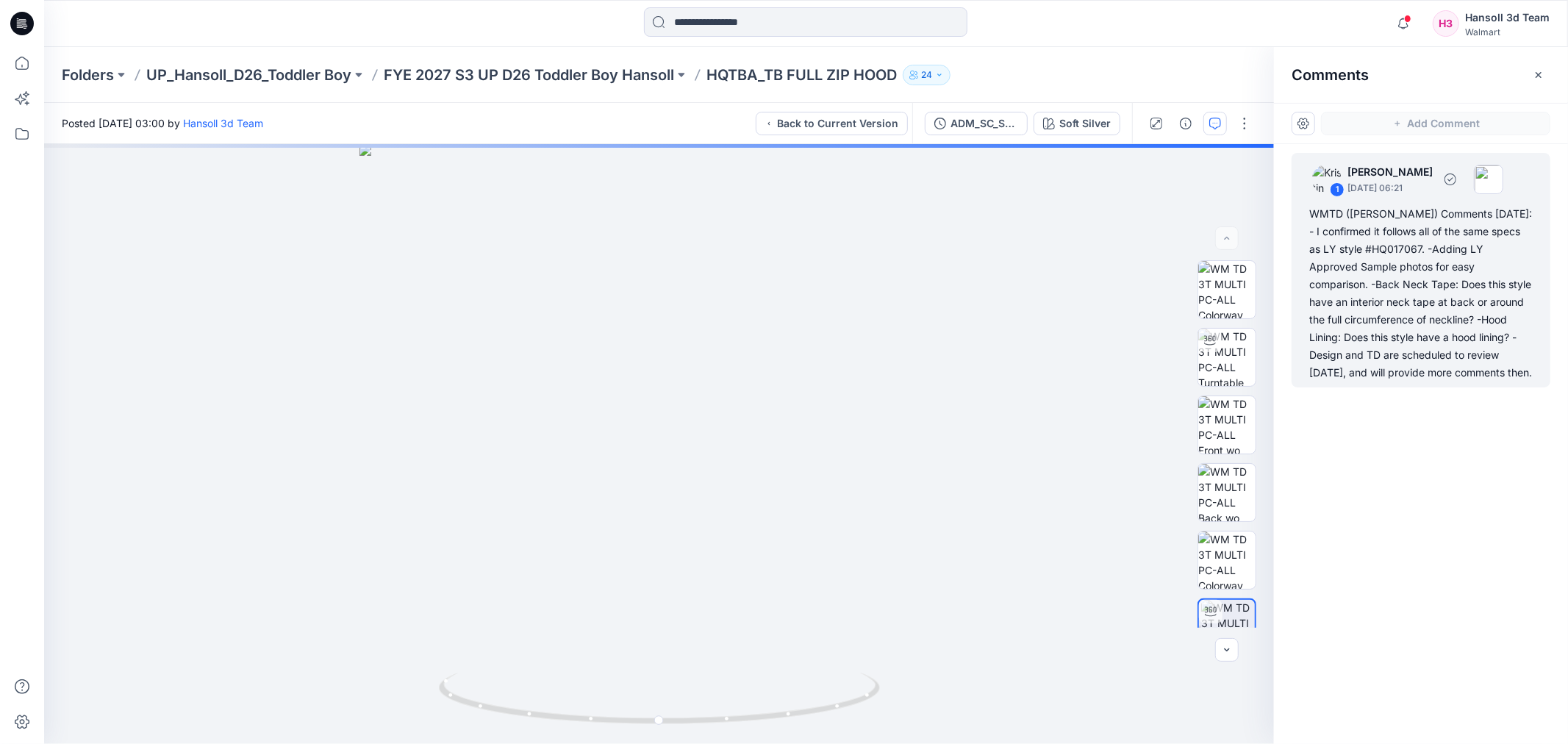
click at [1410, 338] on div "WMTD ([PERSON_NAME]) Comments [DATE]: - I confirmed it follows all of the same …" at bounding box center [1421, 293] width 224 height 176
click at [1425, 319] on div "WMTD ([PERSON_NAME]) Comments [DATE]: - I confirmed it follows all of the same …" at bounding box center [1421, 293] width 224 height 176
click at [1491, 328] on div "WMTD ([PERSON_NAME]) Comments [DATE]: - I confirmed it follows all of the same …" at bounding box center [1421, 293] width 224 height 176
click at [1479, 288] on div "WMTD ([PERSON_NAME]) Comments [DATE]: - I confirmed it follows all of the same …" at bounding box center [1421, 293] width 224 height 176
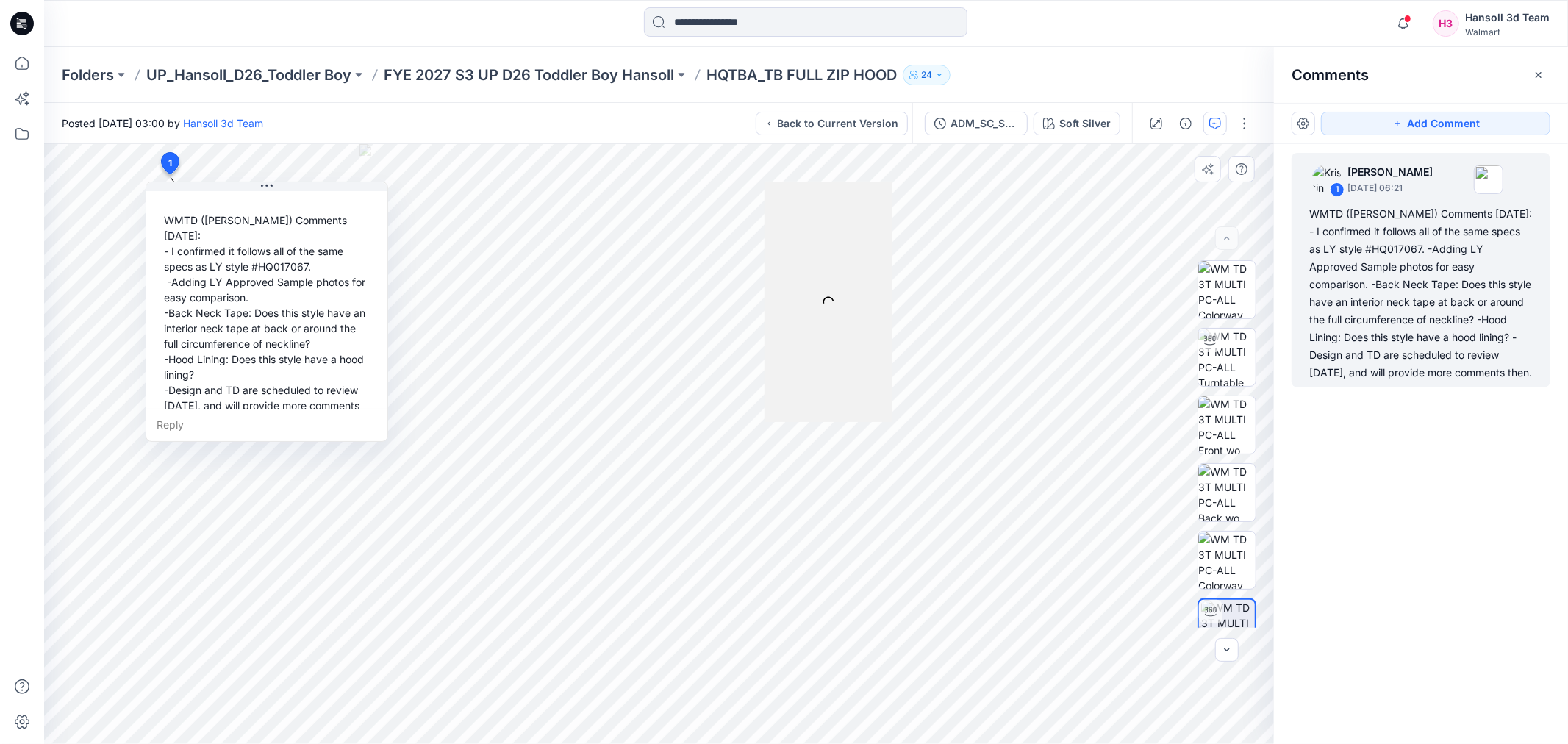
scroll to position [71, 0]
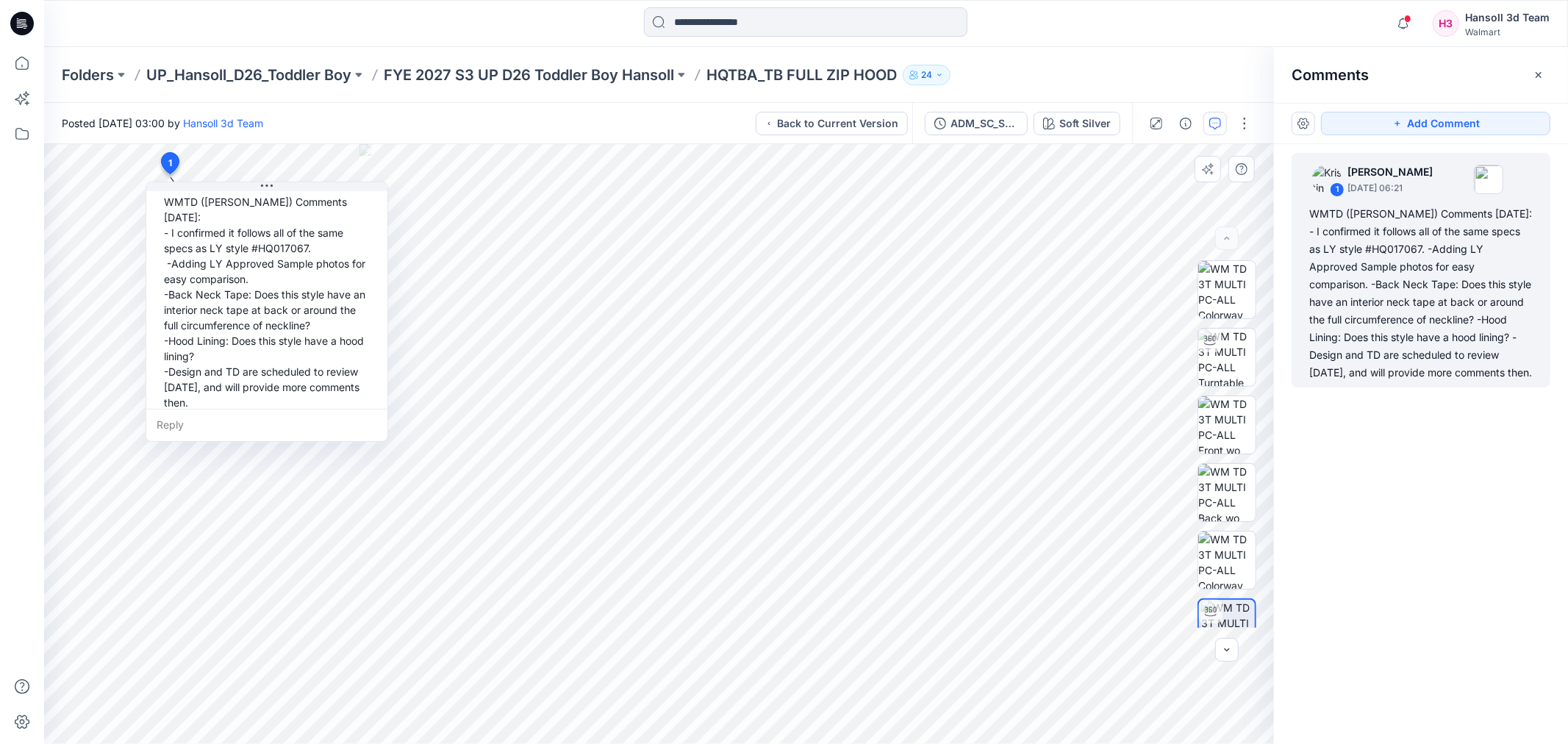
click at [234, 428] on div "Reply" at bounding box center [266, 425] width 241 height 32
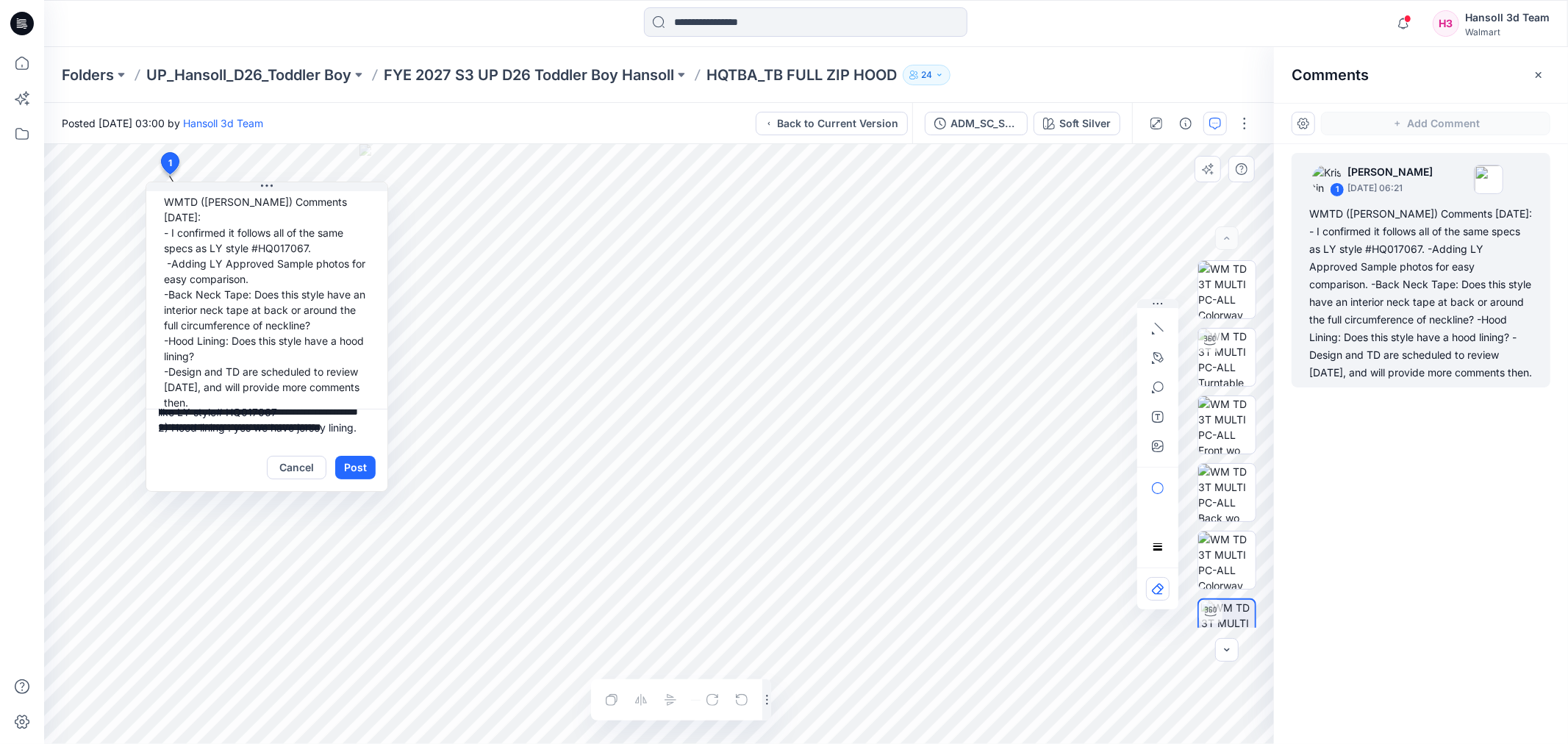
scroll to position [48, 0]
type textarea "**********"
click at [362, 466] on button "Post" at bounding box center [355, 467] width 40 height 24
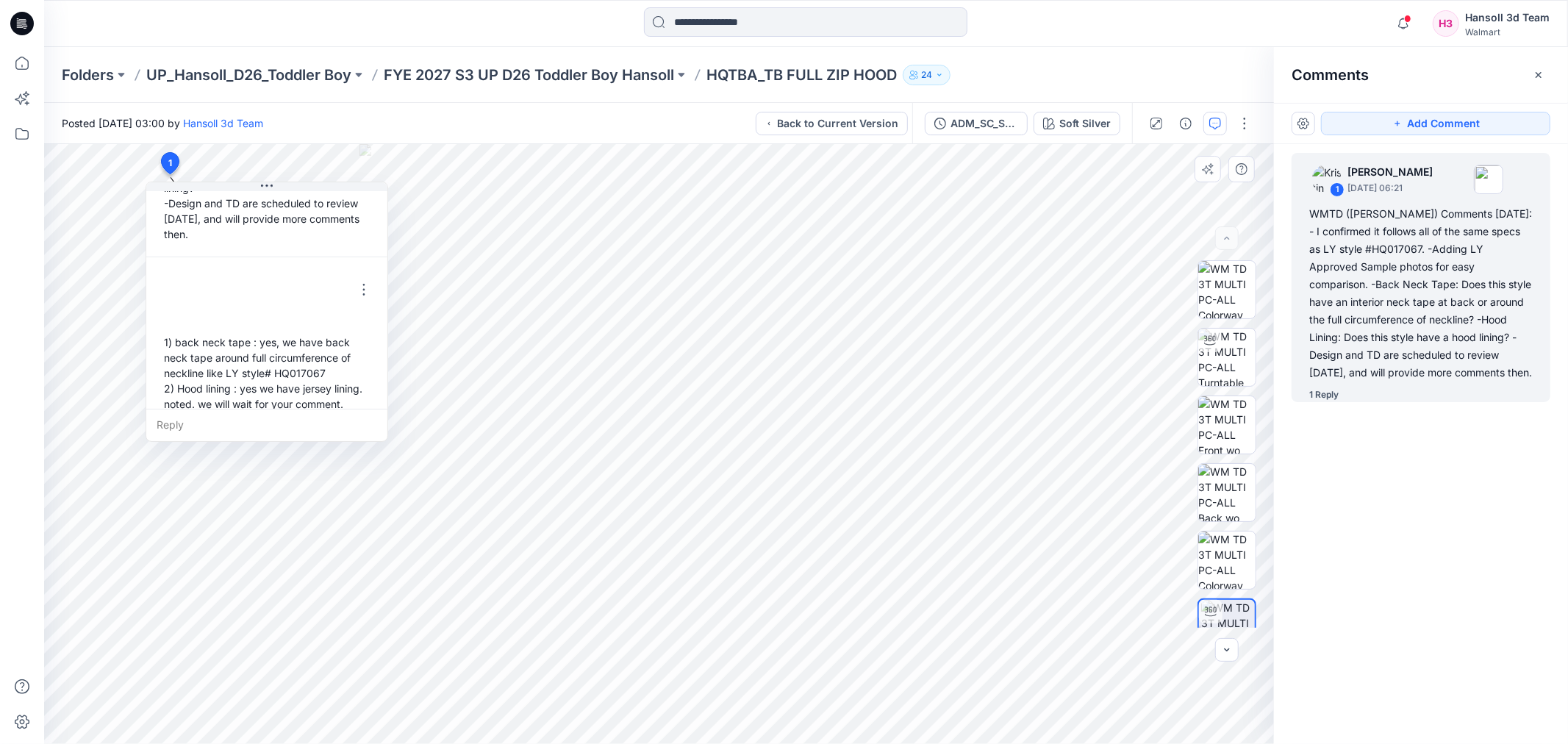
scroll to position [241, 0]
click at [613, 67] on p "FYE 2027 S3 UP D26 Toddler Boy Hansoll" at bounding box center [528, 75] width 290 height 21
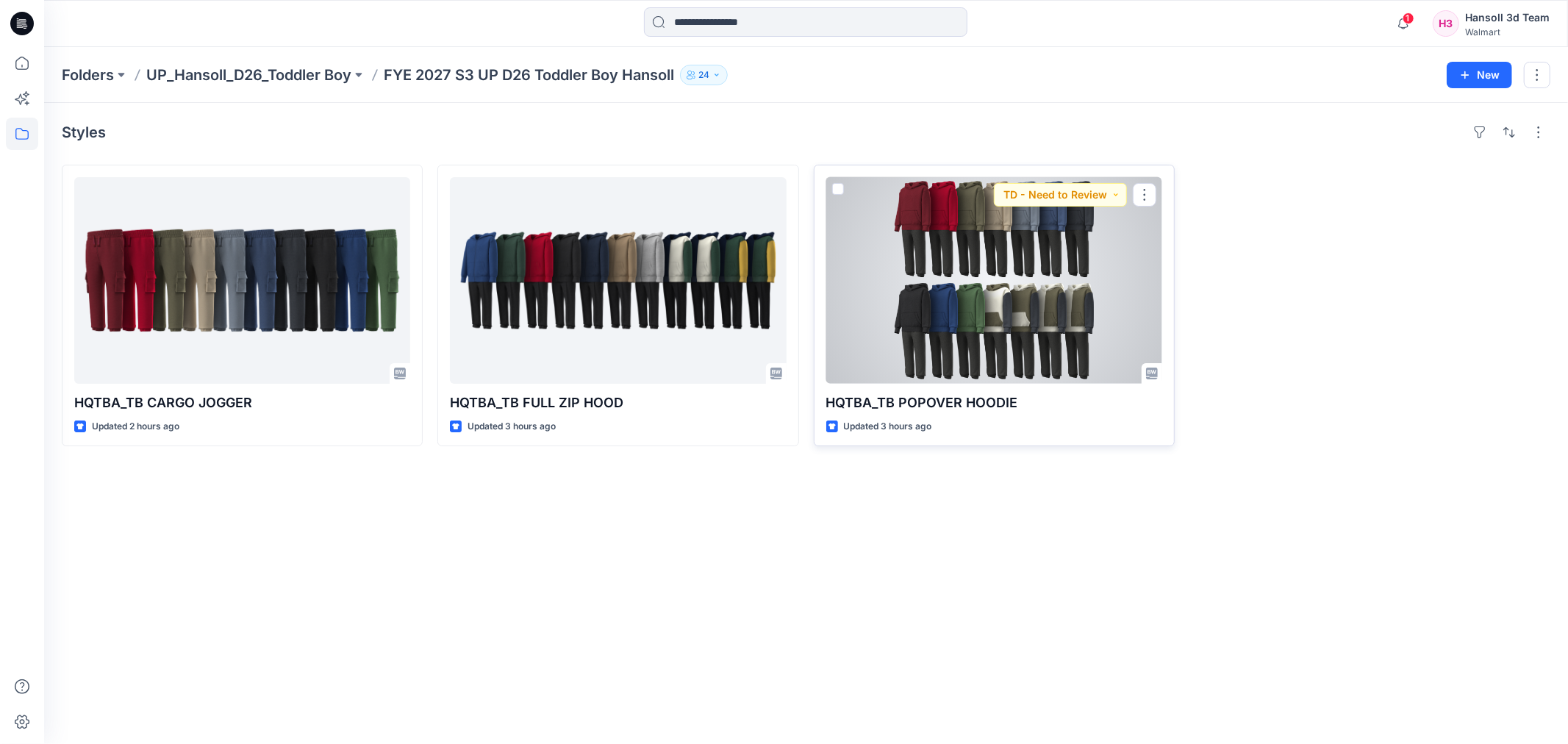
click at [1000, 318] on div at bounding box center [994, 280] width 336 height 206
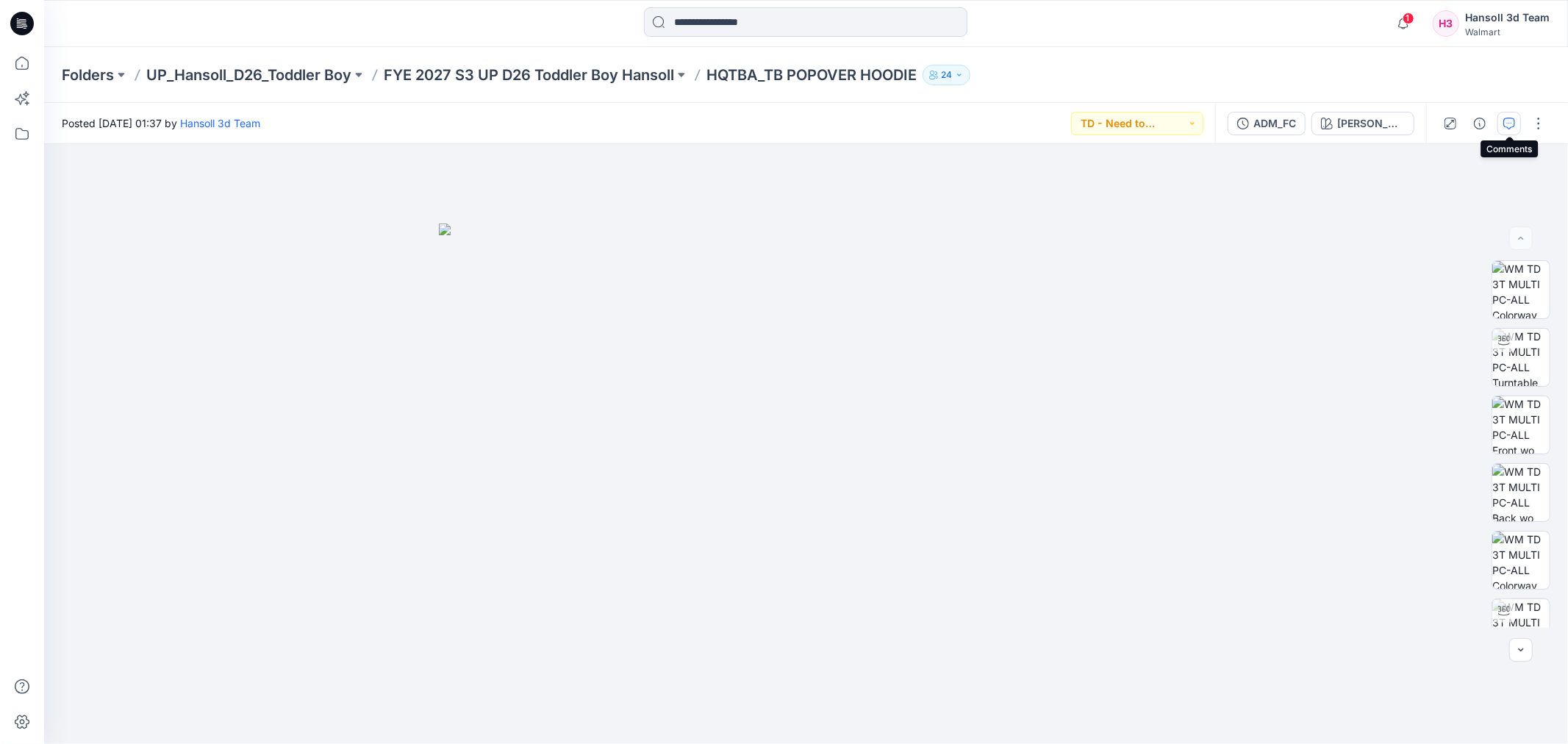
click at [1502, 128] on button "button" at bounding box center [1509, 123] width 24 height 24
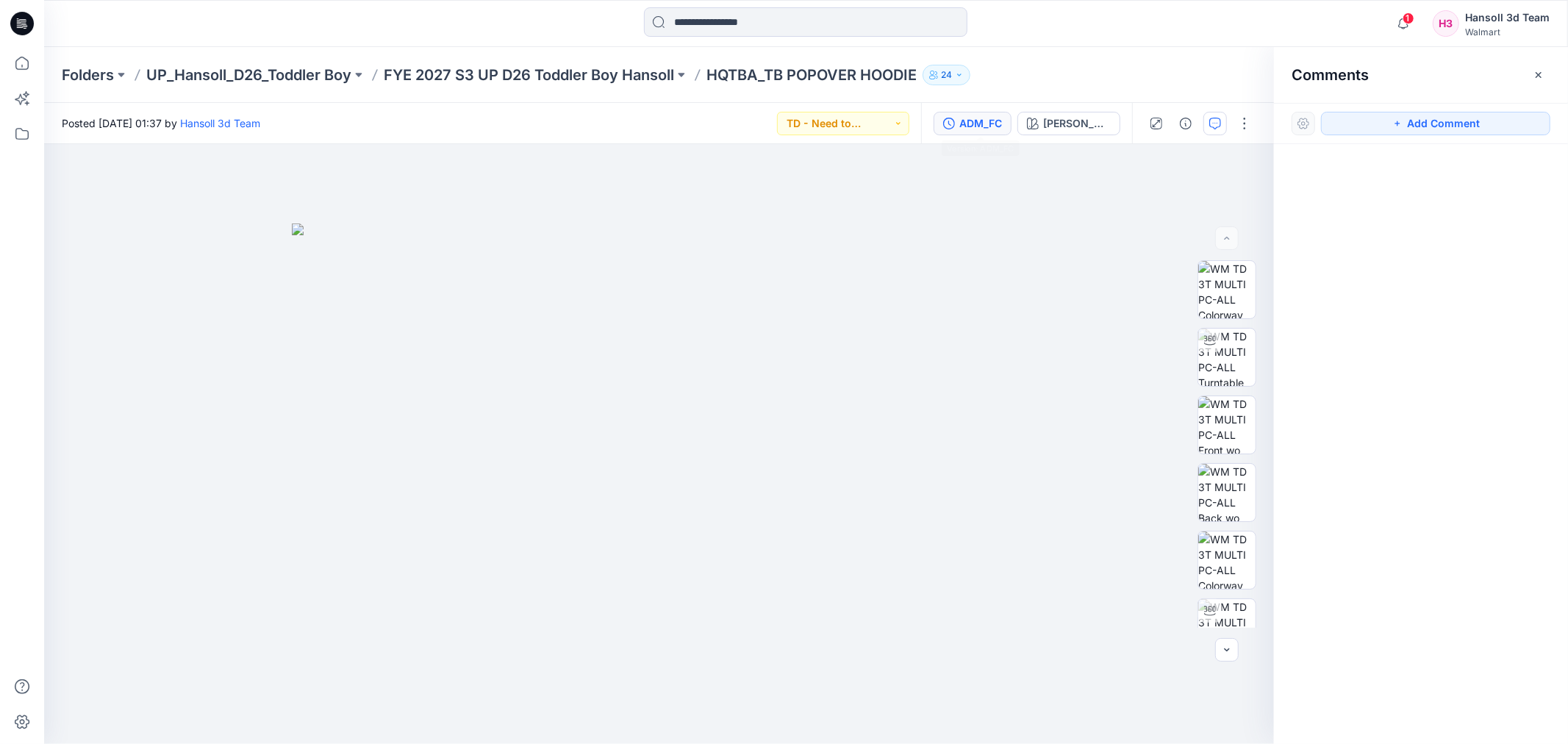
click at [996, 123] on div "ADM_FC" at bounding box center [980, 123] width 43 height 16
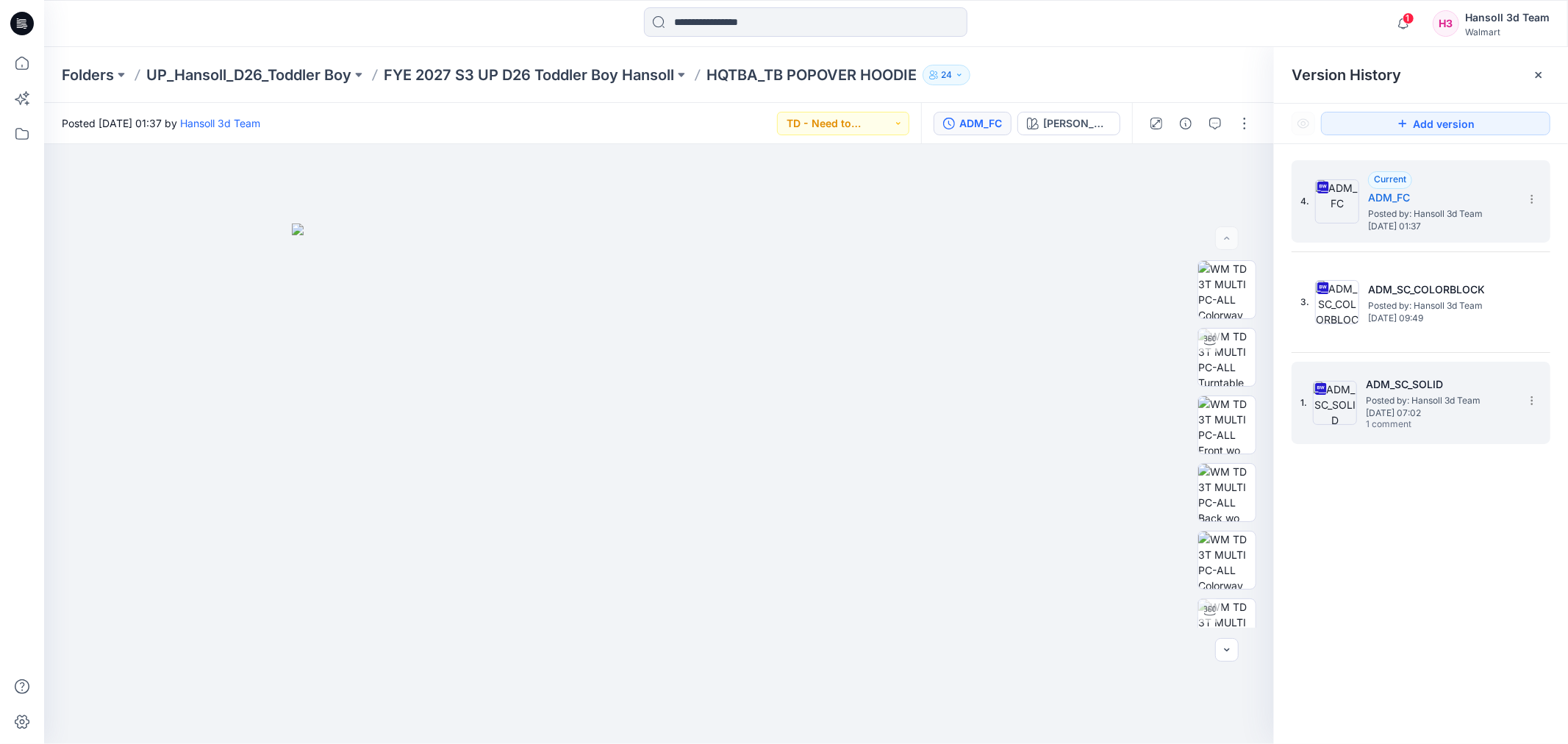
click at [1449, 391] on h5 "ADM_SC_SOLID" at bounding box center [1440, 384] width 147 height 17
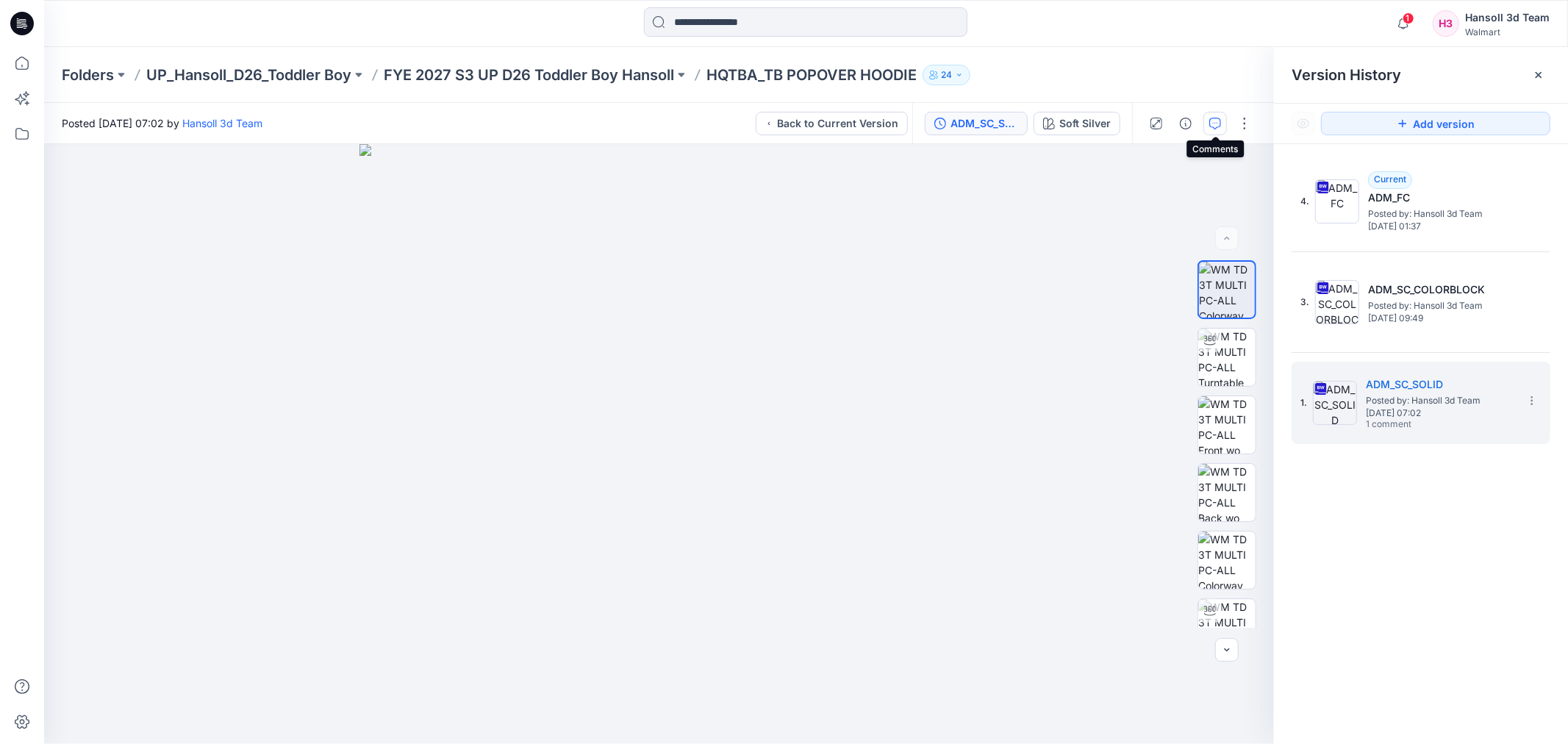
click at [1211, 122] on icon "button" at bounding box center [1215, 123] width 12 height 12
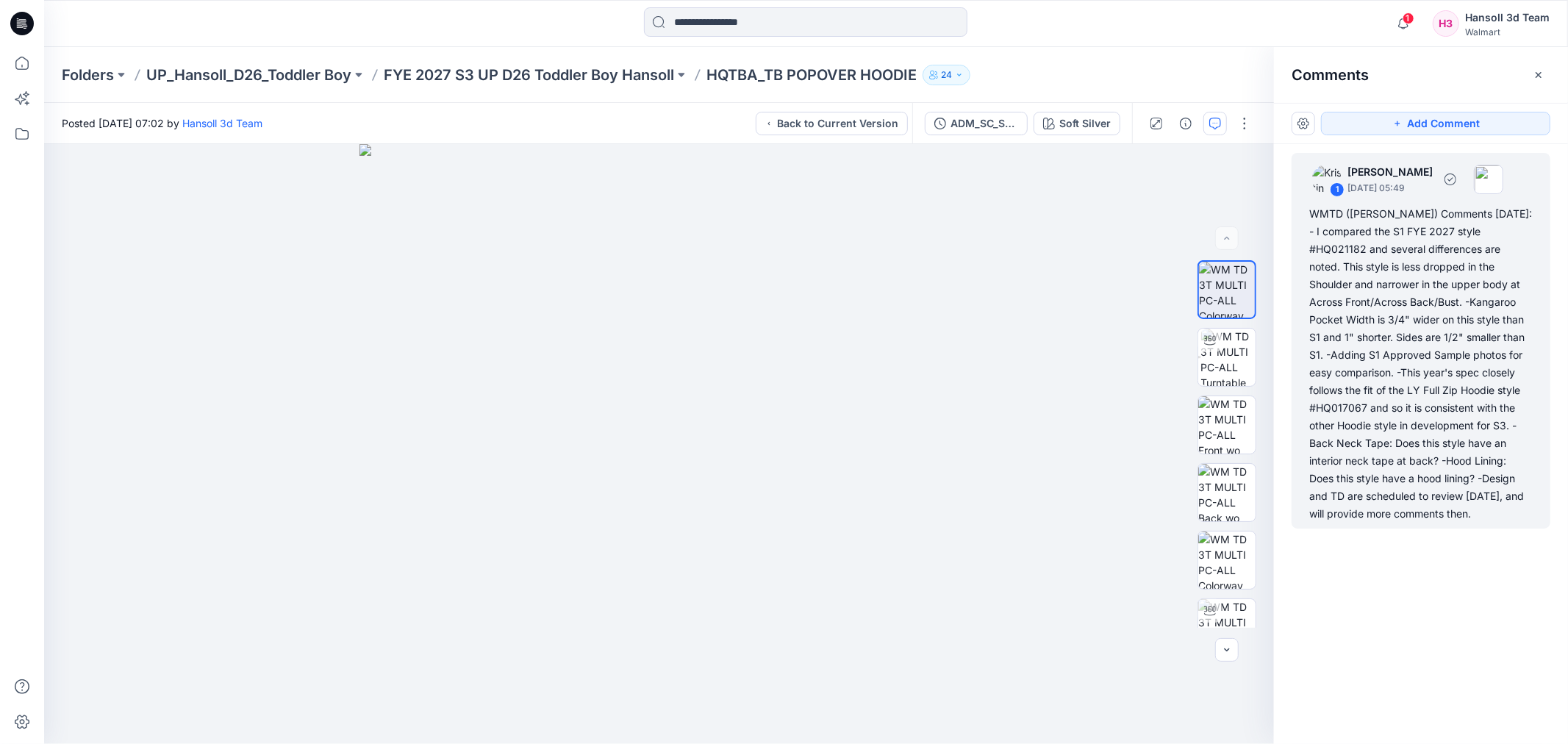
click at [1469, 440] on div "WMTD ([PERSON_NAME]) Comments [DATE]: - I compared the S1 FYE 2027 style #HQ021…" at bounding box center [1421, 364] width 224 height 318
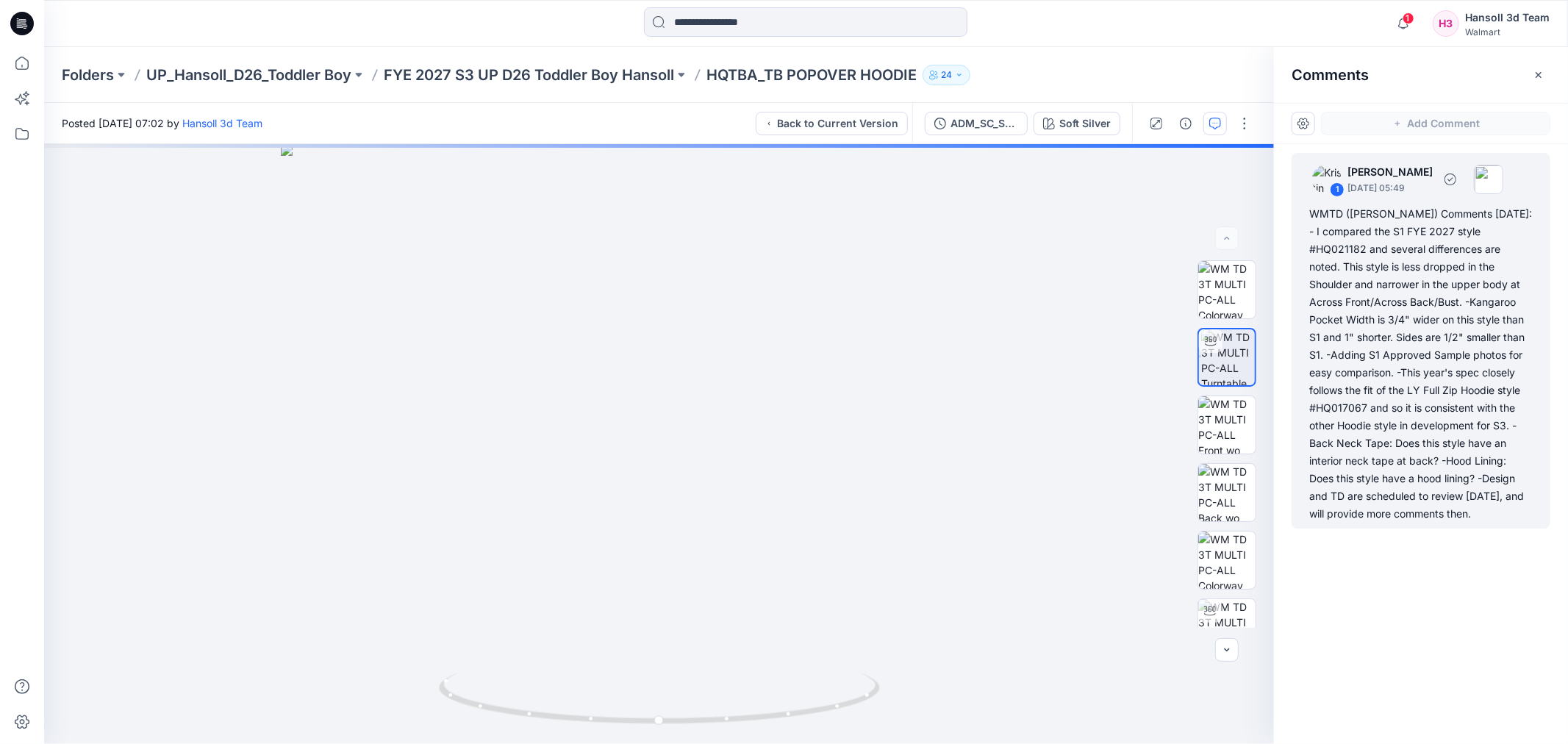
click at [1465, 424] on div "WMTD ([PERSON_NAME]) Comments [DATE]: - I compared the S1 FYE 2027 style #HQ021…" at bounding box center [1421, 364] width 224 height 318
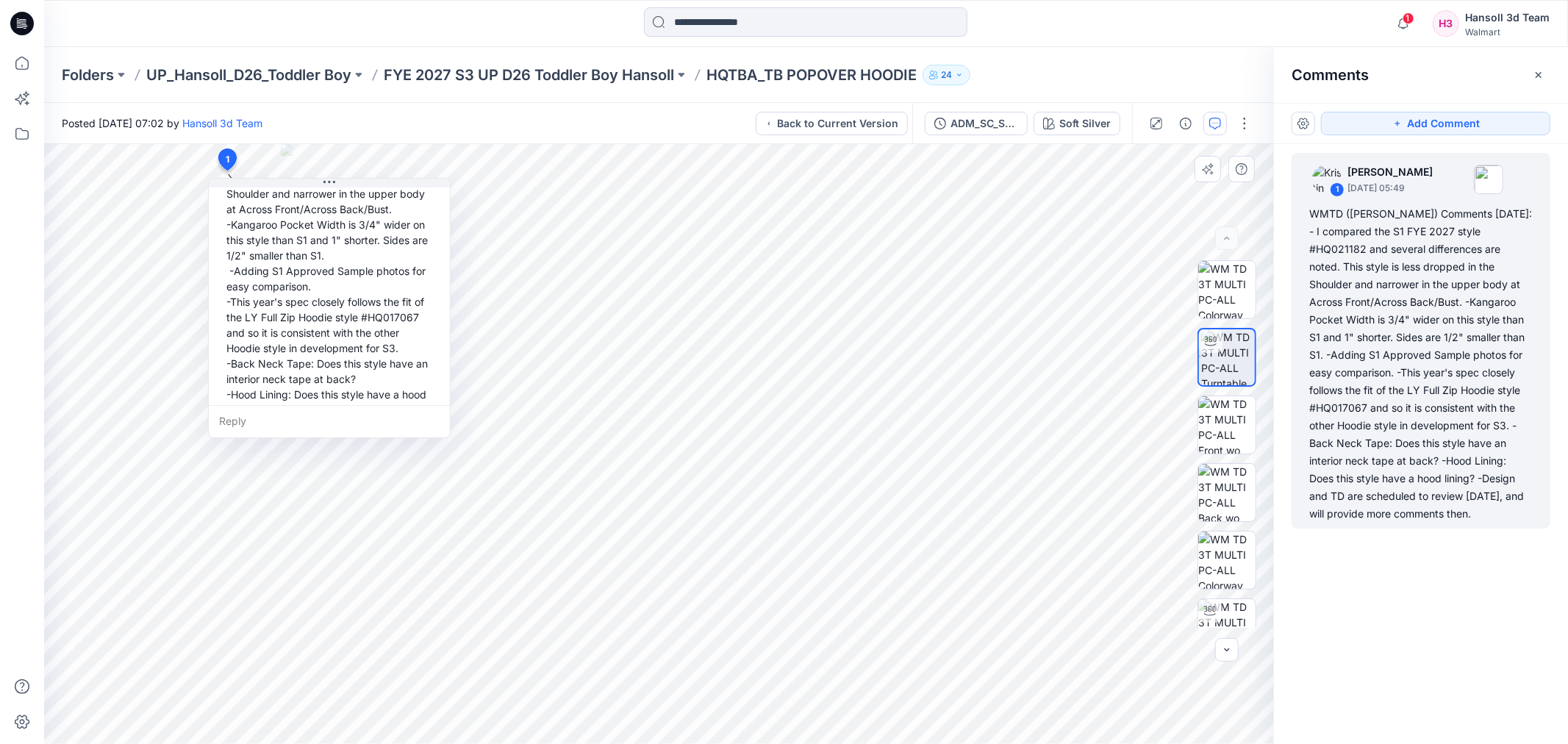
scroll to position [210, 0]
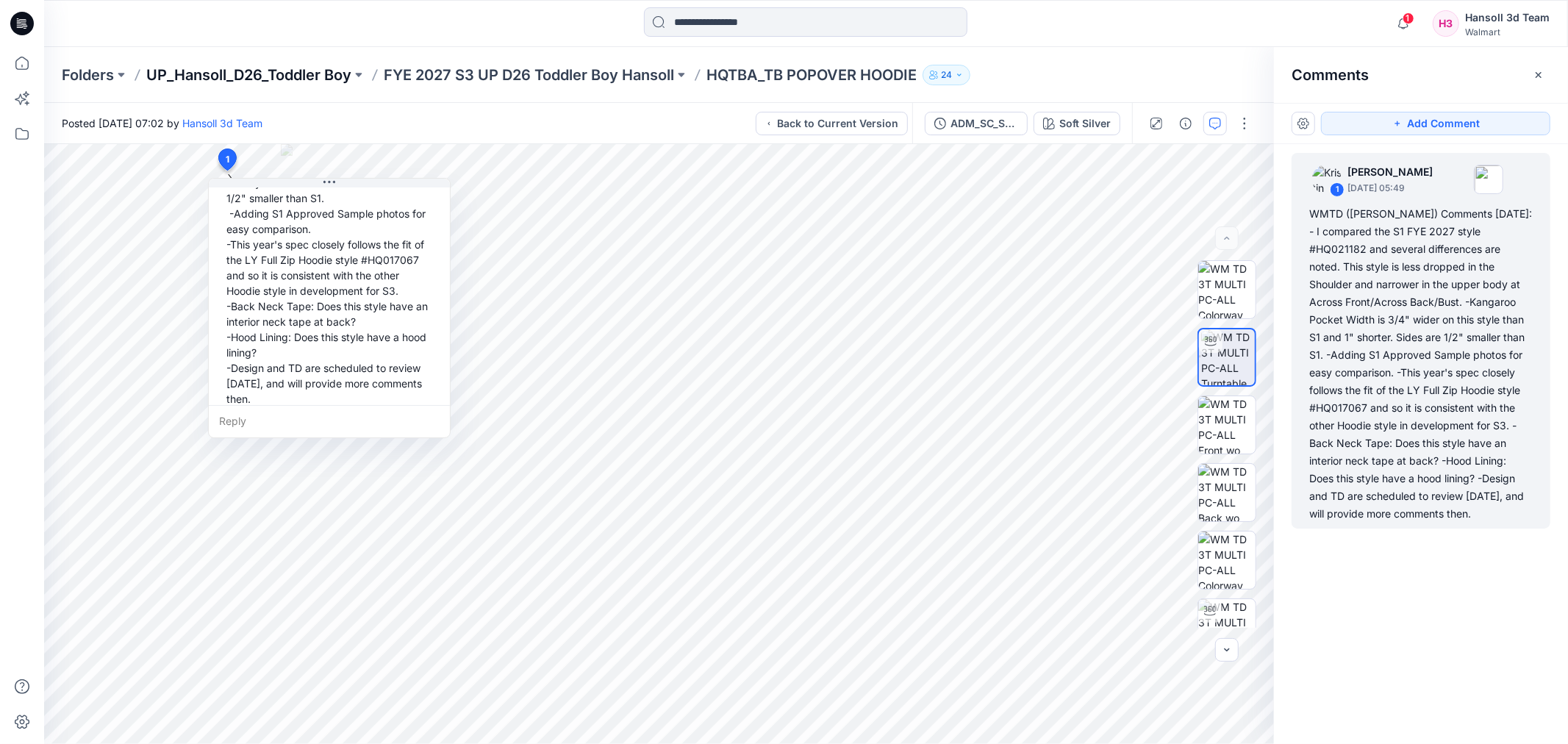
click at [321, 70] on p "UP_Hansoll_D26_Toddler Boy" at bounding box center [248, 75] width 205 height 21
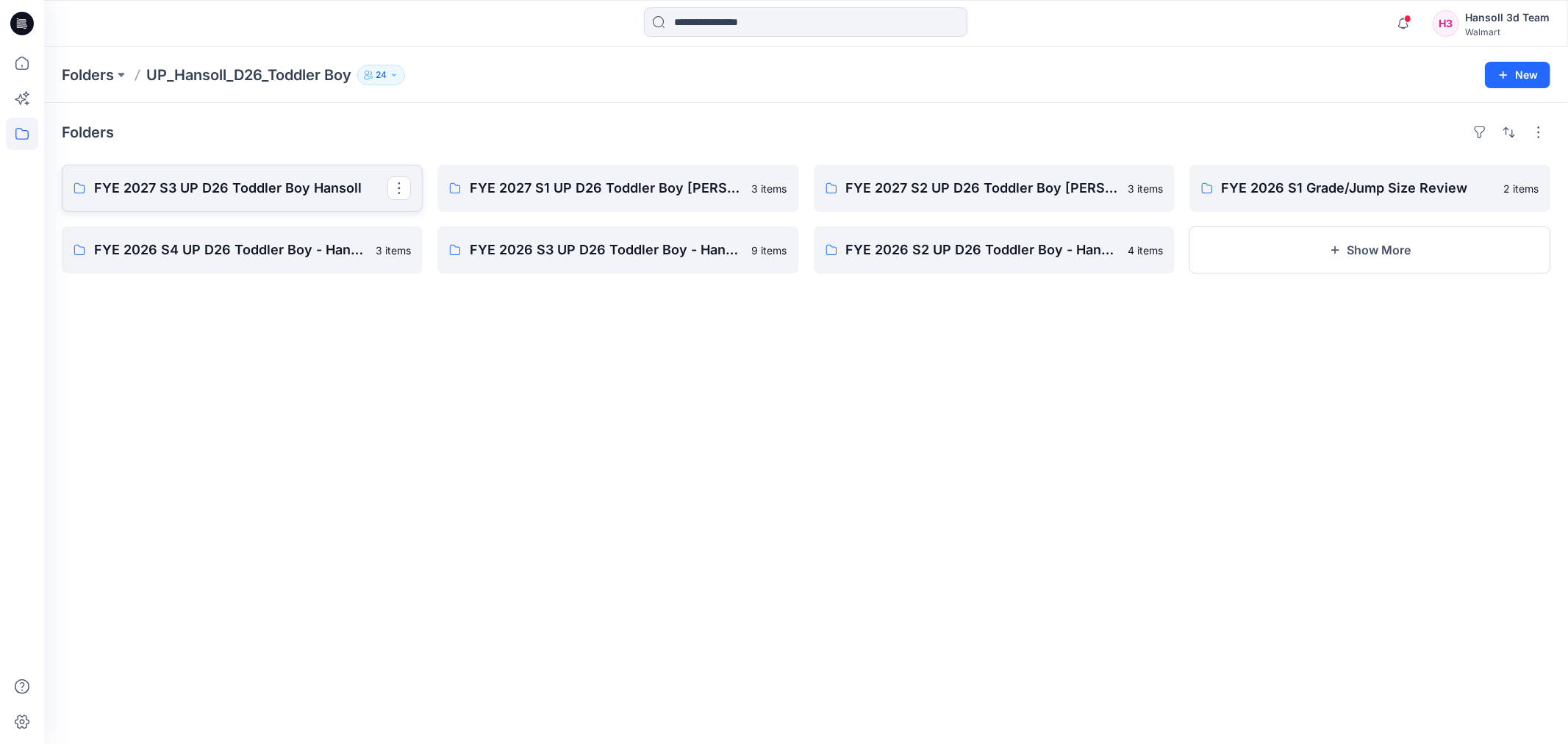
click at [158, 175] on link "FYE 2027 S3 UP D26 Toddler Boy Hansoll" at bounding box center [242, 188] width 361 height 47
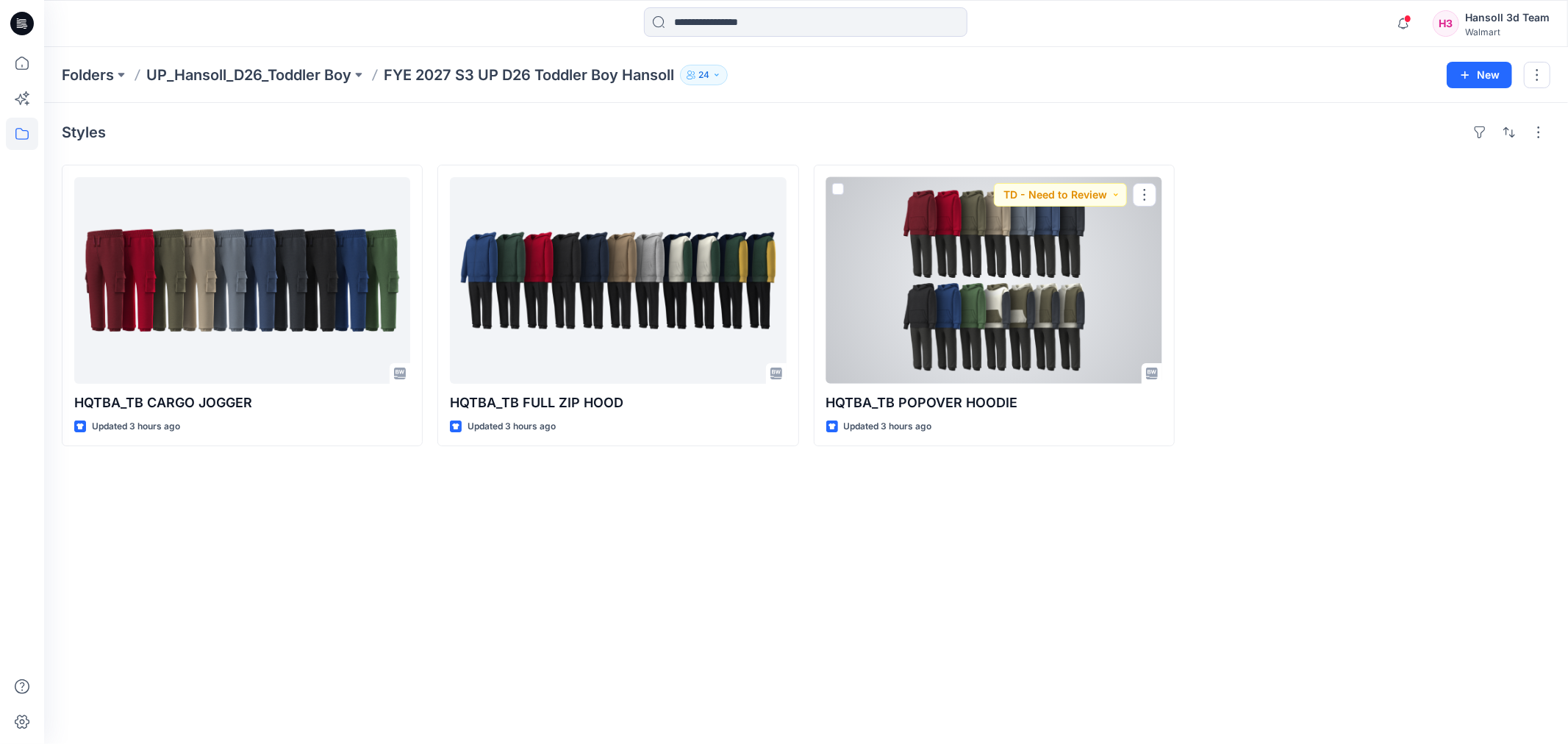
click at [1063, 325] on div at bounding box center [994, 280] width 336 height 206
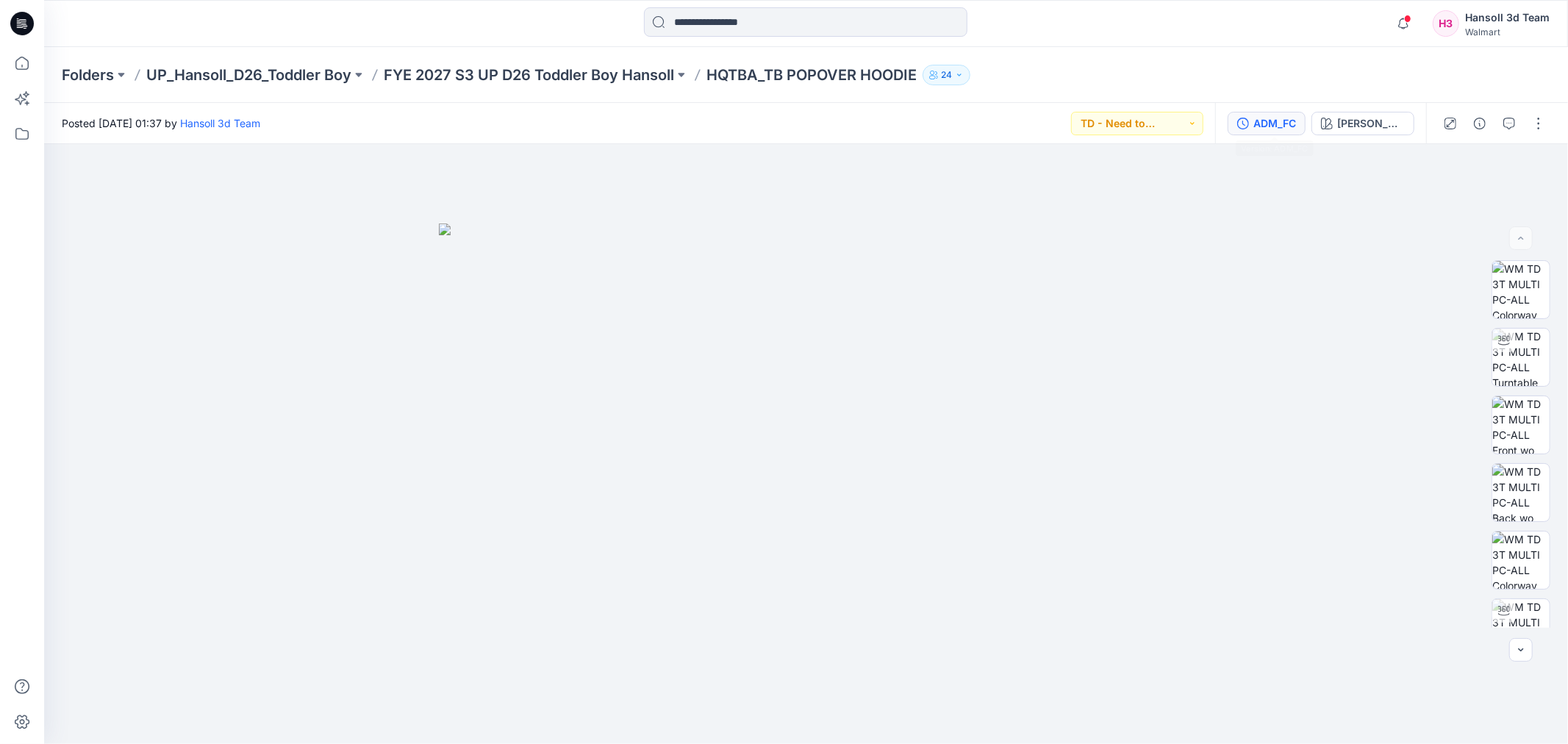
click at [1282, 118] on div "ADM_FC" at bounding box center [1275, 123] width 43 height 16
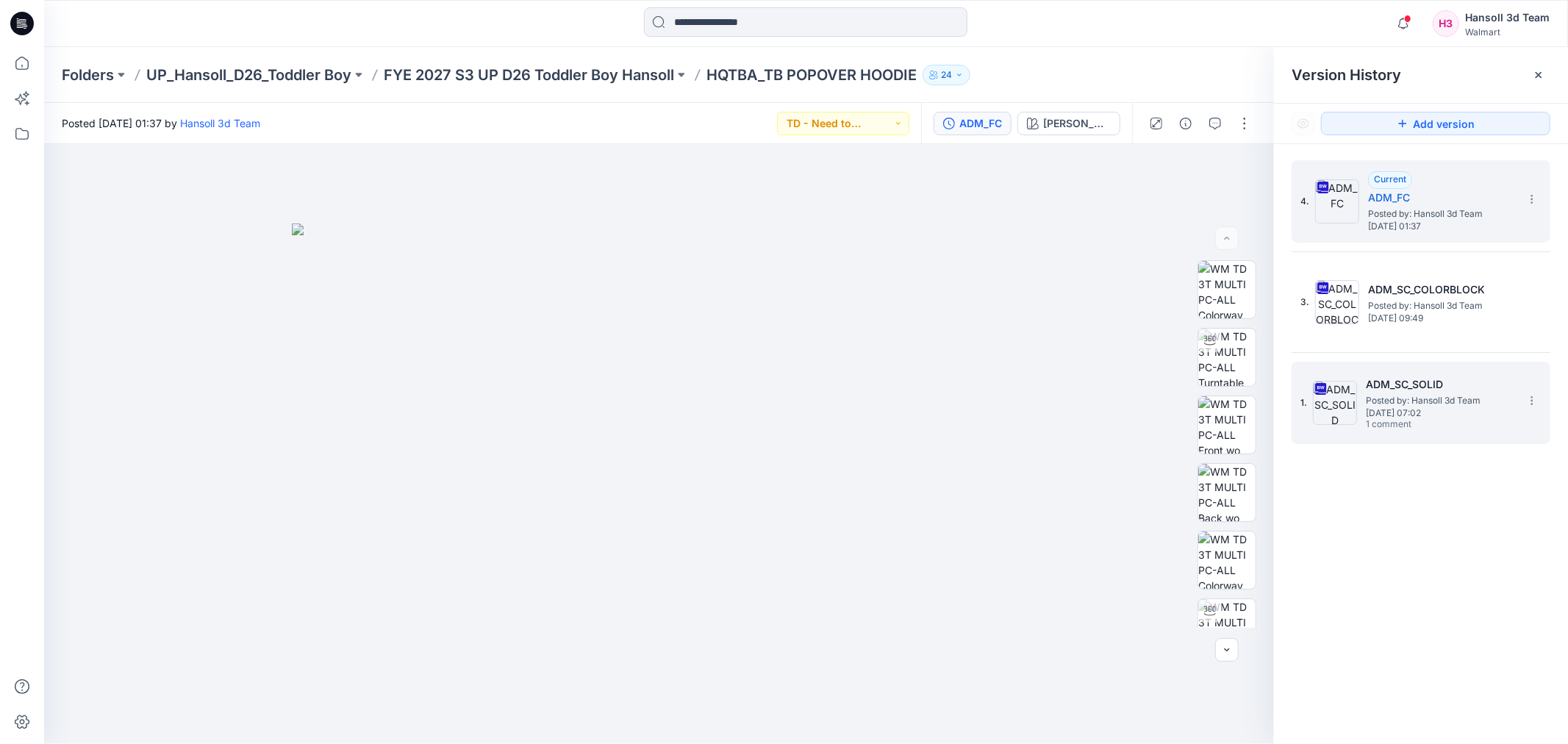
click at [1375, 370] on div "1. ADM_SC_SOLID Posted by: Hansoll 3d Team [DATE] 07:02 1 comment" at bounding box center [1411, 402] width 221 height 70
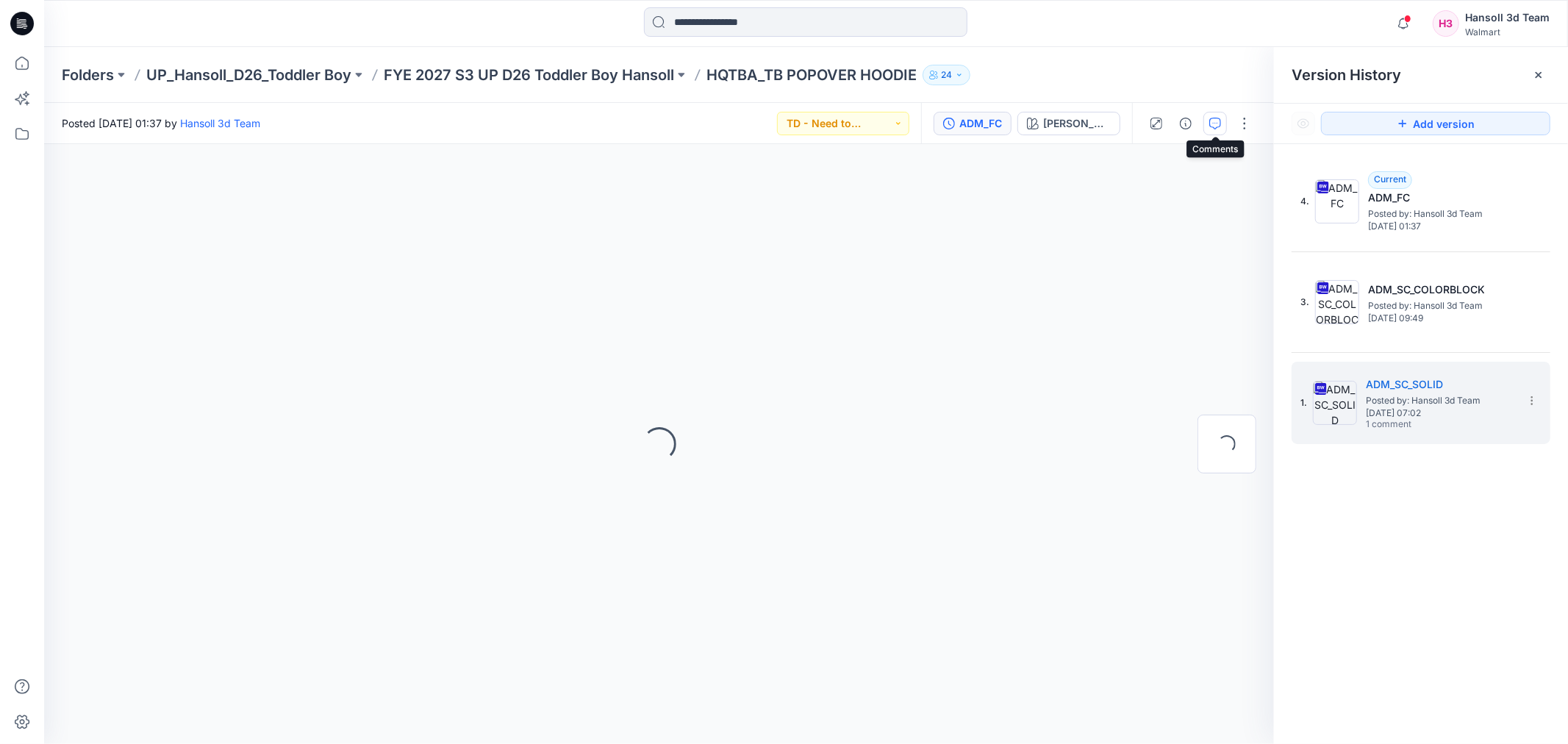
click at [1210, 120] on icon "button" at bounding box center [1215, 123] width 12 height 12
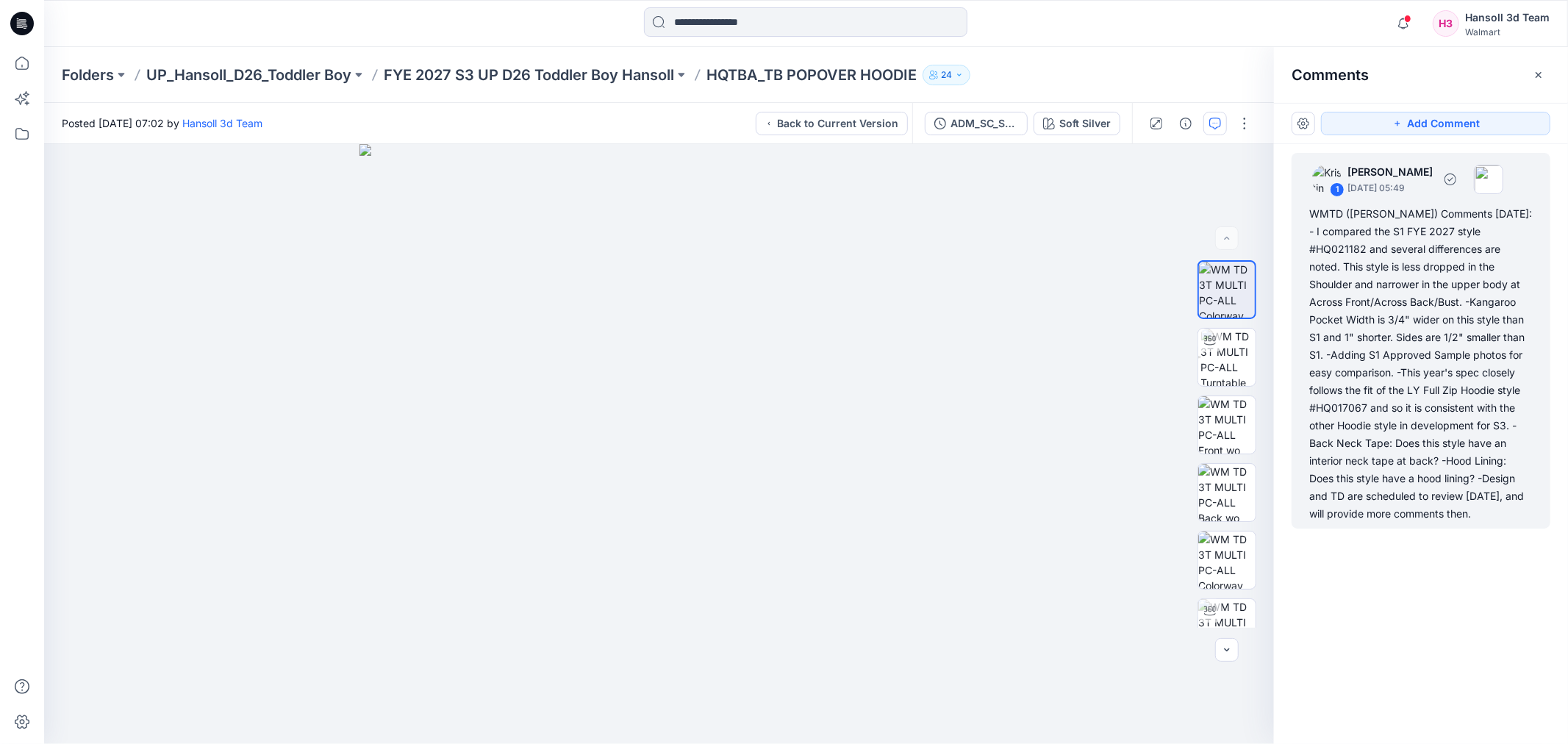
click at [1437, 350] on div "WMTD ([PERSON_NAME]) Comments [DATE]: - I compared the S1 FYE 2027 style #HQ021…" at bounding box center [1421, 364] width 224 height 318
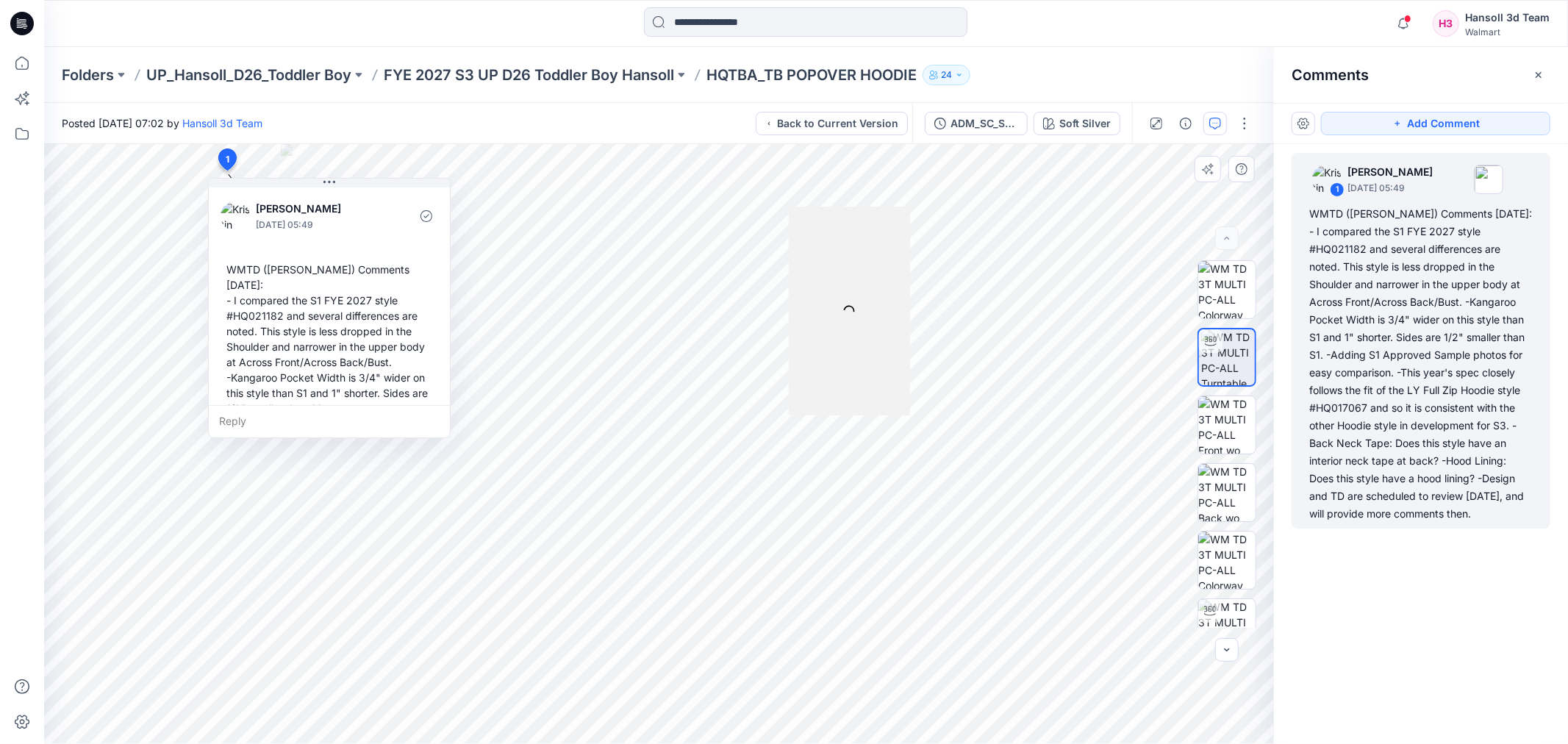
click at [351, 423] on div "Reply" at bounding box center [329, 421] width 241 height 32
type textarea "*"
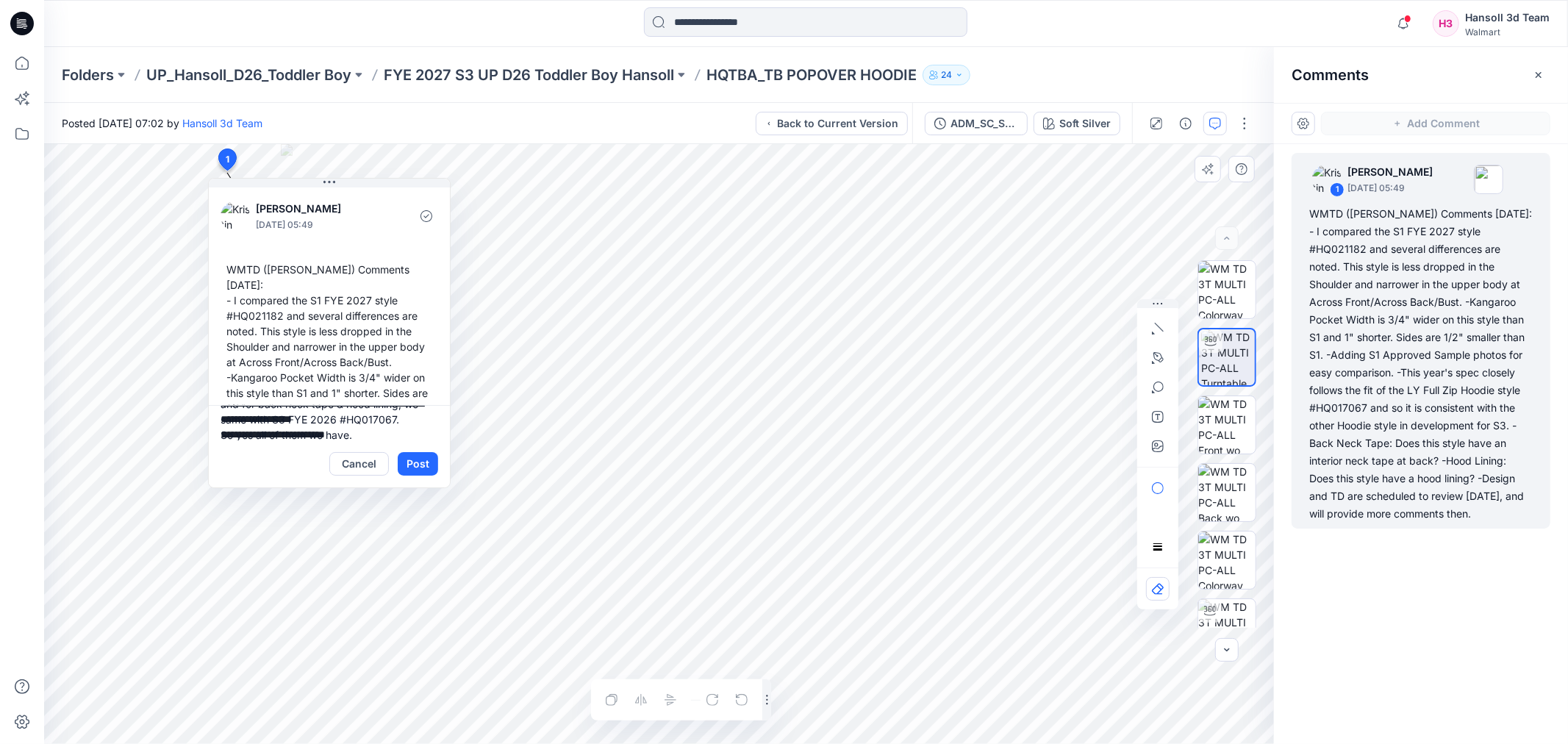
scroll to position [111, 0]
click at [292, 430] on textarea "**********" at bounding box center [329, 422] width 241 height 36
paste textarea "**********"
drag, startPoint x: 414, startPoint y: 414, endPoint x: 361, endPoint y: 424, distance: 53.9
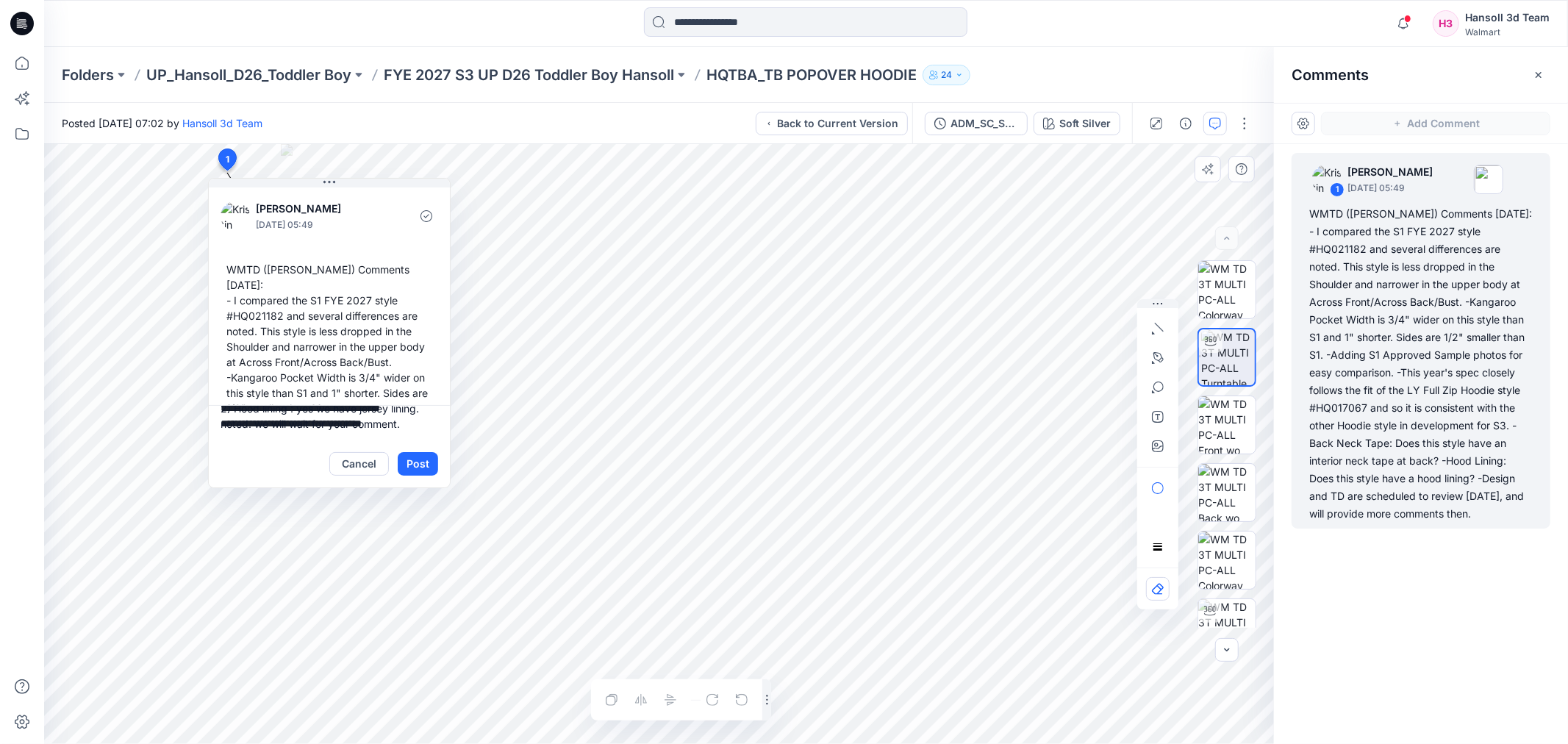
click at [361, 424] on textarea "**********" at bounding box center [329, 422] width 241 height 36
click at [402, 417] on textarea "**********" at bounding box center [329, 422] width 241 height 36
type textarea "**********"
click at [424, 458] on button "Post" at bounding box center [418, 464] width 40 height 24
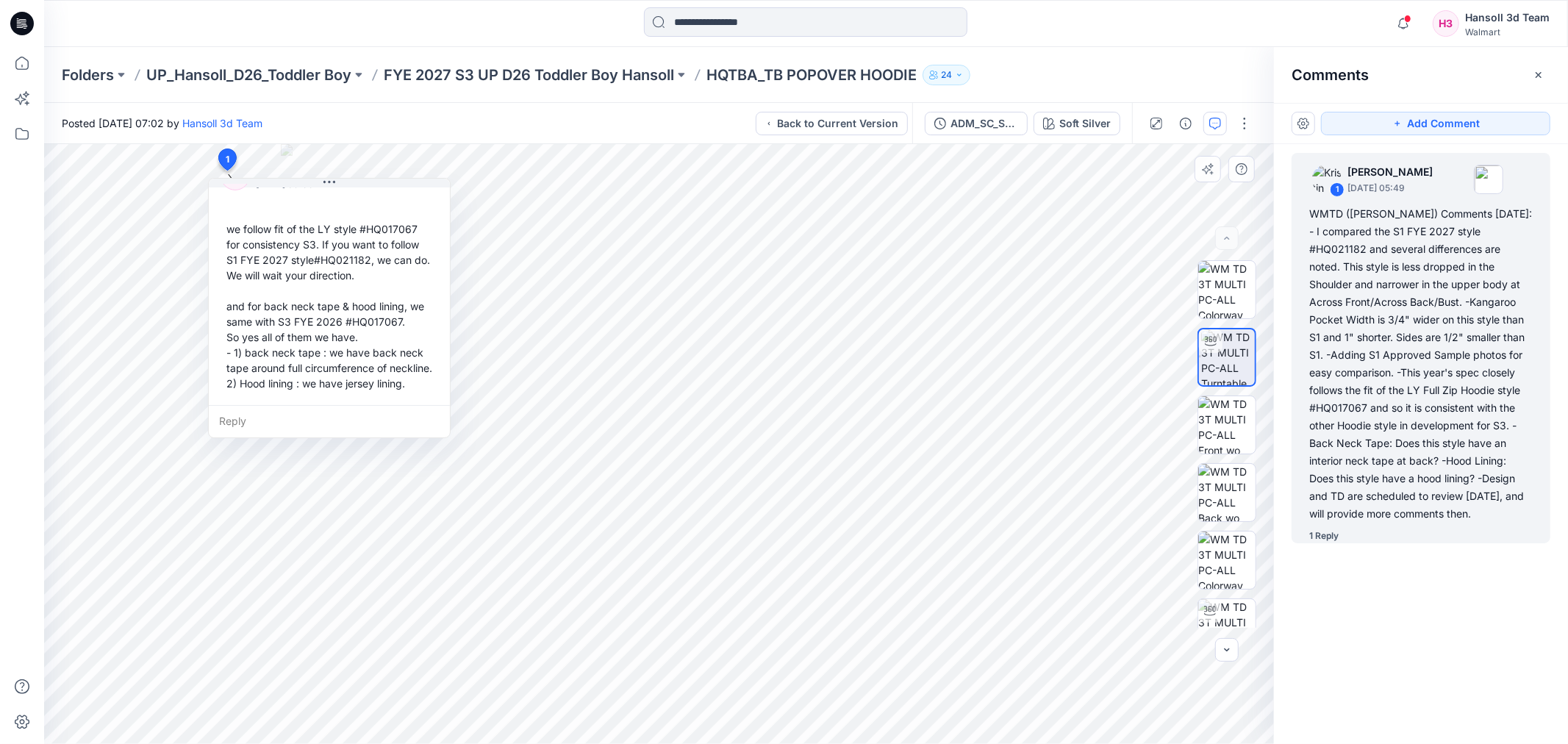
click at [425, 287] on div "we follow fit of the LY style #HQ017067 for consistency S3. If you want to foll…" at bounding box center [329, 306] width 217 height 182
click at [289, 379] on div "we follow fit of the LY style #HQ017067 for consistency S3. If you want to foll…" at bounding box center [329, 306] width 217 height 182
drag, startPoint x: 376, startPoint y: 304, endPoint x: 402, endPoint y: 290, distance: 29.5
click at [390, 299] on div "we follow fit of the LY style #HQ017067 for consistency S3. If you want to foll…" at bounding box center [329, 306] width 217 height 182
click at [402, 290] on div "we follow fit of the LY style #HQ017067 for consistency S3. If you want to foll…" at bounding box center [343, 302] width 217 height 182
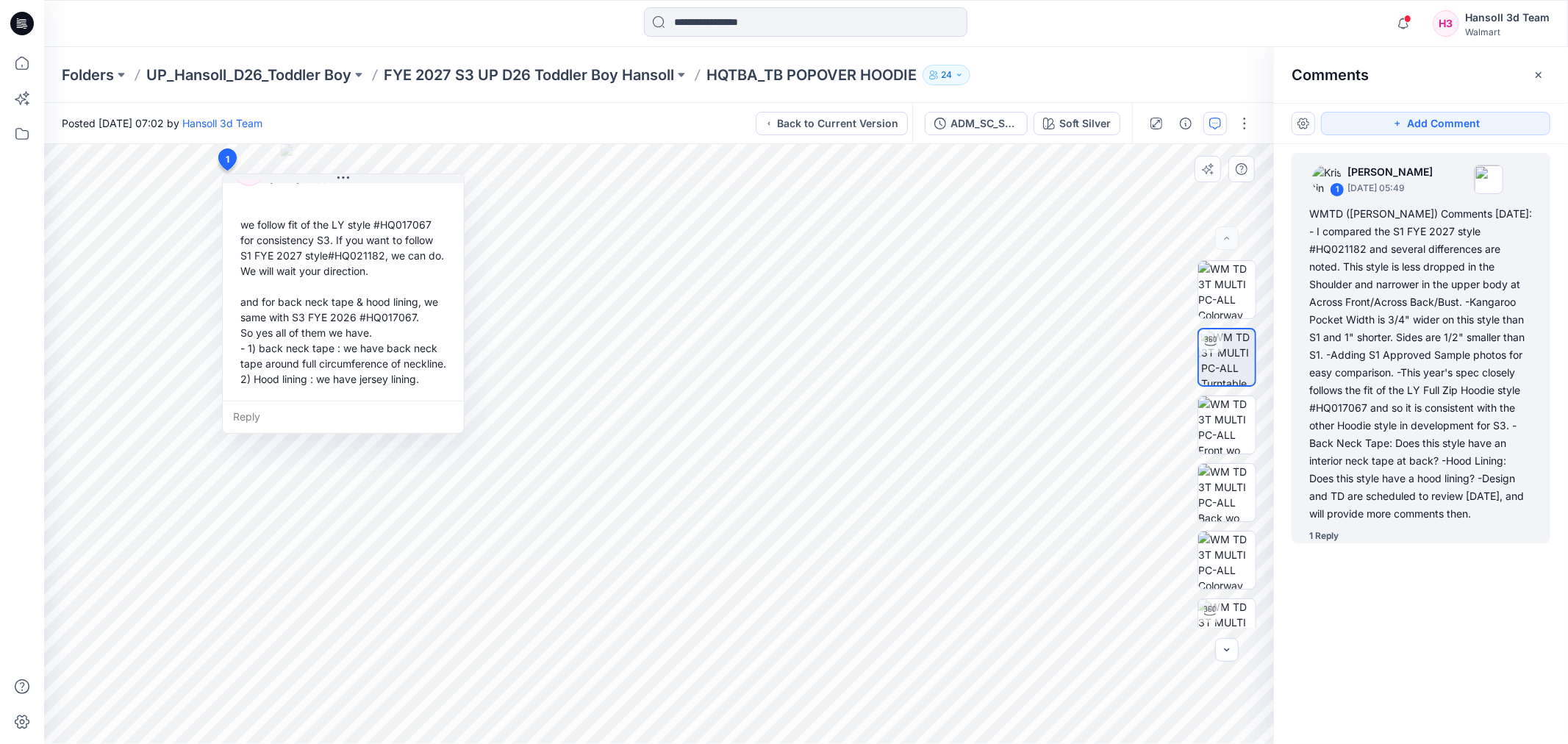
click at [406, 290] on div "we follow fit of the LY style #HQ017067 for consistency S3. If you want to foll…" at bounding box center [343, 302] width 217 height 182
click at [404, 290] on div "we follow fit of the LY style #HQ017067 for consistency S3. If you want to foll…" at bounding box center [343, 302] width 217 height 182
drag, startPoint x: 404, startPoint y: 290, endPoint x: 247, endPoint y: 341, distance: 165.1
click at [247, 341] on div "we follow fit of the LY style #HQ017067 for consistency S3. If you want to foll…" at bounding box center [343, 302] width 217 height 182
click at [1318, 532] on div "1 Reply" at bounding box center [1324, 536] width 29 height 15
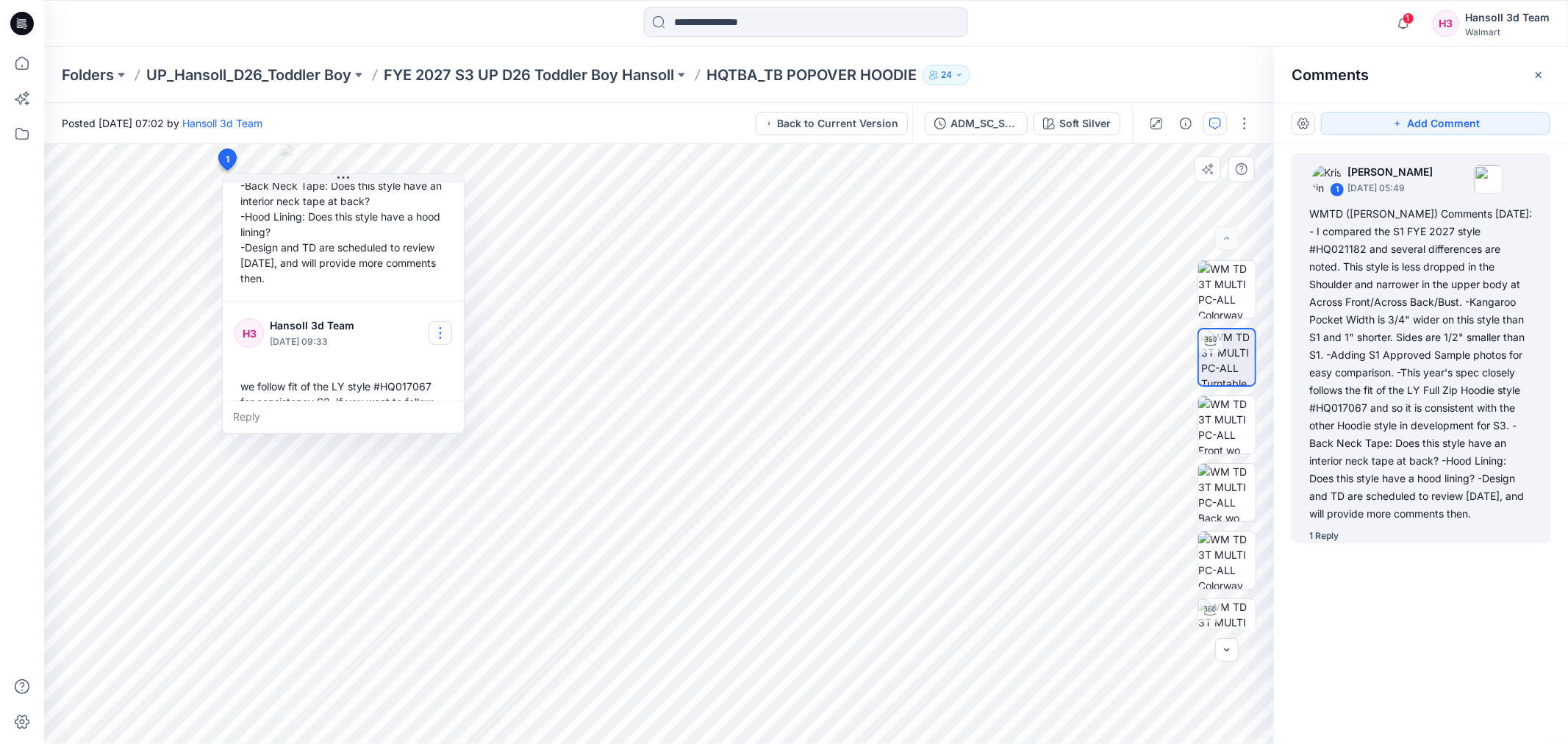
click at [444, 321] on button "button" at bounding box center [440, 333] width 24 height 24
click at [459, 351] on p "Edit comment" at bounding box center [444, 352] width 66 height 16
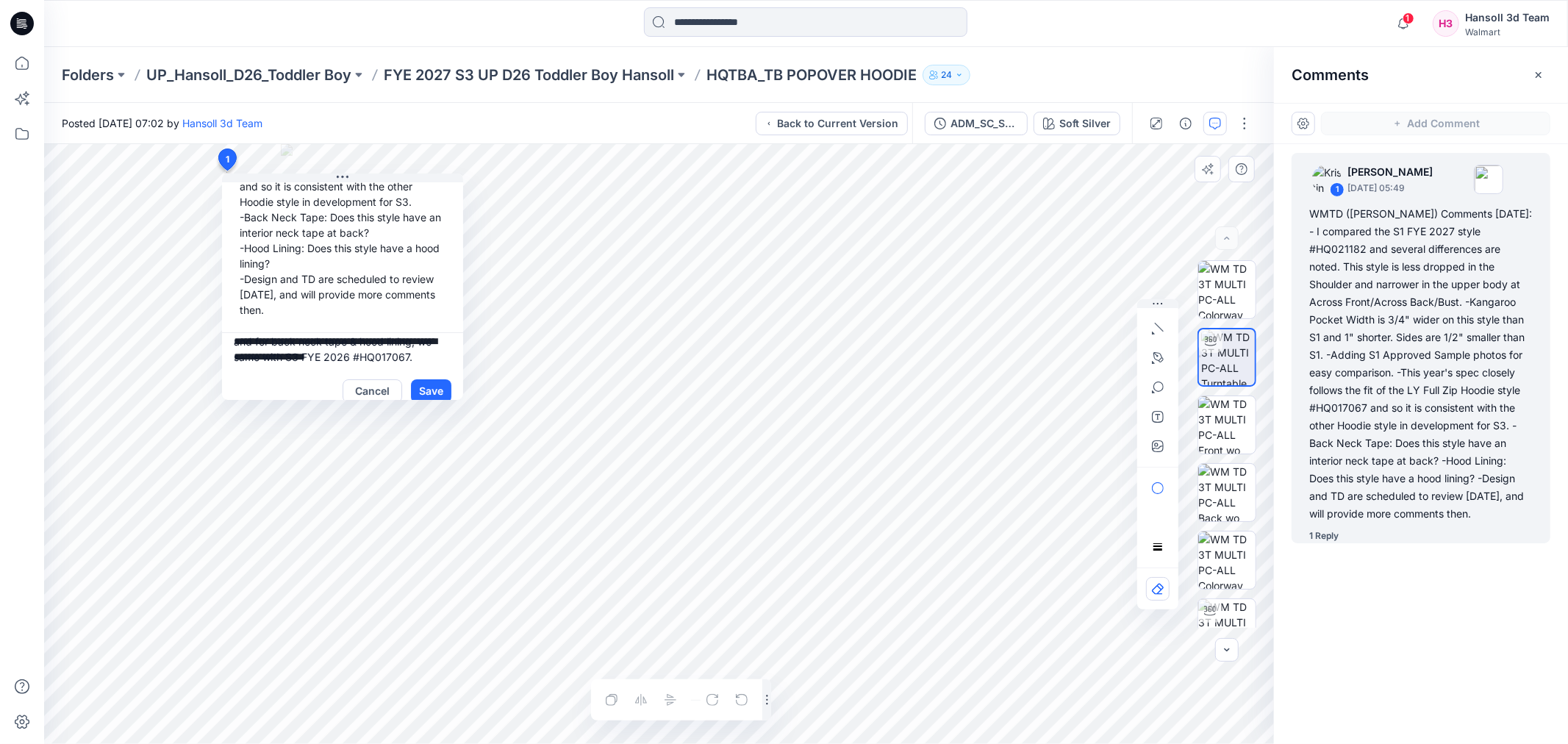
click at [430, 333] on textarea "**********" at bounding box center [342, 350] width 241 height 36
type textarea "**********"
click at [443, 380] on button "Save" at bounding box center [431, 391] width 40 height 24
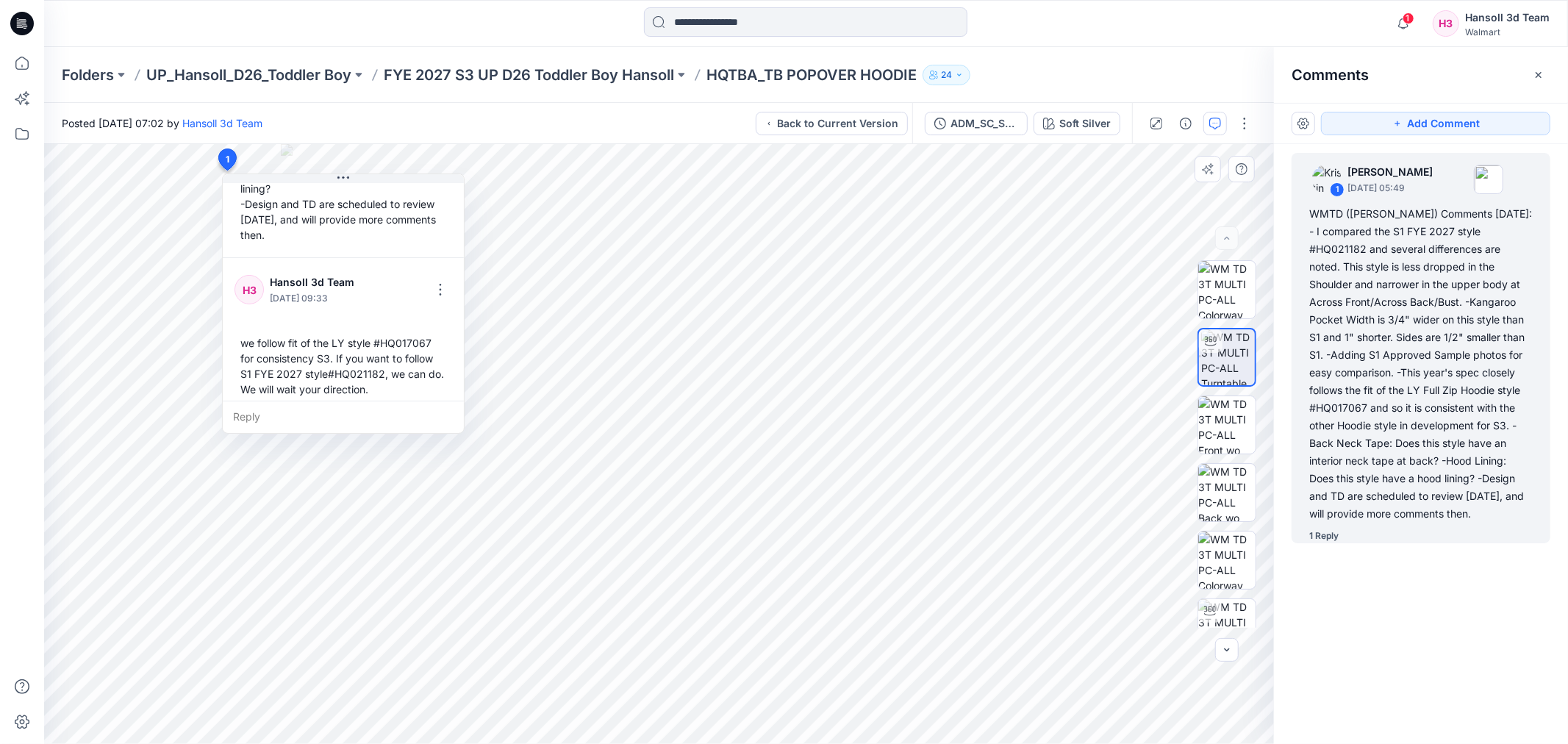
scroll to position [408, 0]
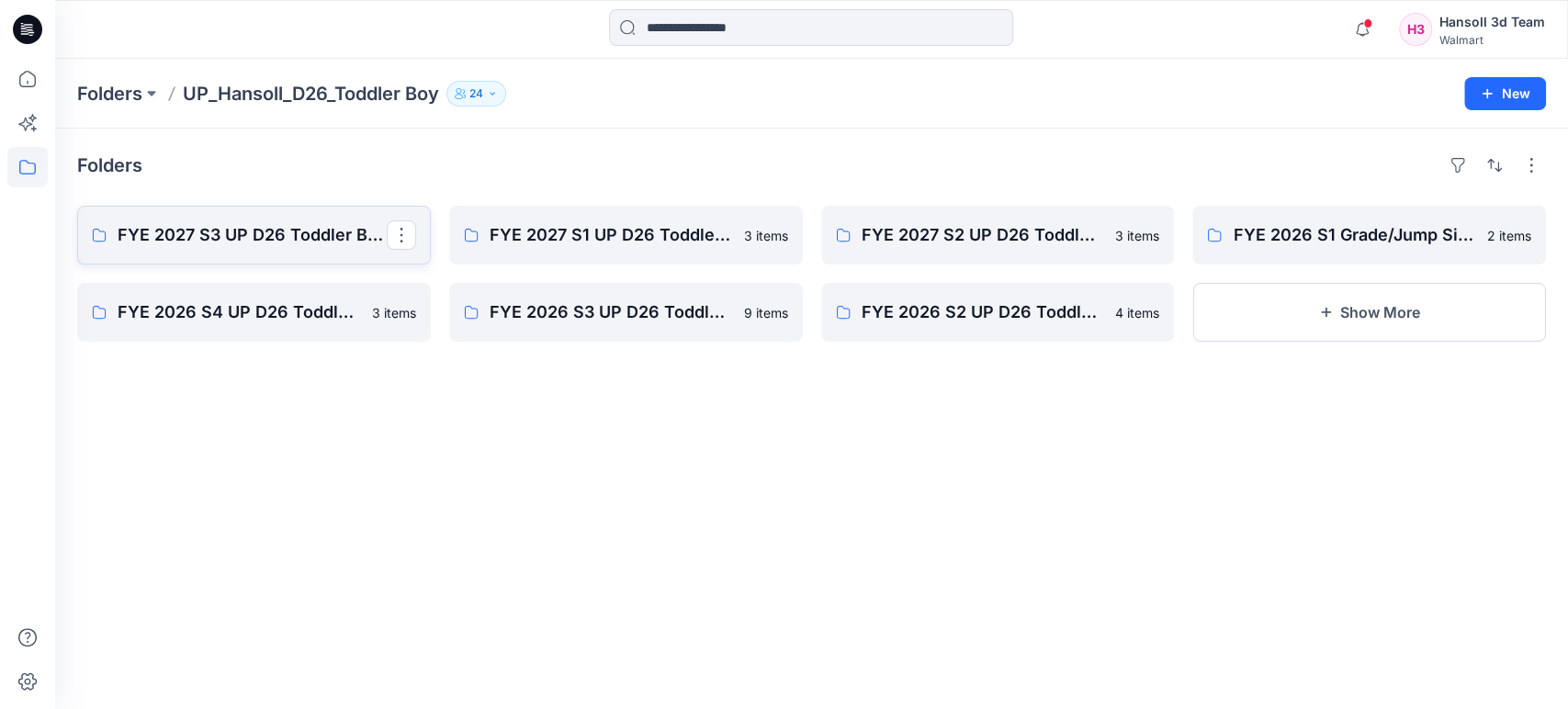
click at [331, 244] on p "FYE 2027 S3 UP D26 Toddler Boy Hansoll" at bounding box center [252, 235] width 269 height 26
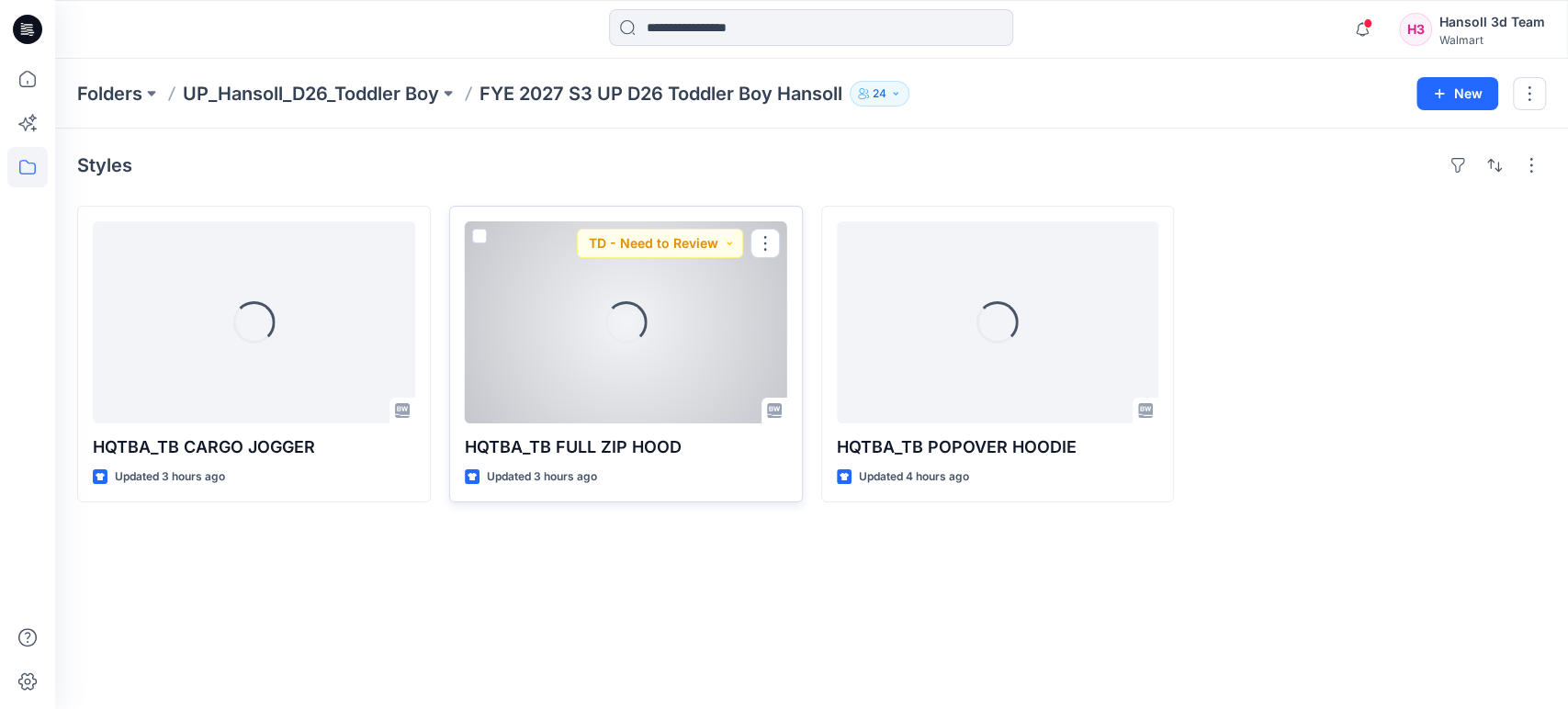
click at [720, 331] on div "Loading..." at bounding box center [625, 322] width 322 height 202
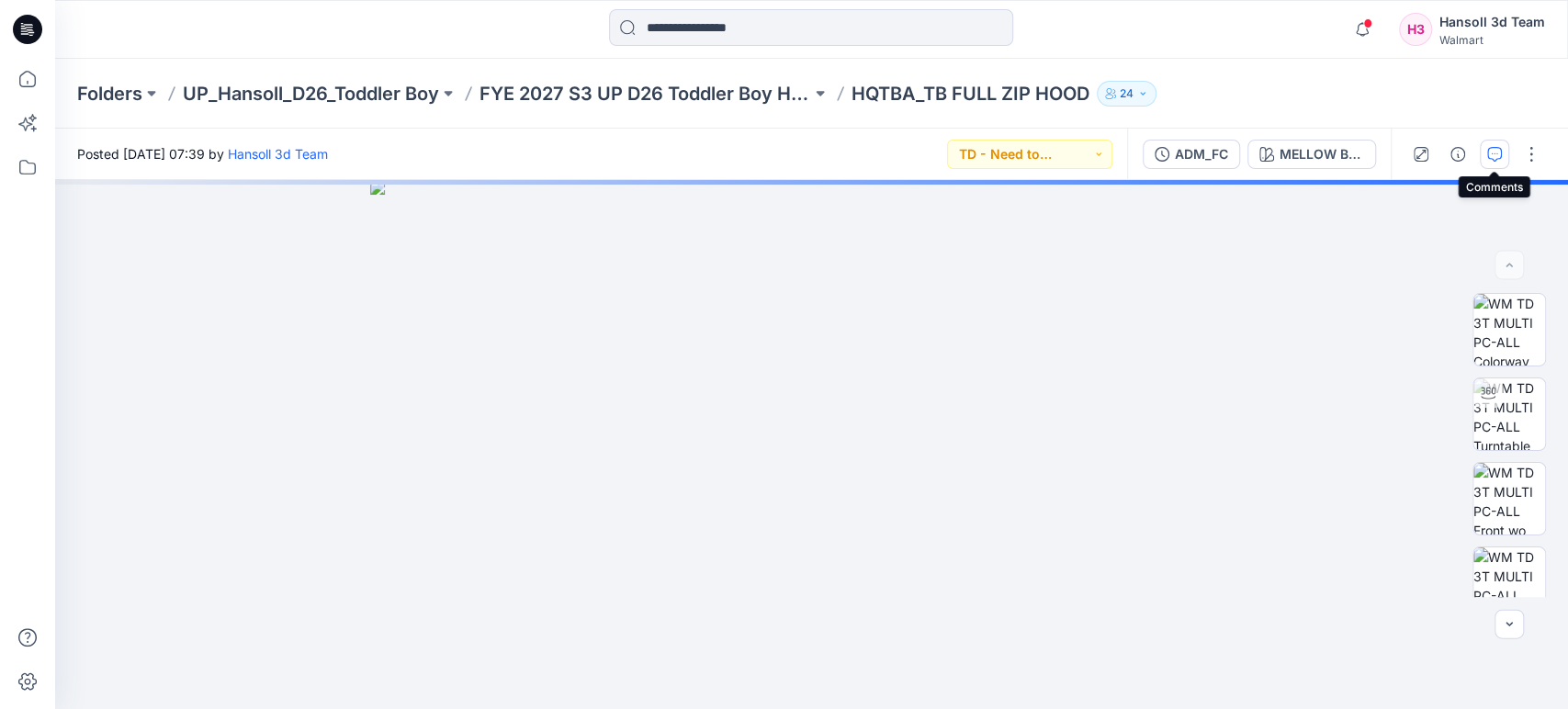
click at [1499, 153] on icon "button" at bounding box center [1494, 154] width 15 height 15
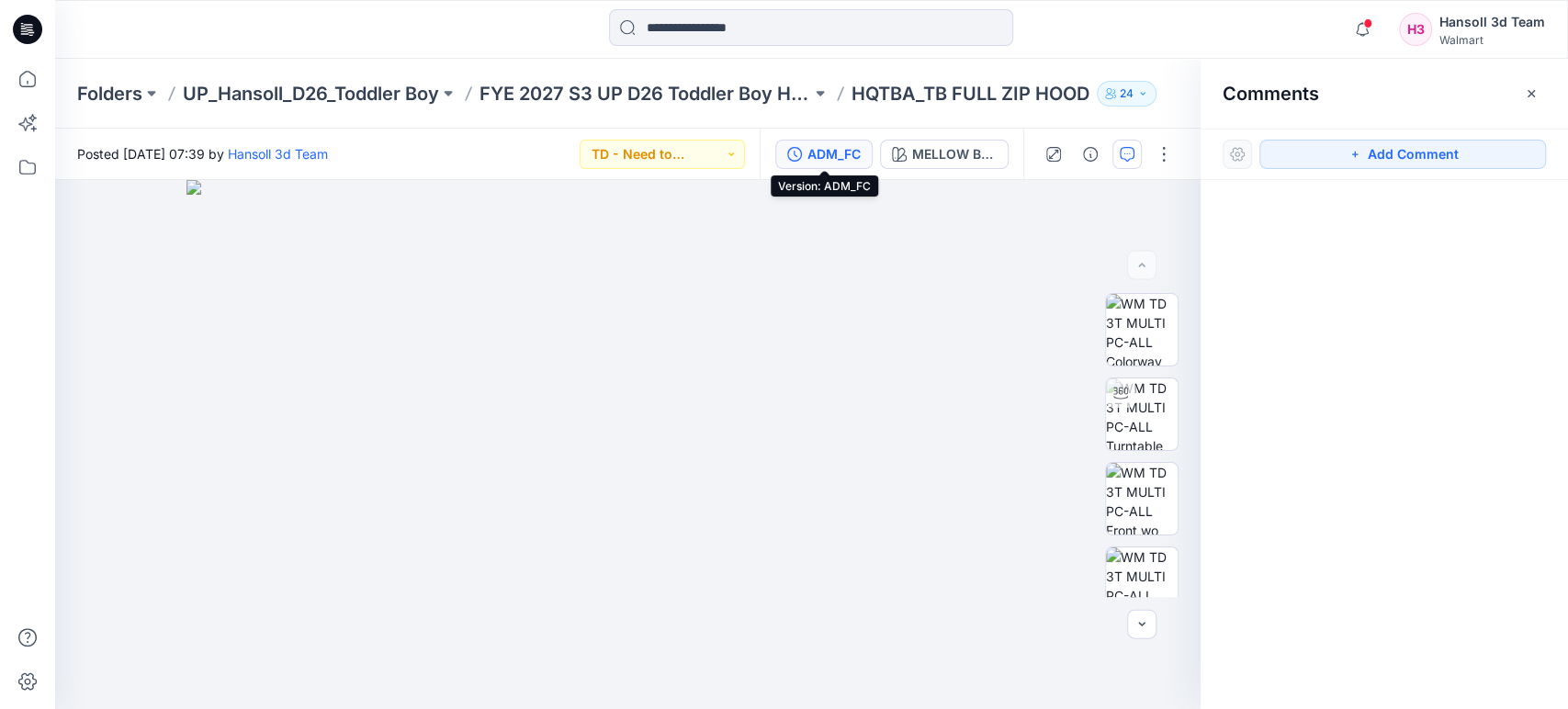
click at [845, 153] on div "ADM_FC" at bounding box center [834, 154] width 53 height 20
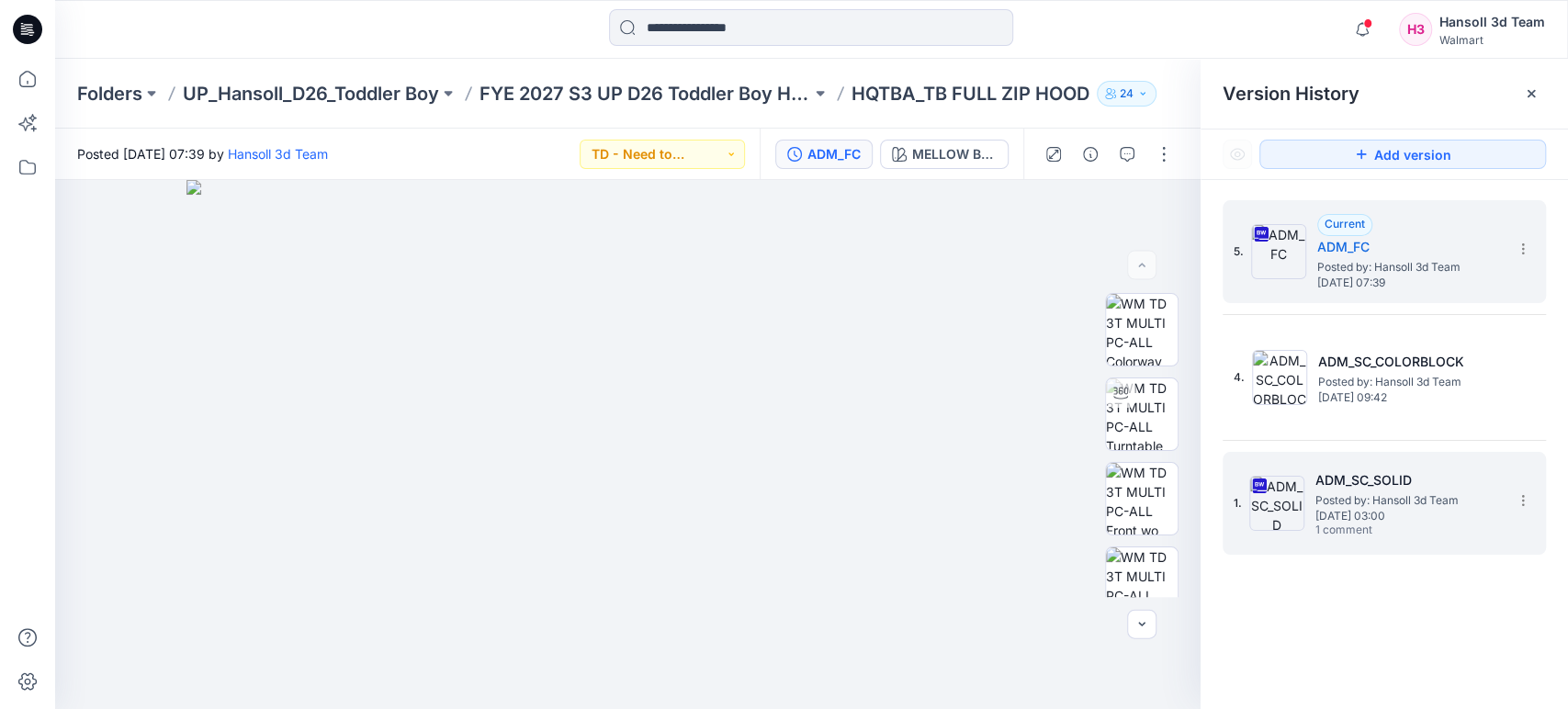
click at [1250, 465] on div "1. ADM_SC_SOLID Posted by: Hansoll 3d Team Friday, September 12, 2025 03:00 1 c…" at bounding box center [1371, 503] width 276 height 88
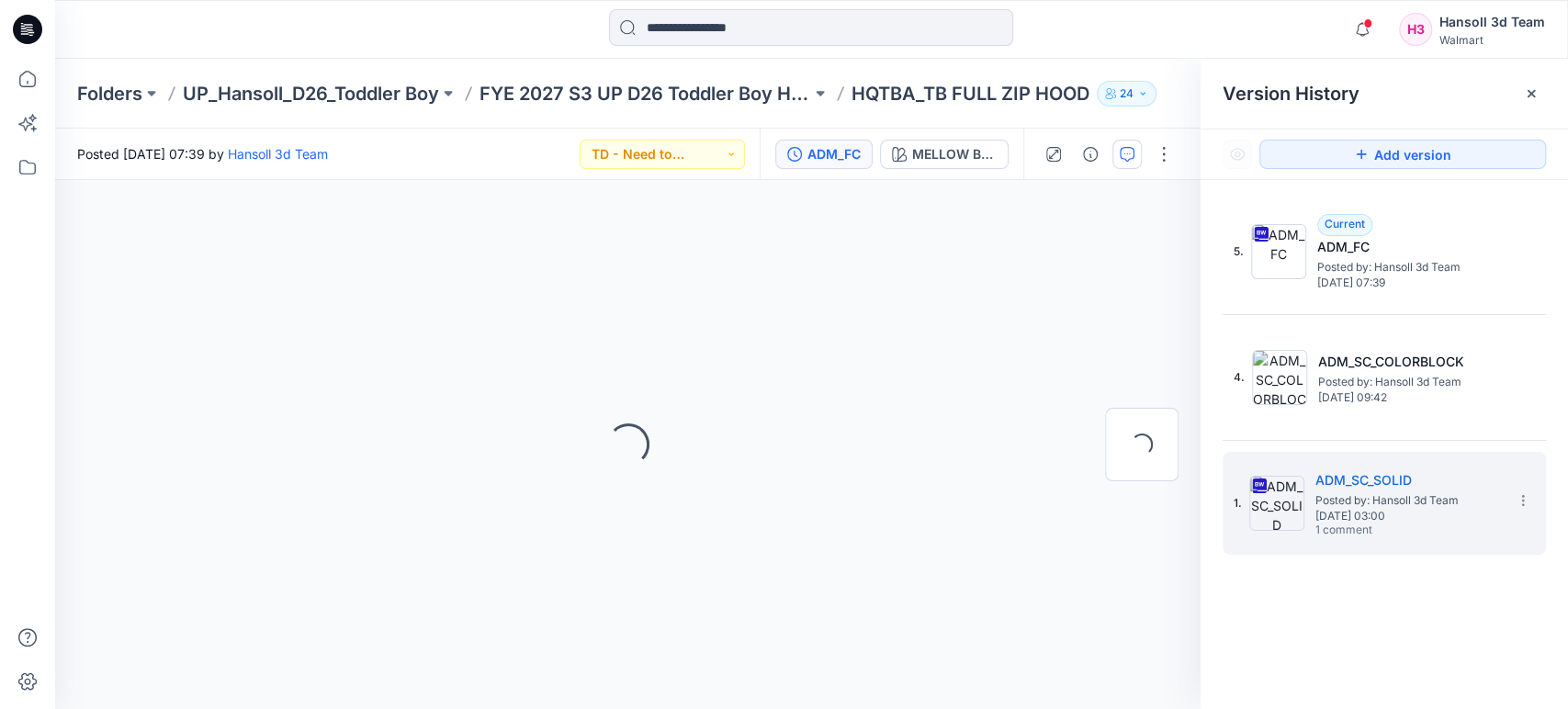
click at [1130, 155] on icon "button" at bounding box center [1126, 154] width 15 height 15
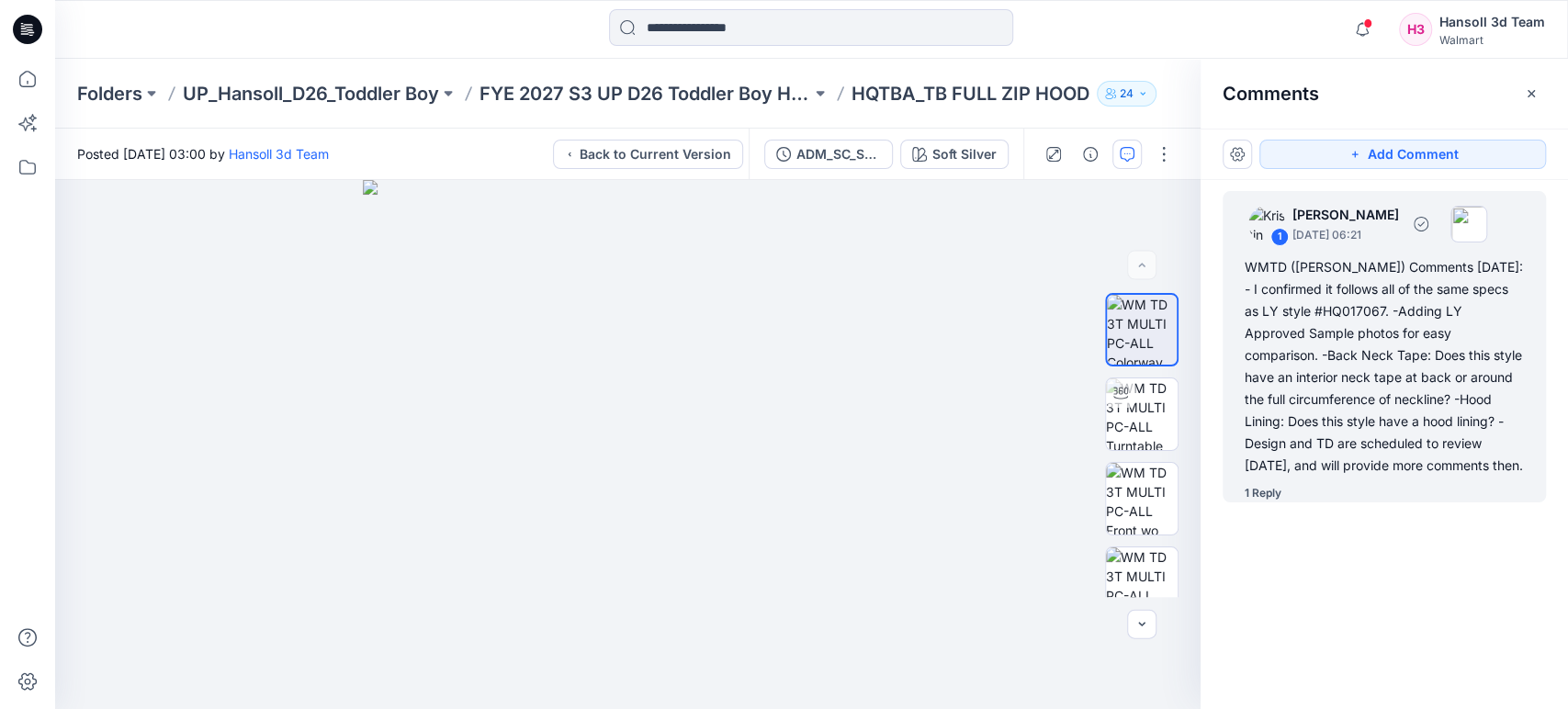
click at [1254, 490] on div "1 Reply" at bounding box center [1263, 493] width 37 height 19
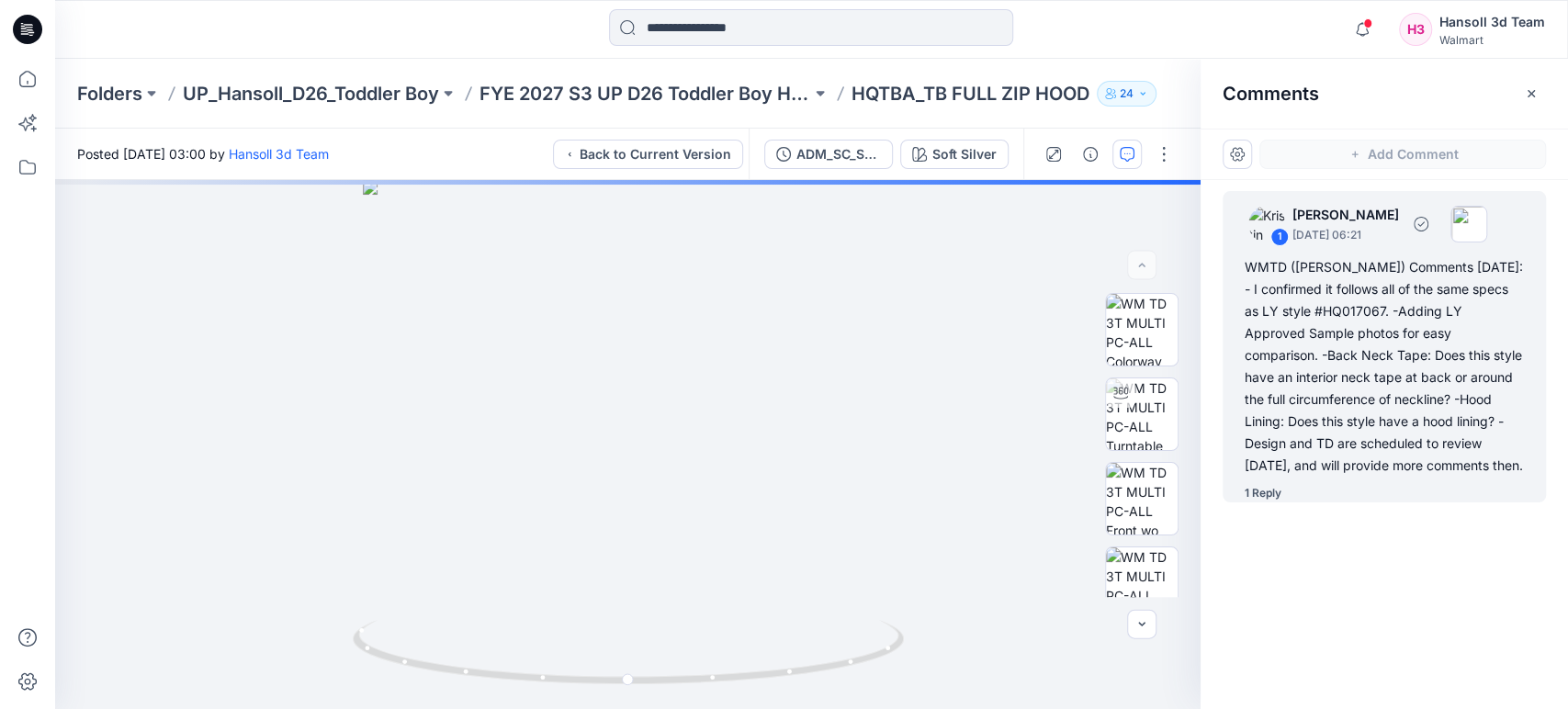
click at [1272, 489] on div "1 Reply" at bounding box center [1263, 493] width 37 height 19
click at [1269, 494] on div "1 Reply" at bounding box center [1263, 493] width 37 height 19
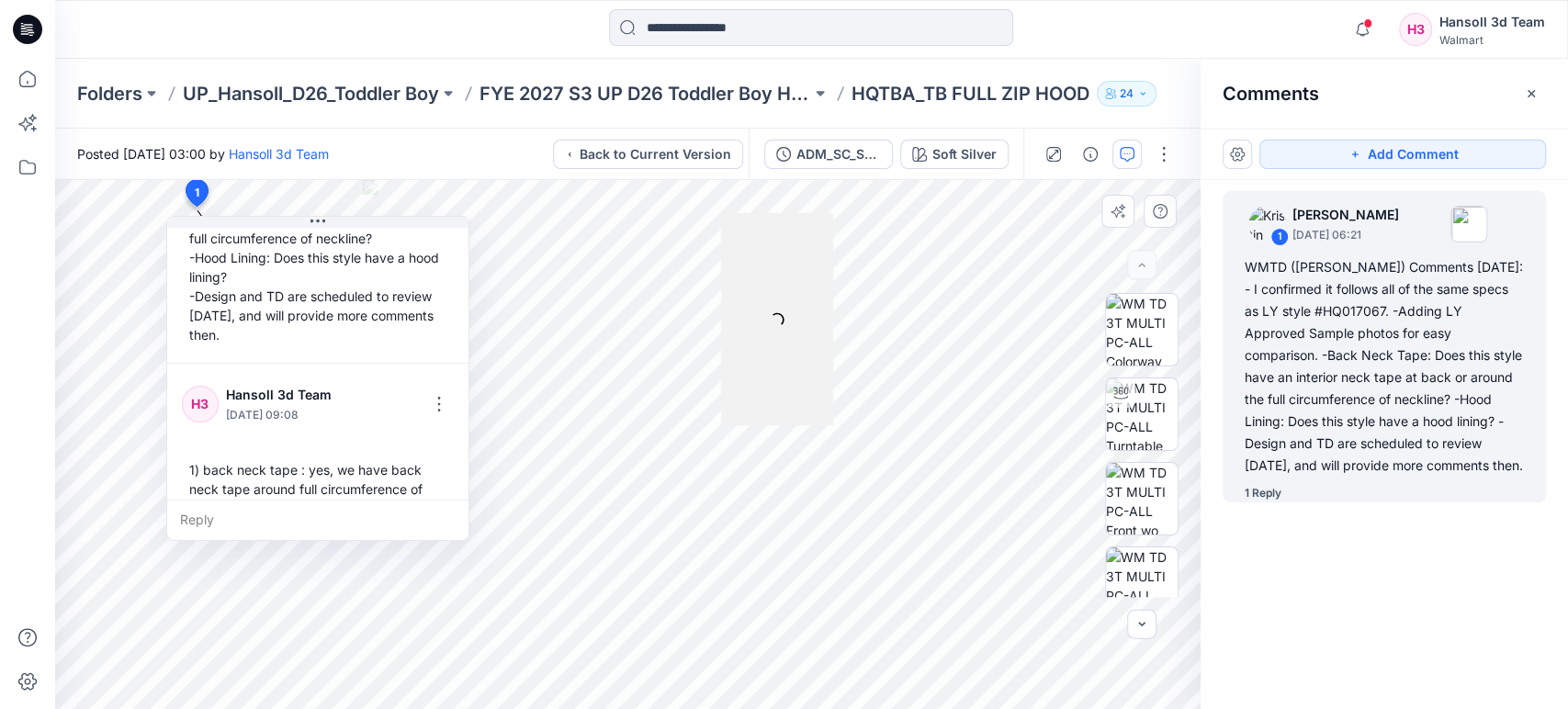
scroll to position [301, 0]
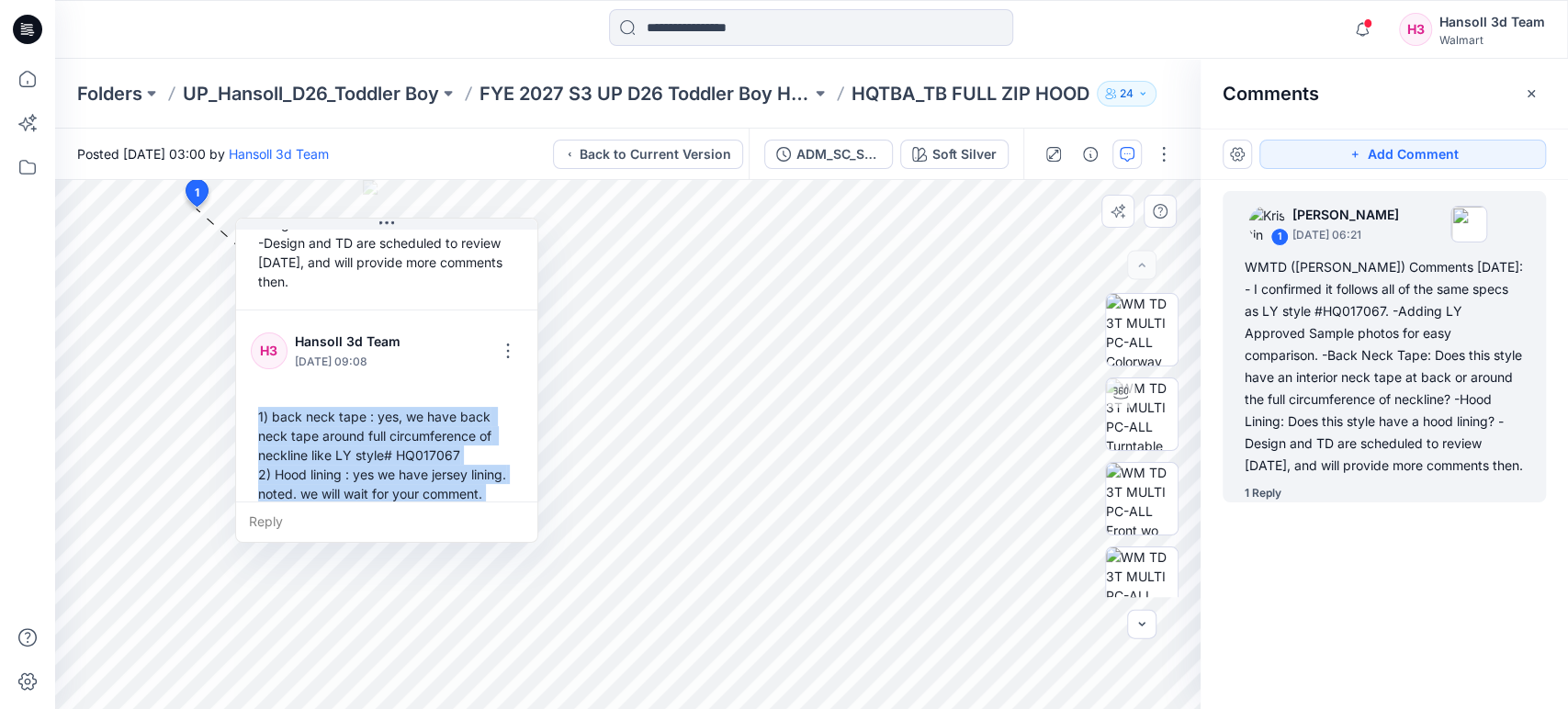
drag, startPoint x: 189, startPoint y: 389, endPoint x: 257, endPoint y: 391, distance: 68.0
click at [257, 399] on div "1) back neck tape : yes, we have back neck tape around full circumference of ne…" at bounding box center [386, 454] width 272 height 112
copy div "1) back neck tape : yes, we have back neck tape around full circumference of ne…"
